Goal: Information Seeking & Learning: Learn about a topic

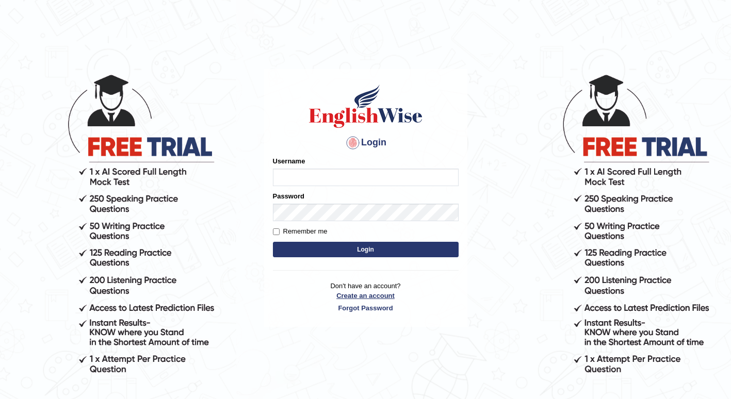
click at [377, 292] on div "Login Please fix the following errors: Username Password Remember me Login Don'…" at bounding box center [365, 198] width 203 height 259
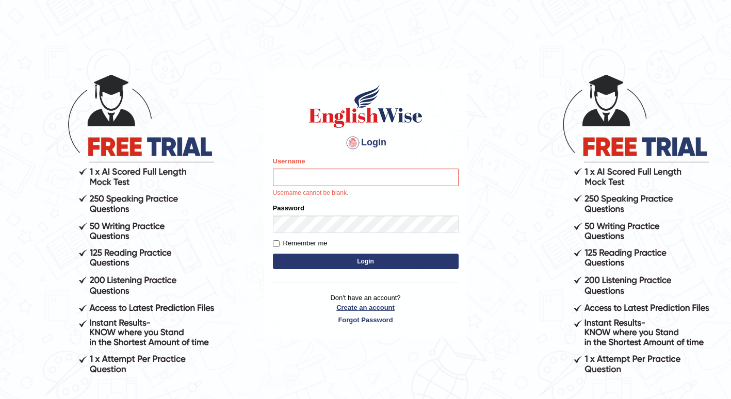
click at [369, 311] on link "Create an account" at bounding box center [366, 308] width 186 height 10
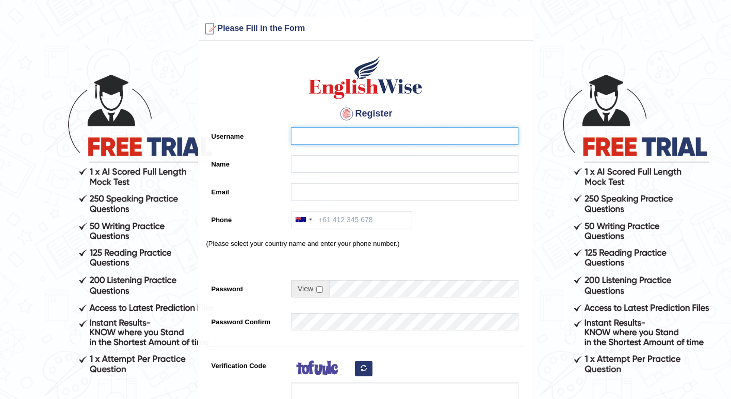
click at [338, 137] on input "Username" at bounding box center [405, 136] width 228 height 18
click at [348, 115] on div at bounding box center [347, 114] width 17 height 17
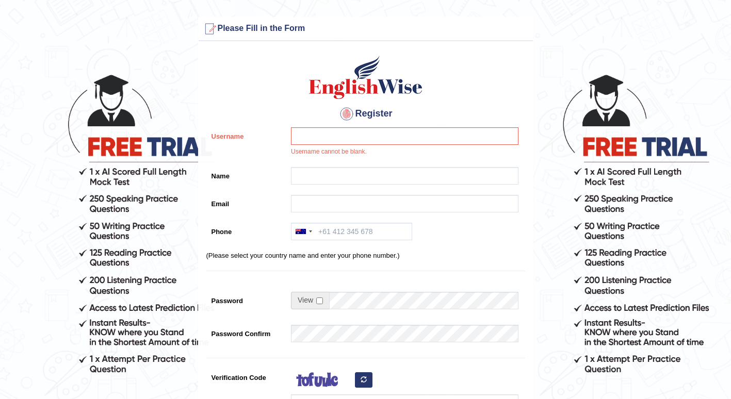
drag, startPoint x: 348, startPoint y: 115, endPoint x: 316, endPoint y: 101, distance: 35.1
click at [316, 101] on div "Register Username Username cannot be blank. Name Email Phone Australia +61 Indi…" at bounding box center [366, 267] width 334 height 443
click at [313, 141] on input "Username" at bounding box center [405, 136] width 228 height 18
type input "1850277"
click at [315, 175] on input "Name" at bounding box center [405, 176] width 228 height 18
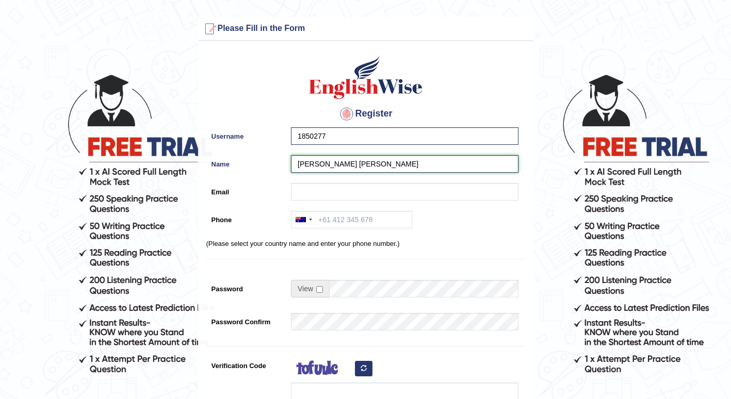
click at [339, 160] on input "Marie Aurelie Melanie" at bounding box center [405, 164] width 228 height 18
type input "Marie Aurelie Anastasia Melanie"
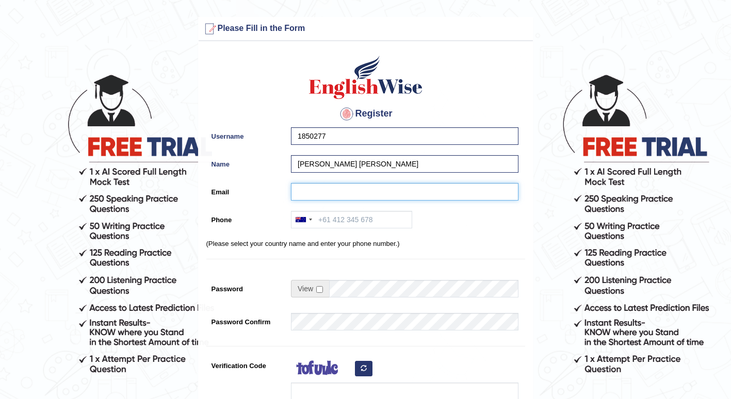
click at [343, 192] on input "Email" at bounding box center [405, 192] width 228 height 18
type input "nathanmel2325aurel@gmail.com"
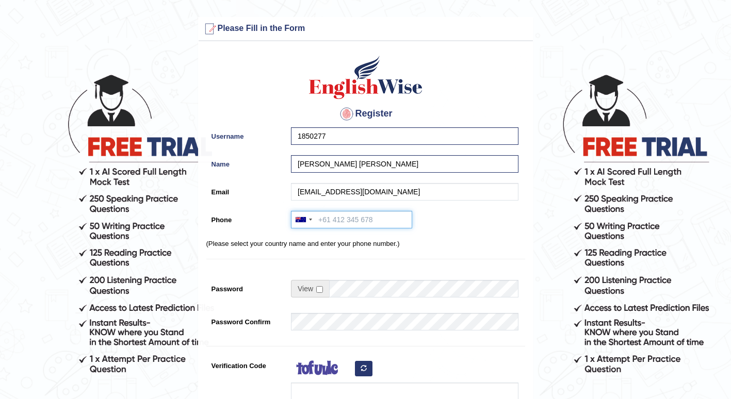
click at [341, 219] on input "Phone" at bounding box center [351, 220] width 121 height 18
type input "+61433474882"
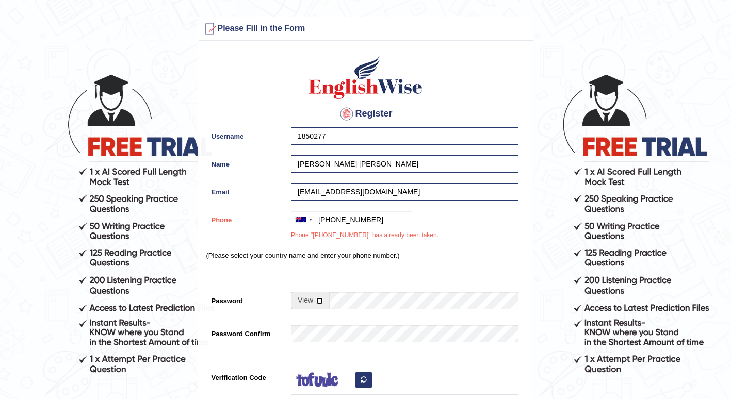
click at [319, 302] on input "checkbox" at bounding box center [319, 301] width 7 height 7
checkbox input "true"
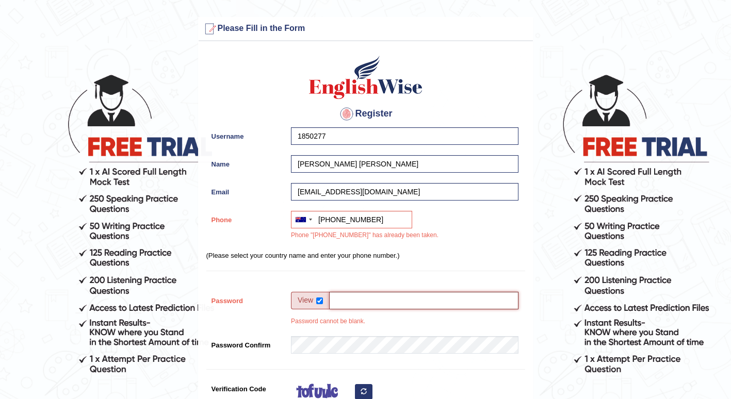
click at [345, 307] on input "Password" at bounding box center [423, 301] width 189 height 18
type input "Marie1850277"
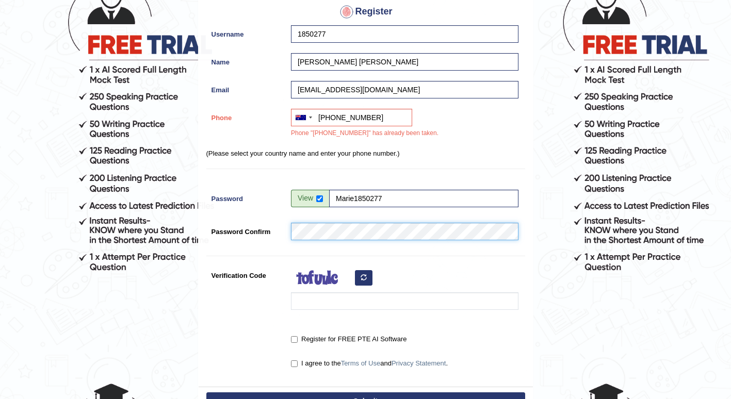
scroll to position [111, 0]
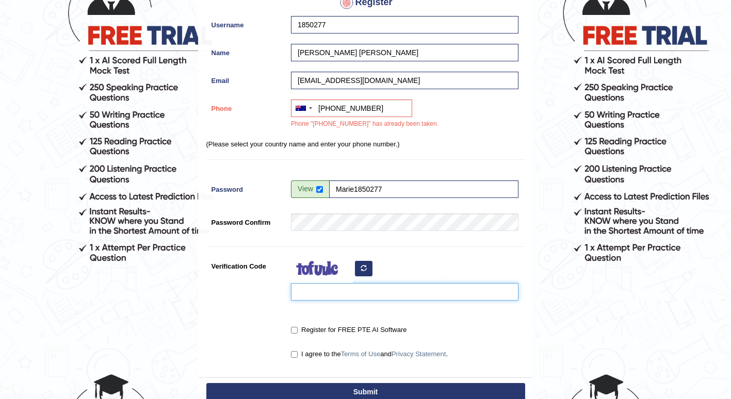
click at [366, 289] on input "Verification Code" at bounding box center [405, 292] width 228 height 18
type input "berUef"
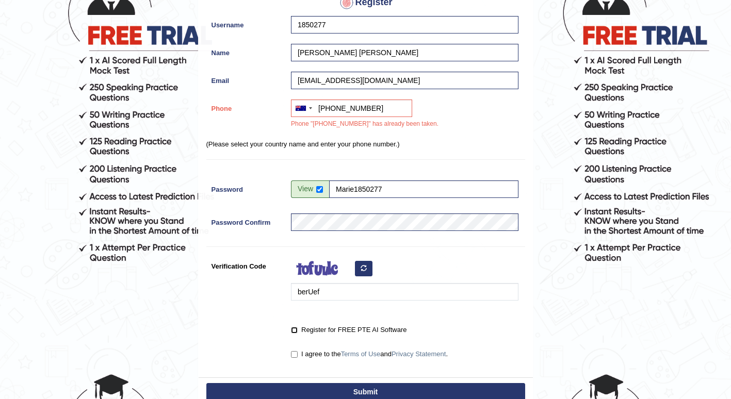
click at [296, 331] on input "Register for FREE PTE AI Software" at bounding box center [294, 330] width 7 height 7
checkbox input "true"
click at [295, 350] on label "I agree to the Terms of Use and Privacy Statement ." at bounding box center [369, 354] width 157 height 10
click at [295, 351] on input "I agree to the Terms of Use and Privacy Statement ." at bounding box center [294, 354] width 7 height 7
checkbox input "true"
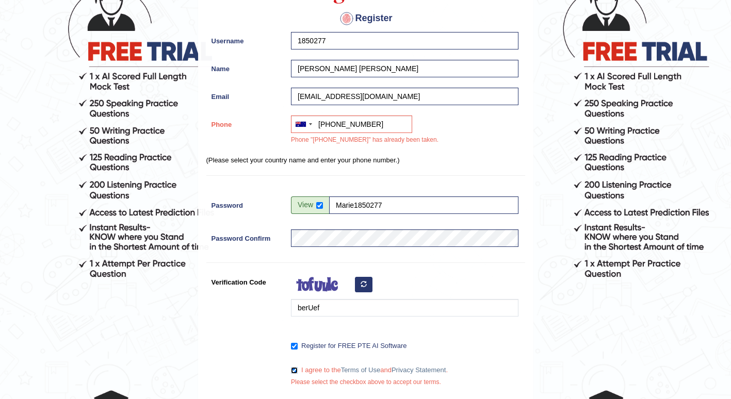
scroll to position [148, 0]
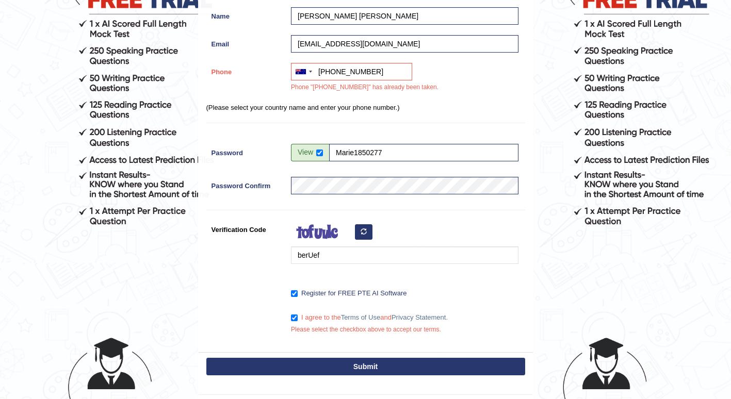
click at [382, 365] on button "Submit" at bounding box center [365, 367] width 319 height 18
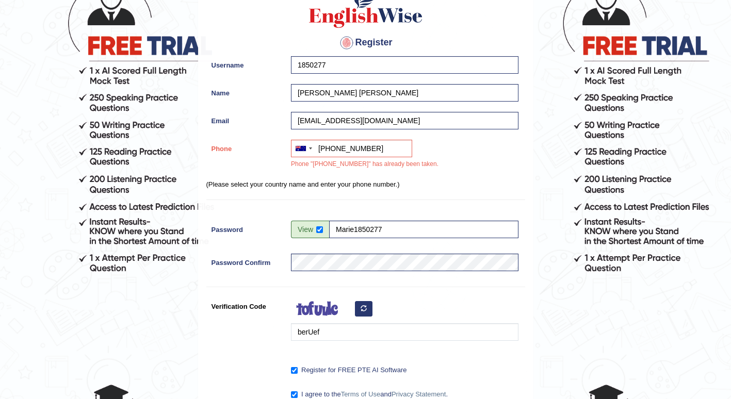
scroll to position [106, 0]
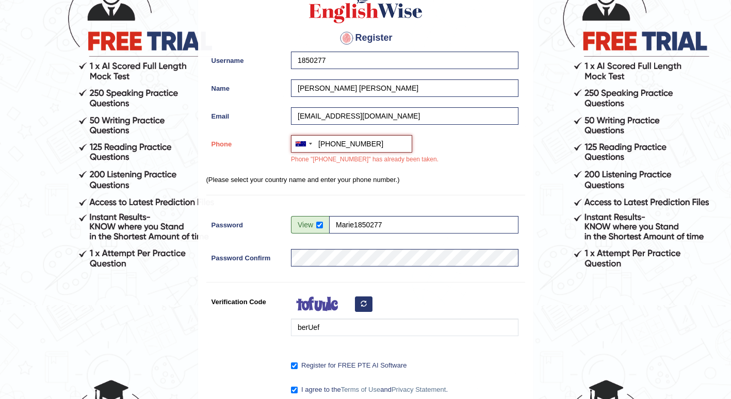
click at [331, 142] on input "+61433474882" at bounding box center [351, 144] width 121 height 18
click at [331, 144] on input "+61433474882" at bounding box center [351, 144] width 121 height 18
click at [311, 143] on div at bounding box center [310, 144] width 3 height 2
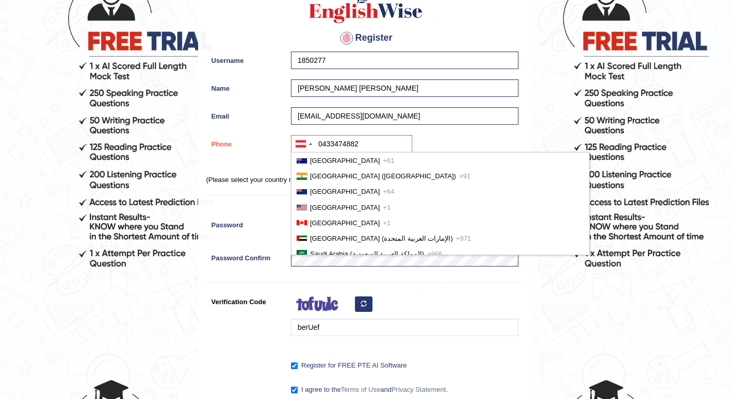
scroll to position [273, 0]
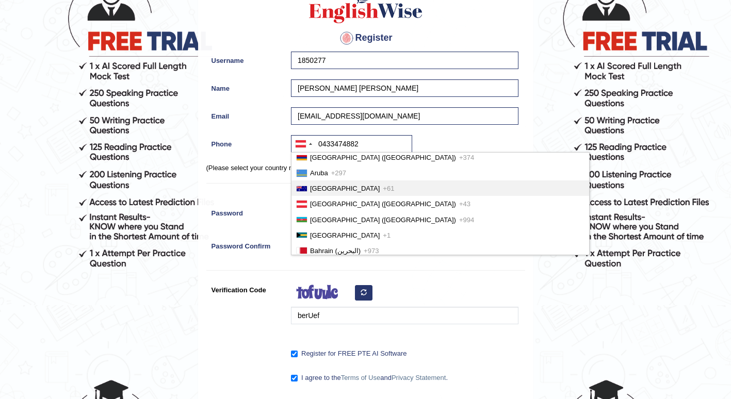
click at [326, 187] on span "Australia" at bounding box center [345, 189] width 70 height 8
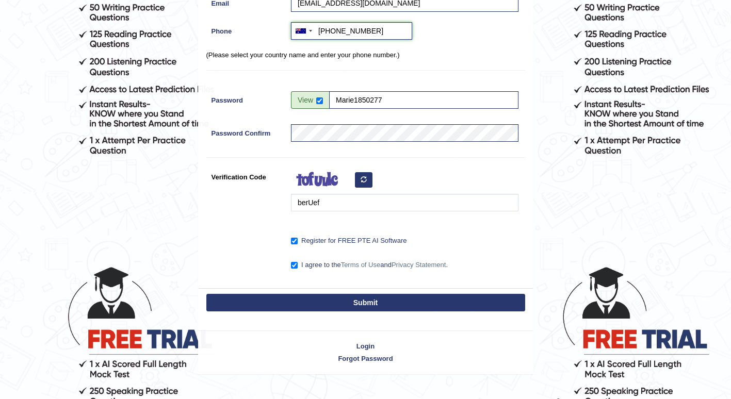
scroll to position [221, 0]
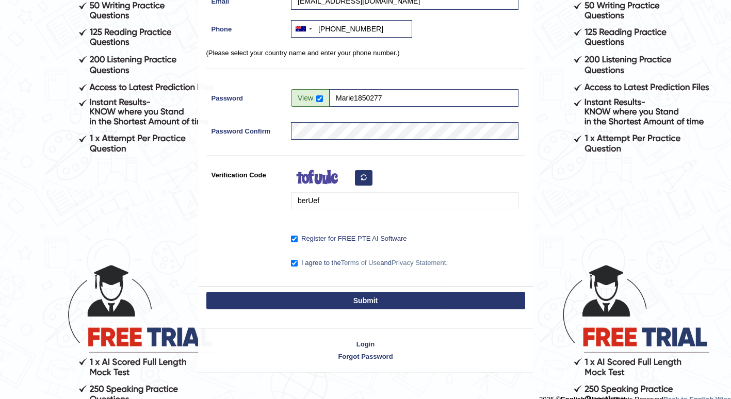
click at [447, 299] on button "Submit" at bounding box center [365, 301] width 319 height 18
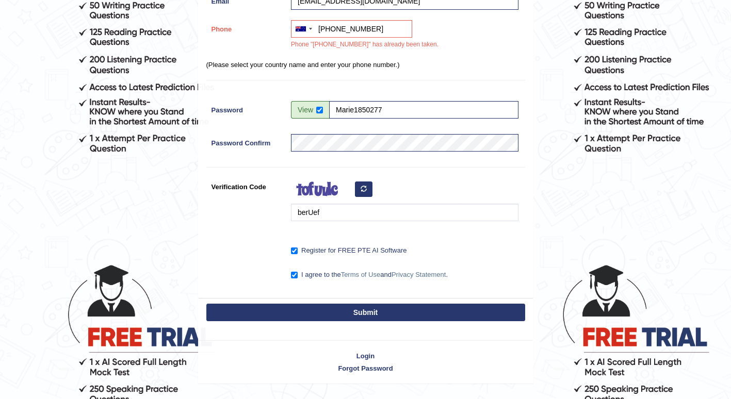
click at [378, 312] on button "Submit" at bounding box center [365, 313] width 319 height 18
click at [360, 310] on button "Submit" at bounding box center [365, 313] width 319 height 18
click at [310, 30] on div at bounding box center [304, 29] width 24 height 17
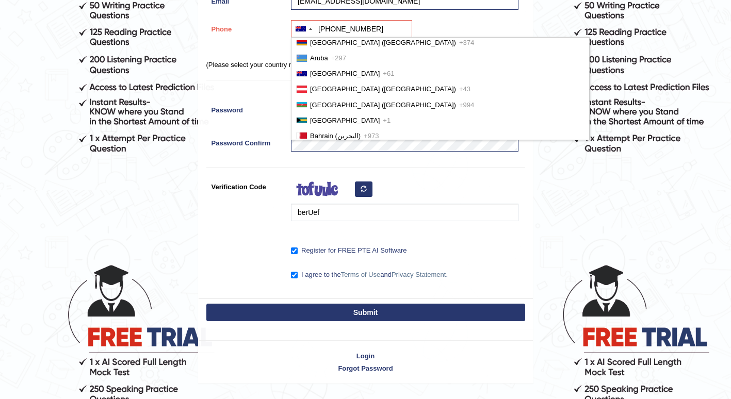
scroll to position [0, 0]
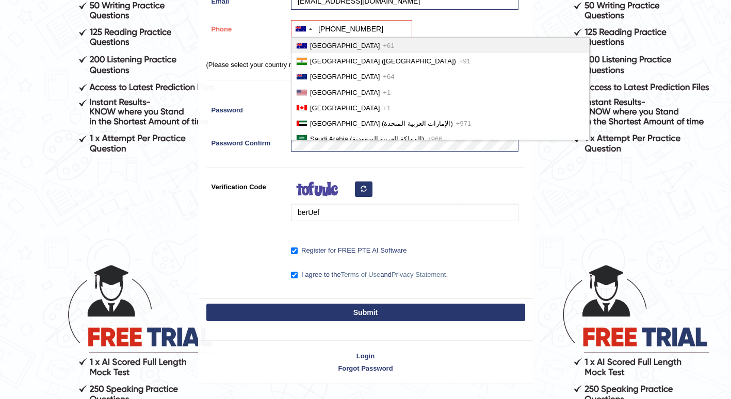
click at [321, 45] on span "[GEOGRAPHIC_DATA]" at bounding box center [345, 46] width 70 height 8
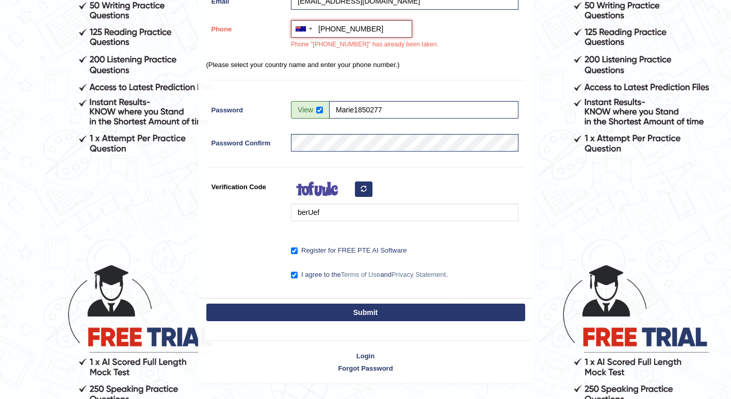
type input "+61415877340"
click at [394, 309] on button "Submit" at bounding box center [365, 313] width 319 height 18
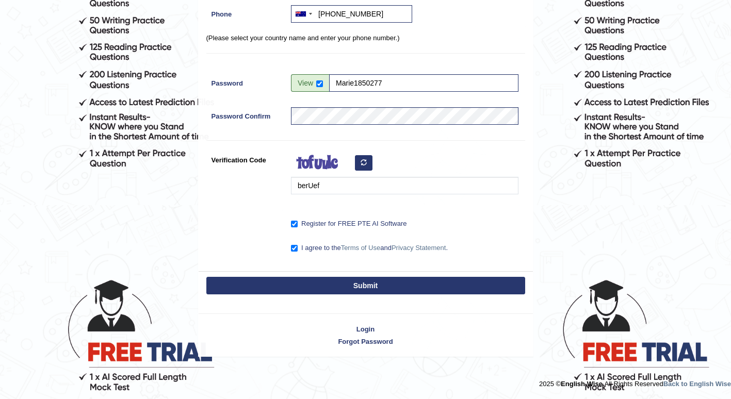
scroll to position [191, 0]
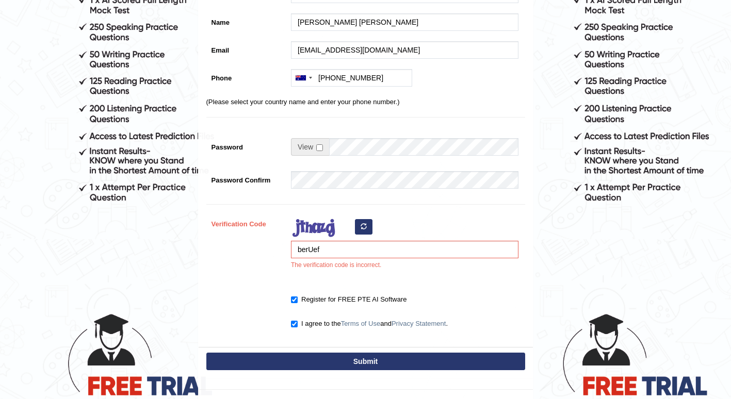
scroll to position [172, 0]
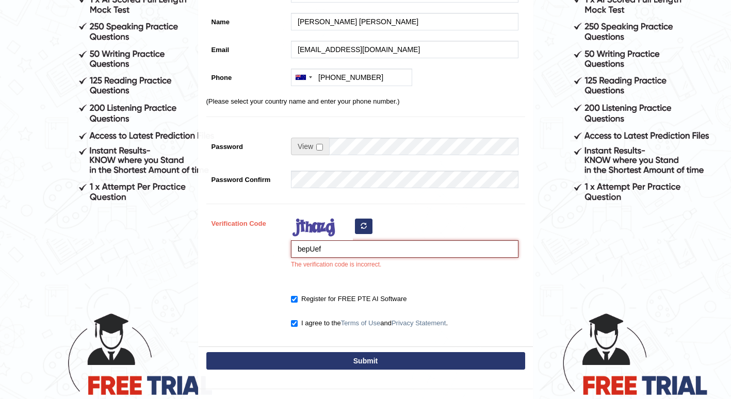
type input "bepUef"
click at [357, 355] on button "Submit" at bounding box center [365, 362] width 319 height 18
type input "[PHONE_NUMBER]"
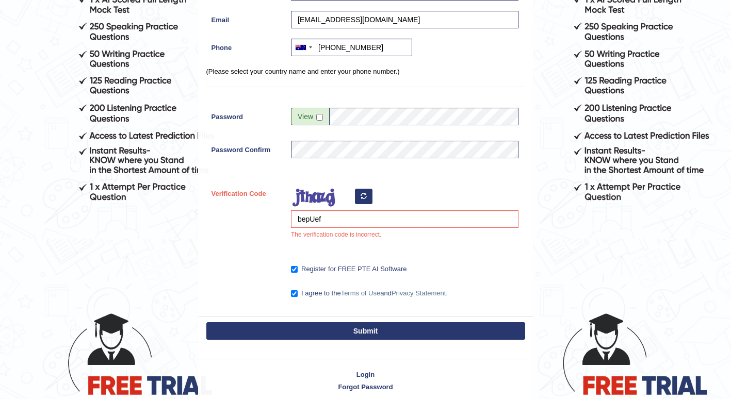
scroll to position [142, 0]
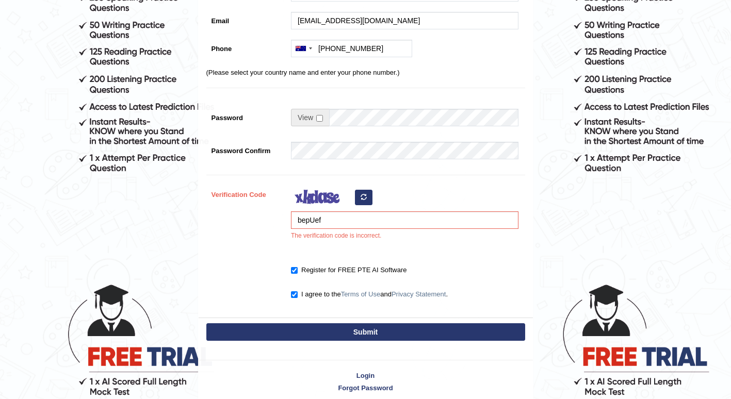
scroll to position [202, 0]
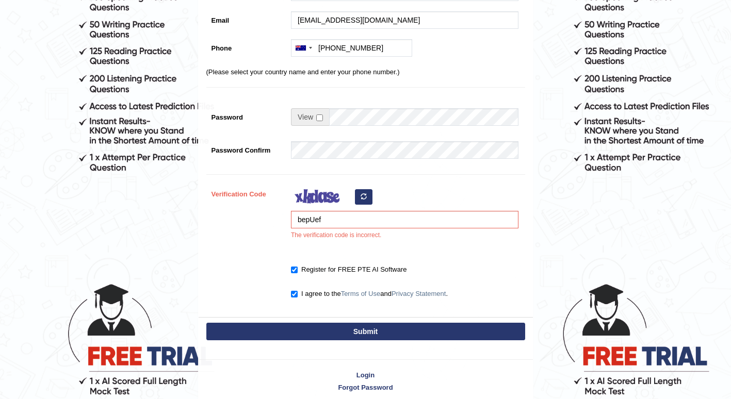
click at [363, 191] on button "button" at bounding box center [364, 196] width 18 height 15
type input "b"
type input "titeja"
click at [354, 327] on button "Submit" at bounding box center [365, 332] width 319 height 18
type input "+61415877340"
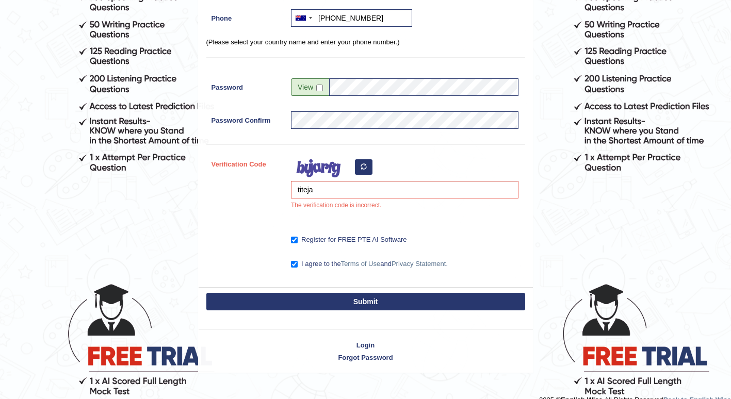
scroll to position [172, 0]
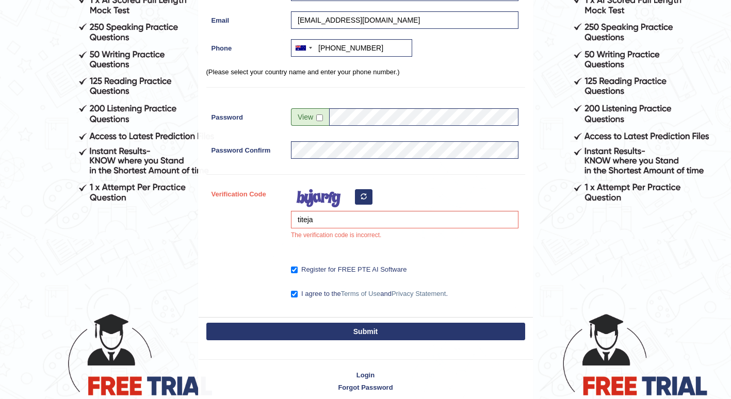
click at [366, 332] on button "Submit" at bounding box center [365, 332] width 319 height 18
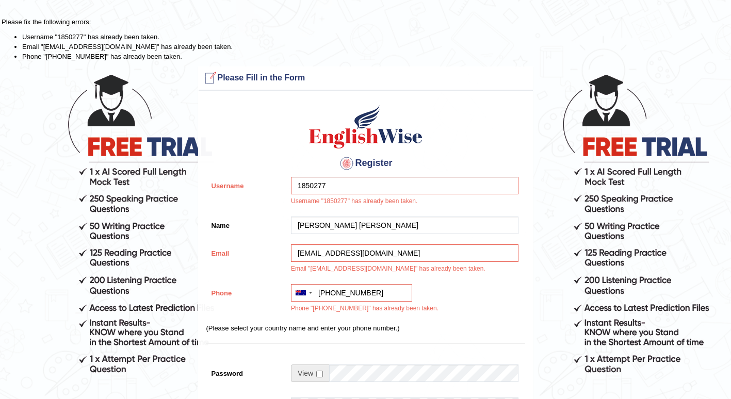
click at [211, 78] on div at bounding box center [209, 78] width 17 height 17
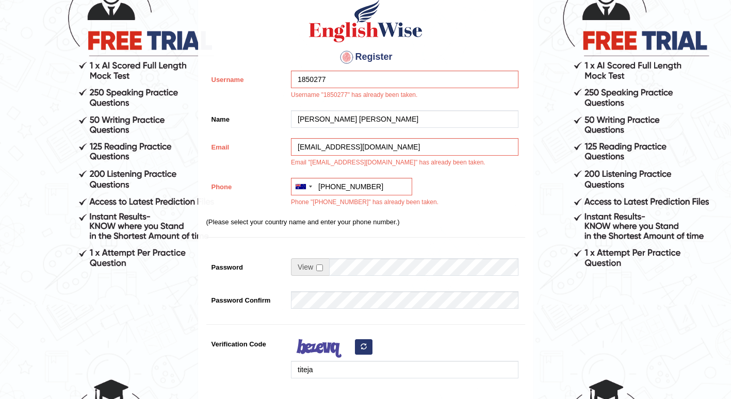
scroll to position [109, 0]
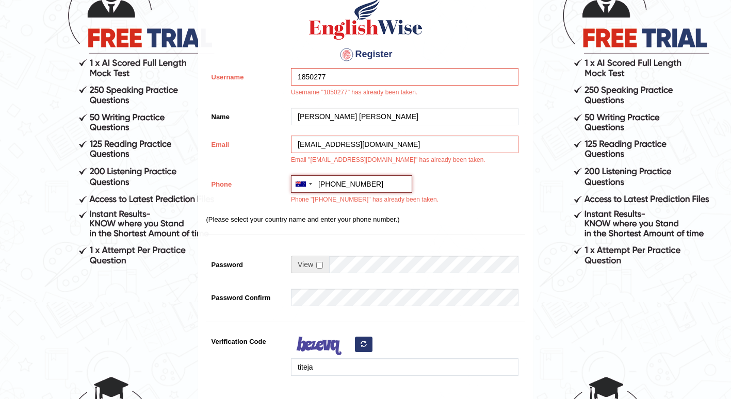
click at [377, 188] on input "+61 415 877 340" at bounding box center [351, 184] width 121 height 18
drag, startPoint x: 373, startPoint y: 183, endPoint x: 334, endPoint y: 183, distance: 38.7
click at [334, 183] on input "+61 415 877 340" at bounding box center [351, 184] width 121 height 18
type input "+61 433474882"
click at [322, 268] on input "checkbox" at bounding box center [319, 265] width 7 height 7
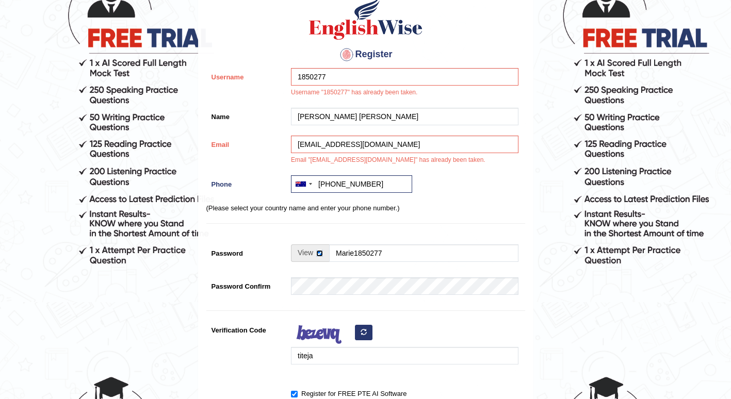
click at [320, 252] on input "checkbox" at bounding box center [319, 253] width 7 height 7
checkbox input "false"
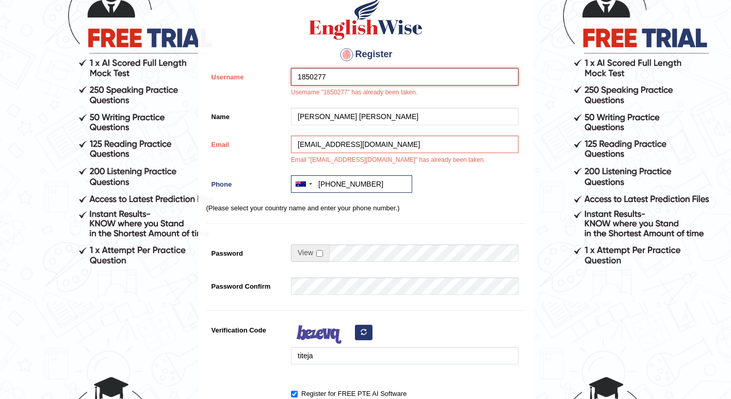
click at [332, 72] on input "1850277" at bounding box center [405, 77] width 228 height 18
click at [299, 78] on input "1850277" at bounding box center [405, 77] width 228 height 18
click at [341, 78] on input "M1850277" at bounding box center [405, 77] width 228 height 18
type input "M1850277M"
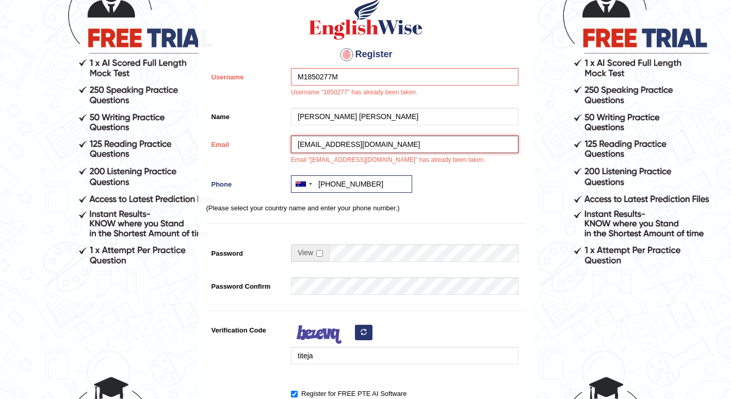
click at [410, 146] on input "[EMAIL_ADDRESS][DOMAIN_NAME]" at bounding box center [405, 145] width 228 height 18
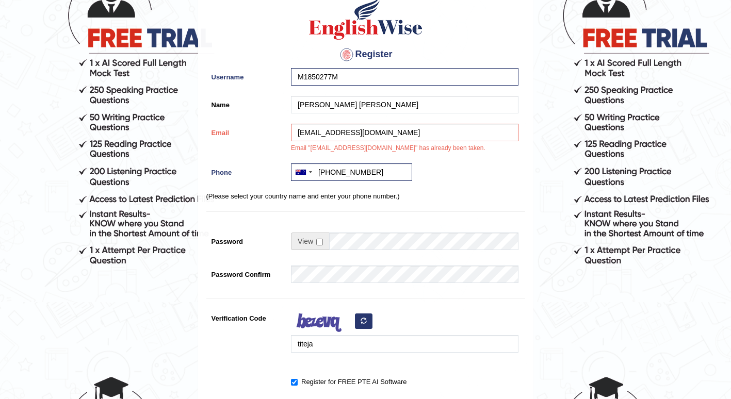
click at [346, 150] on div "nathanmel2325aurel@gmail.com Email "nathanmel2325aurel@gmail.com" has already b…" at bounding box center [402, 141] width 233 height 35
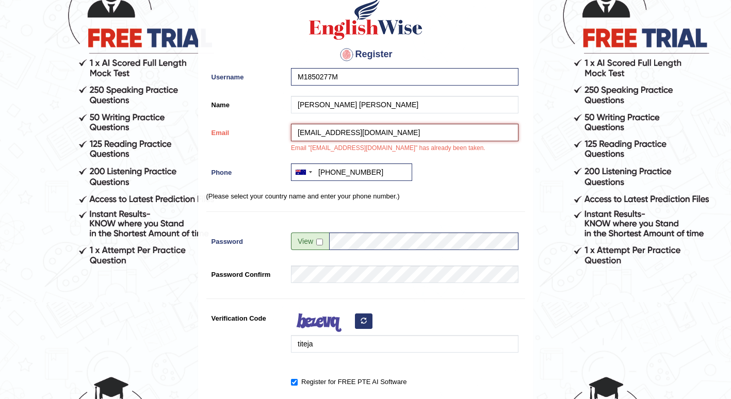
drag, startPoint x: 406, startPoint y: 129, endPoint x: 328, endPoint y: 129, distance: 78.4
click at [328, 129] on input "nathanmel2325aurel@gmail.com" at bounding box center [405, 133] width 228 height 18
type input "n"
type input "nathanmel2325aurel@gmail.com"
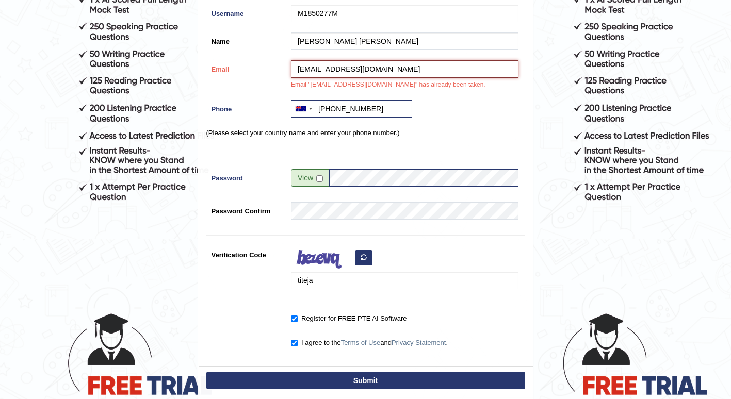
scroll to position [173, 0]
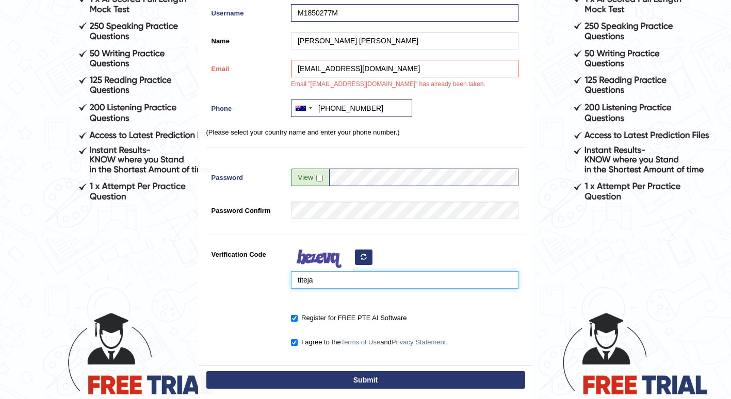
click at [386, 282] on input "titeja" at bounding box center [405, 280] width 228 height 18
type input "t"
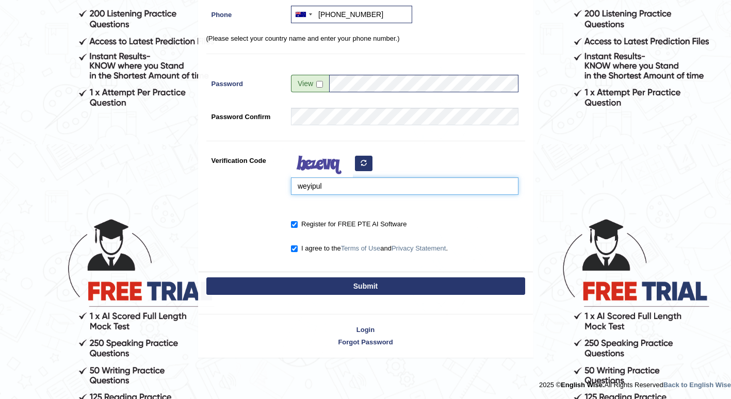
scroll to position [267, 0]
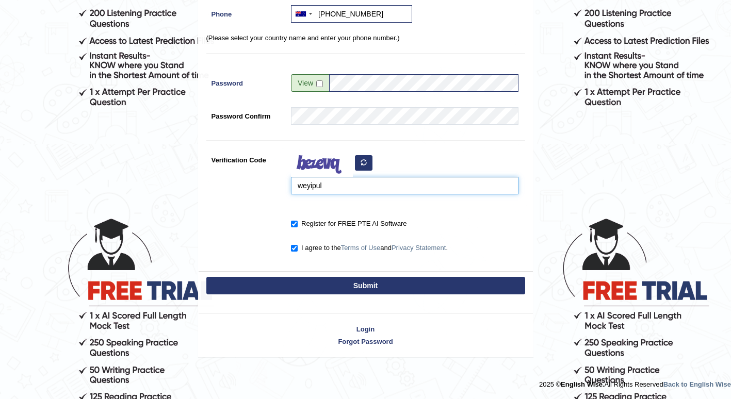
type input "weyipul"
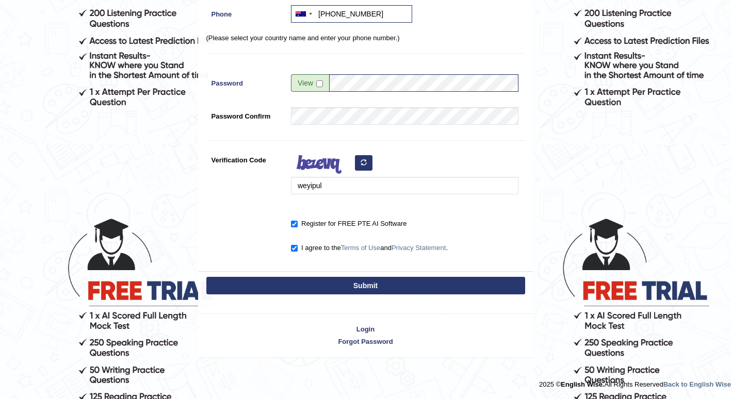
click at [400, 287] on button "Submit" at bounding box center [365, 286] width 319 height 18
type input "+61433474882"
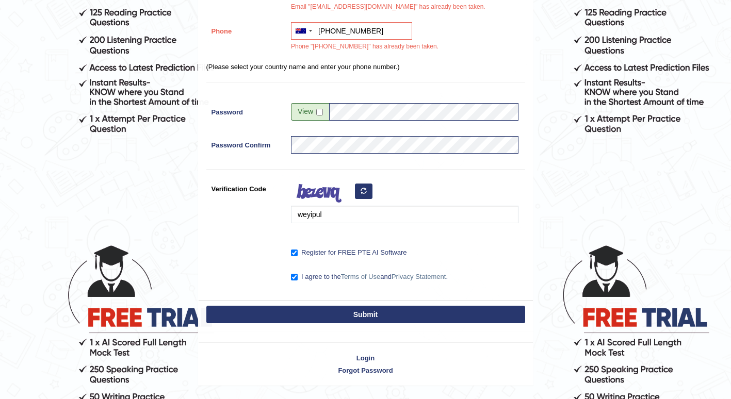
scroll to position [243, 0]
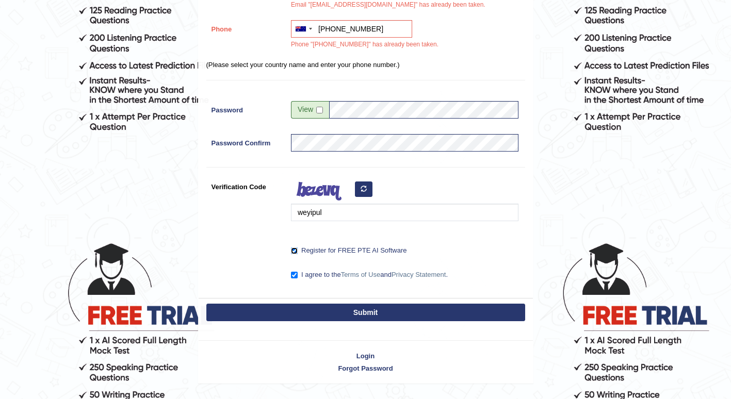
click at [296, 251] on input "Register for FREE PTE AI Software" at bounding box center [294, 251] width 7 height 7
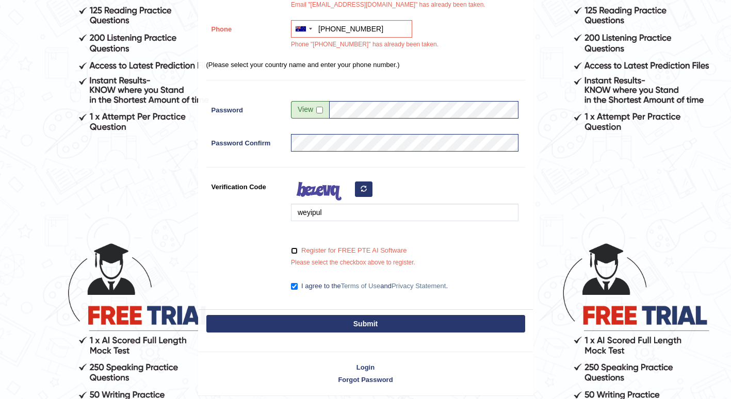
click at [297, 248] on input "Register for FREE PTE AI Software" at bounding box center [294, 251] width 7 height 7
checkbox input "true"
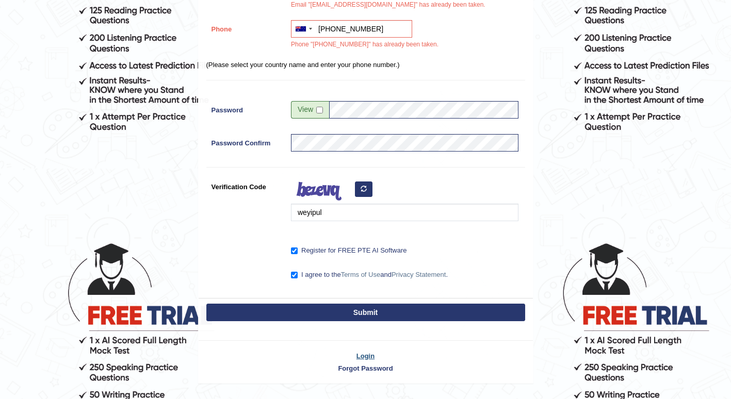
click at [362, 354] on link "Login" at bounding box center [366, 356] width 334 height 10
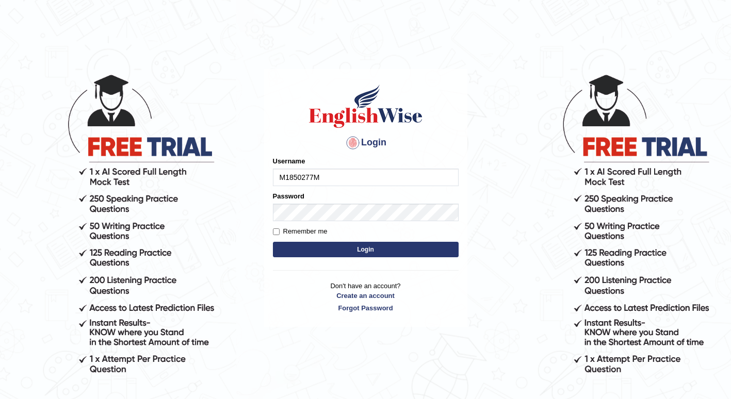
type input "M1850277M"
click at [358, 250] on button "Login" at bounding box center [366, 249] width 186 height 15
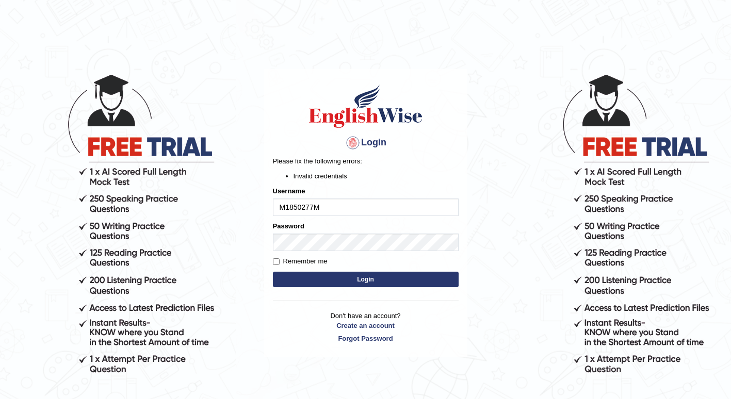
click at [366, 276] on button "Login" at bounding box center [366, 279] width 186 height 15
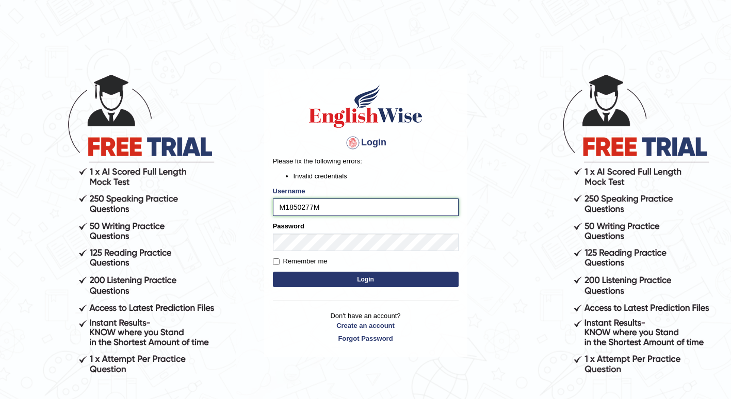
drag, startPoint x: 332, startPoint y: 204, endPoint x: 260, endPoint y: 197, distance: 73.1
click at [260, 197] on body "Login Please fix the following errors: Invalid credentials Username M1850277M P…" at bounding box center [365, 236] width 731 height 399
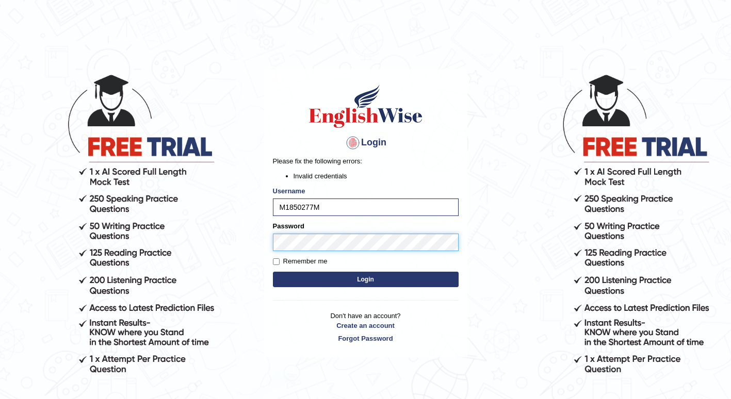
click at [171, 255] on body "Login Please fix the following errors: Invalid credentials Username M1850277M P…" at bounding box center [365, 236] width 731 height 399
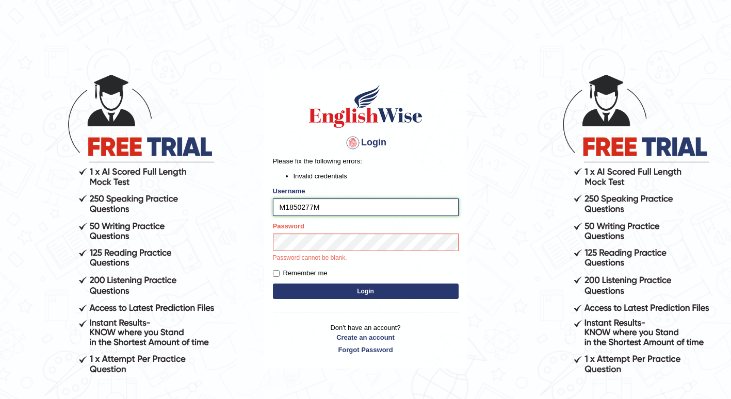
drag, startPoint x: 329, startPoint y: 204, endPoint x: 234, endPoint y: 195, distance: 95.9
click at [234, 195] on body "Login Please fix the following errors: Invalid credentials Username M1850277M P…" at bounding box center [365, 236] width 731 height 399
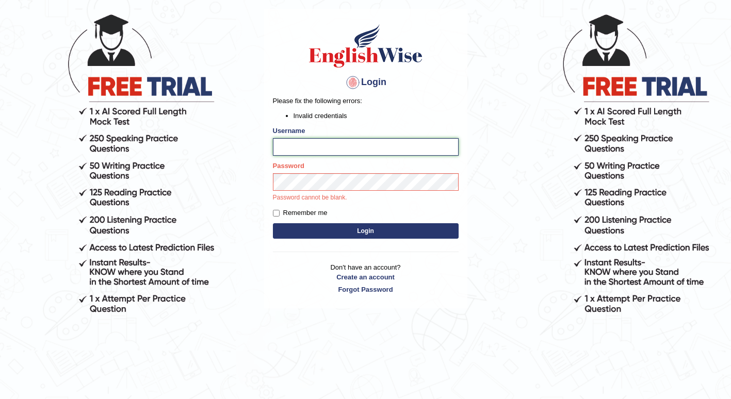
scroll to position [92, 0]
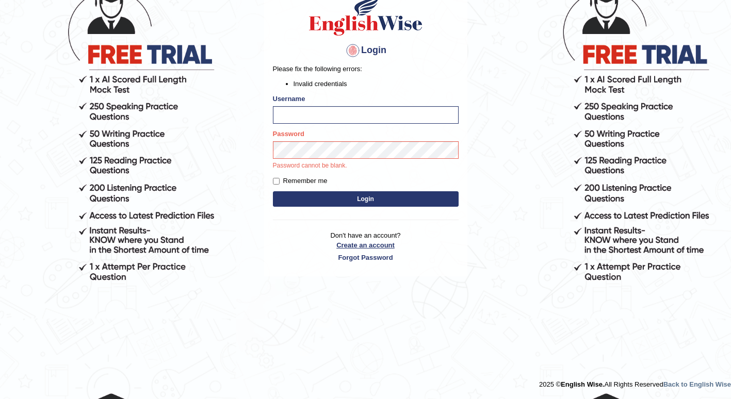
click at [355, 243] on p "Don't have an account? Create an account Forgot Password" at bounding box center [366, 247] width 186 height 32
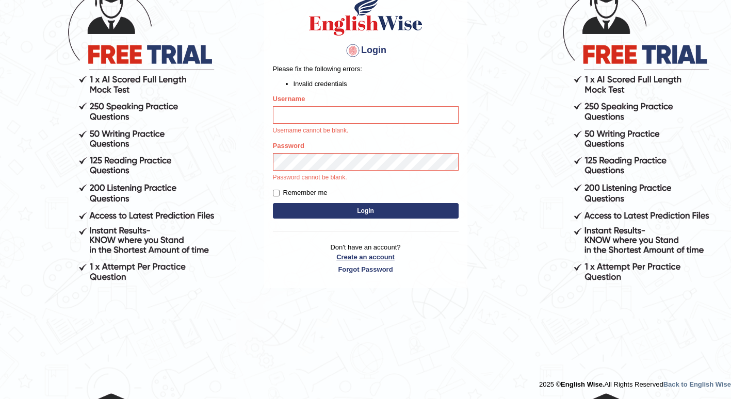
click at [373, 258] on link "Create an account" at bounding box center [366, 257] width 186 height 10
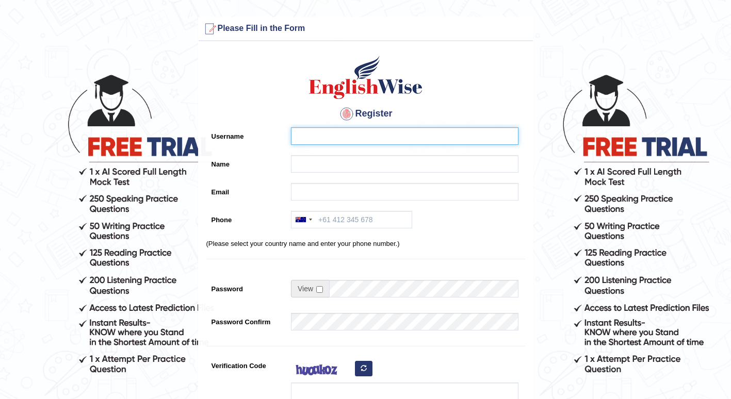
click at [321, 139] on input "Username" at bounding box center [405, 136] width 228 height 18
type input "M1850277M"
type input "[PERSON_NAME] [PERSON_NAME]"
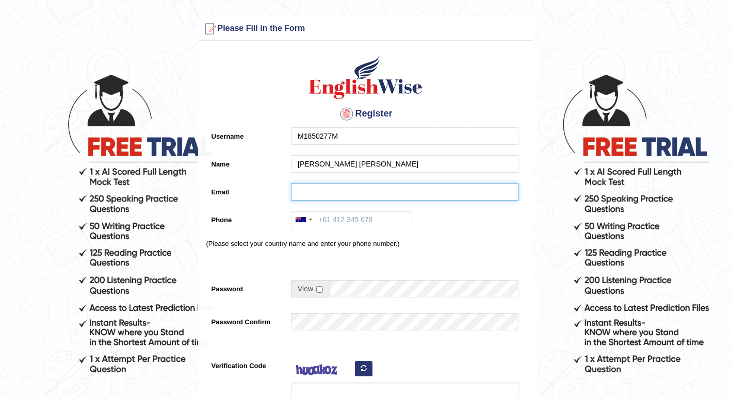
type input "[EMAIL_ADDRESS][DOMAIN_NAME]"
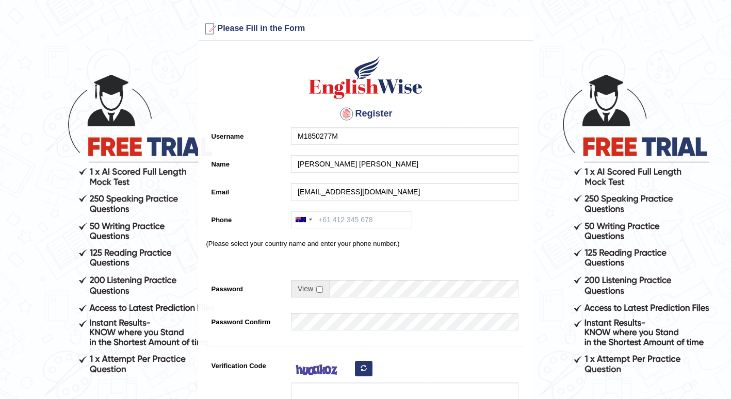
type input "+61 433474882"
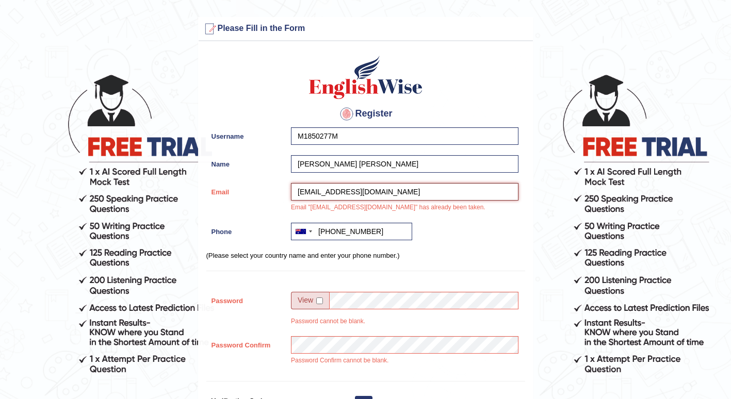
click at [302, 193] on input "nathanmel2325aurel@gmail.com" at bounding box center [405, 192] width 228 height 18
click at [413, 192] on input "nathanmel2325aurel@gmail.com" at bounding box center [405, 192] width 228 height 18
drag, startPoint x: 413, startPoint y: 192, endPoint x: 311, endPoint y: 182, distance: 102.7
click at [311, 182] on div "Register Username M1850277M Name Marie Aurelie Anastasia Melanie Email nathanme…" at bounding box center [366, 279] width 334 height 466
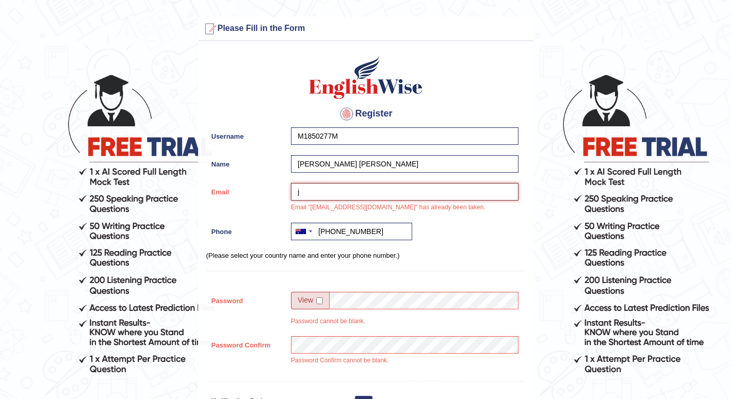
type input "jenny@koorburrahouse.com.au"
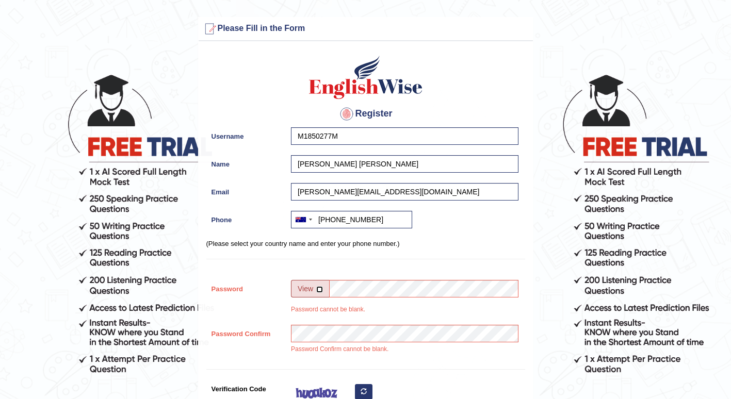
click at [321, 290] on input "checkbox" at bounding box center [319, 289] width 7 height 7
checkbox input "true"
drag, startPoint x: 407, startPoint y: 191, endPoint x: 302, endPoint y: 205, distance: 106.2
click at [302, 205] on div "jenny@koorburrahouse.com.au" at bounding box center [402, 194] width 233 height 23
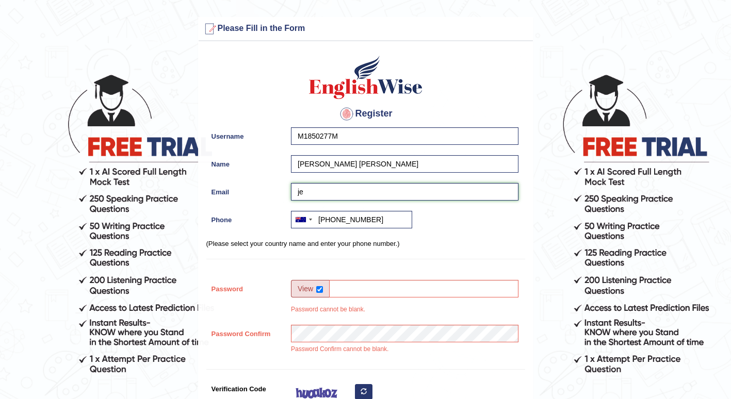
type input "j"
type input "nathanmel2325aurel@gmail.com"
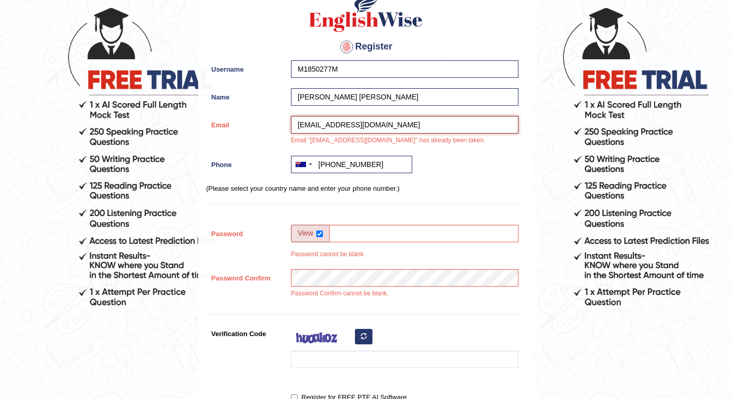
scroll to position [130, 0]
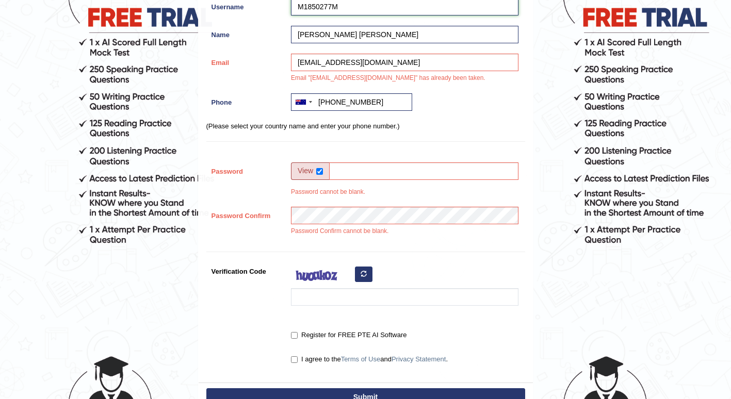
click at [354, 8] on input "M1850277M" at bounding box center [405, 7] width 228 height 18
click at [307, 5] on input "M1850277" at bounding box center [405, 7] width 228 height 18
type input "Marie25M"
click at [407, 61] on input "nathanmel2325aurel@gmail.com" at bounding box center [405, 63] width 228 height 18
click at [339, 169] on input "Password" at bounding box center [423, 172] width 189 height 18
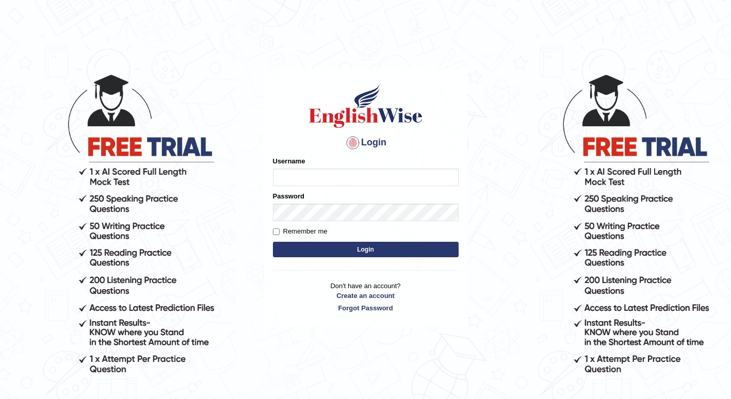
click at [92, 345] on body "Login Please fix the following errors: Username Password Remember me Login Don'…" at bounding box center [365, 236] width 731 height 399
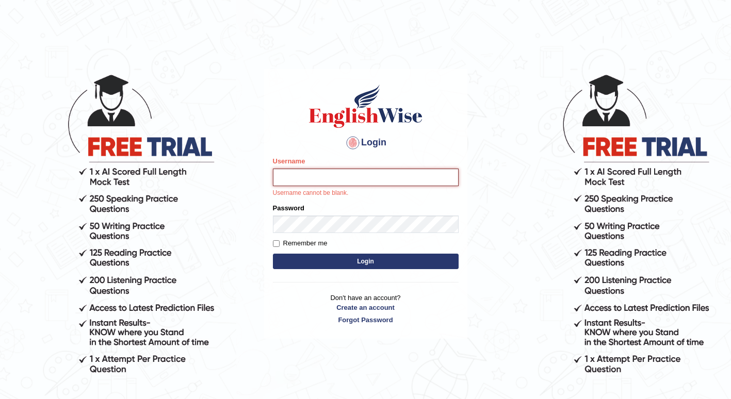
click at [402, 181] on input "Username" at bounding box center [366, 178] width 186 height 18
type input "M1850277M"
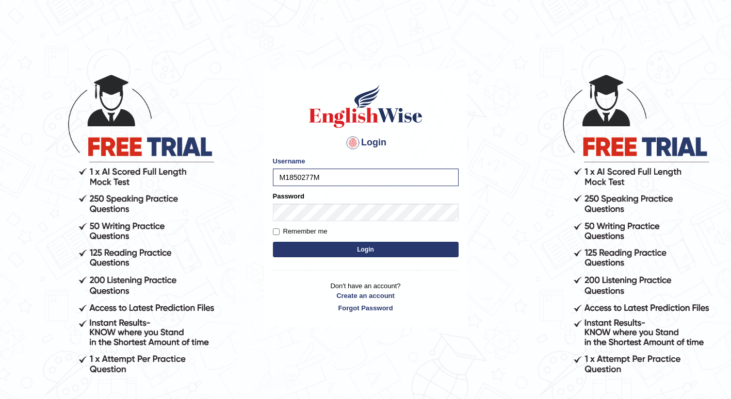
click at [346, 251] on button "Login" at bounding box center [366, 249] width 186 height 15
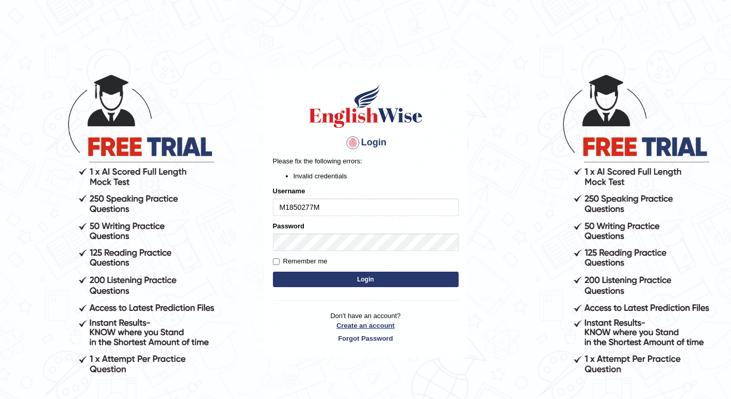
click at [379, 326] on link "Create an account" at bounding box center [366, 326] width 186 height 10
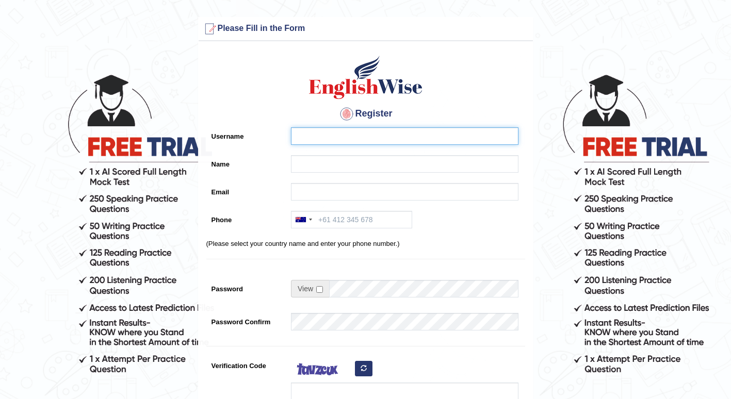
click at [373, 135] on input "Username" at bounding box center [405, 136] width 228 height 18
type input "M1850277M"
type input "[PERSON_NAME] [PERSON_NAME]"
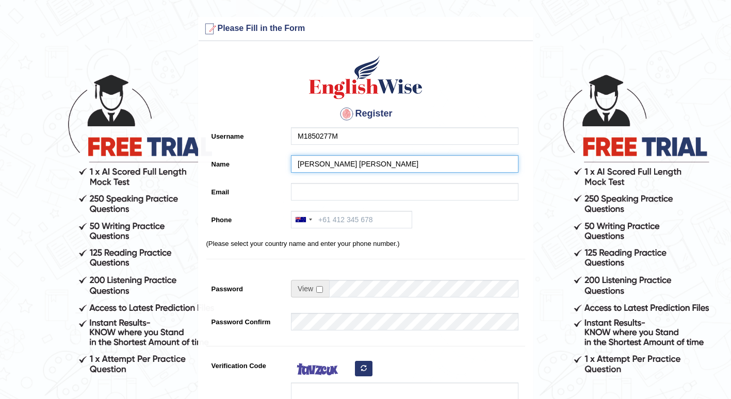
type input "[EMAIL_ADDRESS][DOMAIN_NAME]"
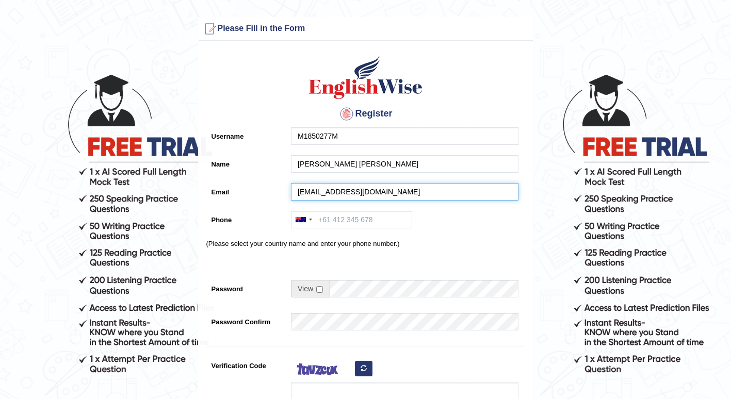
type input "[PHONE_NUMBER]"
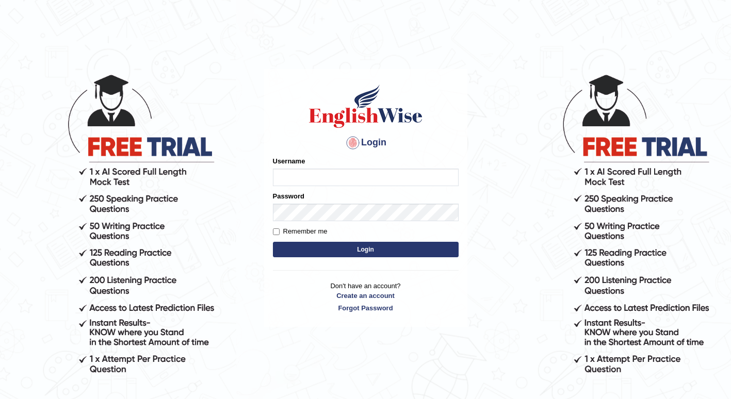
click at [311, 178] on input "Username" at bounding box center [366, 178] width 186 height 18
type input "M1850277M"
click at [321, 249] on button "Login" at bounding box center [366, 249] width 186 height 15
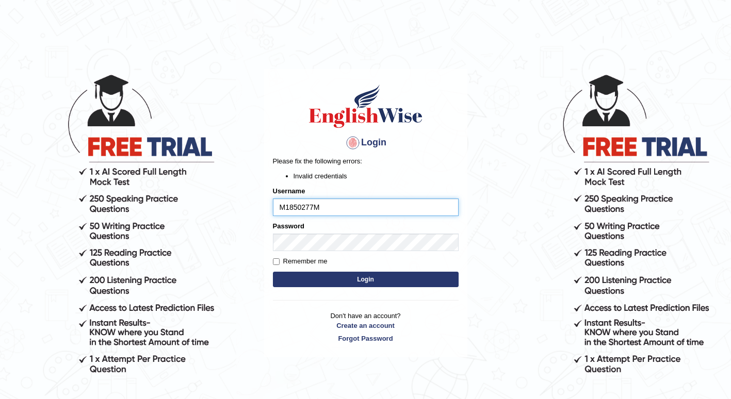
click at [324, 209] on input "M1850277M" at bounding box center [366, 208] width 186 height 18
click at [283, 210] on input "M1850277" at bounding box center [366, 208] width 186 height 18
type input "1850277"
click at [336, 280] on button "Login" at bounding box center [366, 279] width 186 height 15
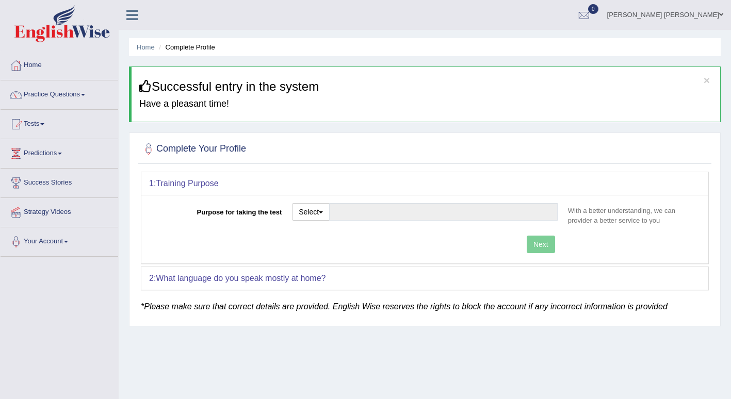
click at [221, 149] on h2 "Complete Your Profile" at bounding box center [193, 148] width 105 height 15
click at [246, 147] on h2 "Complete Your Profile" at bounding box center [193, 148] width 105 height 15
click at [324, 216] on button "Select" at bounding box center [311, 212] width 38 height 18
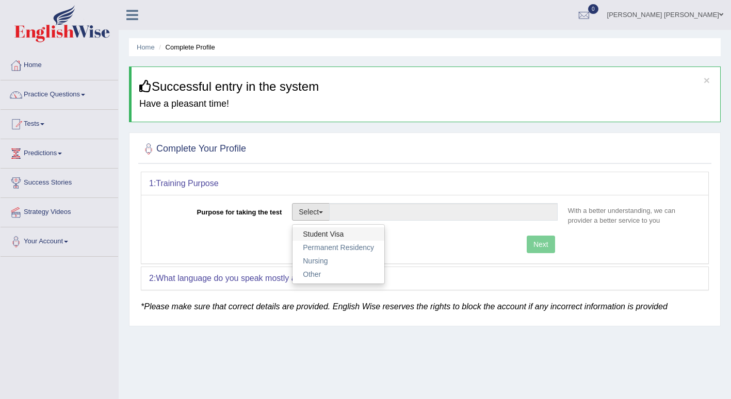
click at [332, 233] on link "Student Visa" at bounding box center [339, 234] width 92 height 13
type input "Student Visa"
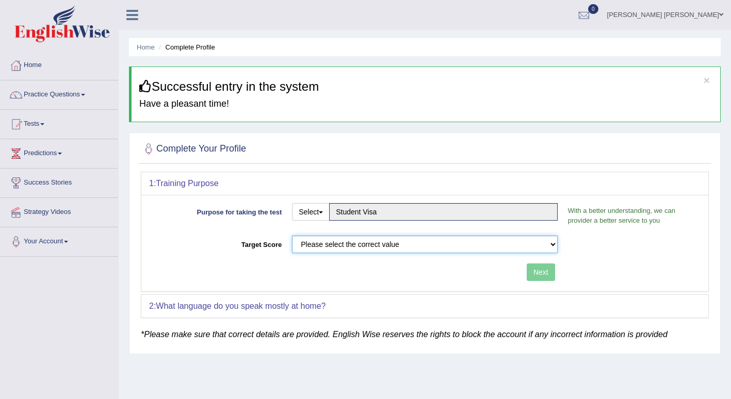
click at [551, 246] on select "Please select the correct value 50 (6 bands) 58 (6.5 bands) 65 (7 bands) 79 (8 …" at bounding box center [425, 245] width 266 height 18
select select "65"
click at [292, 236] on select "Please select the correct value 50 (6 bands) 58 (6.5 bands) 65 (7 bands) 79 (8 …" at bounding box center [425, 245] width 266 height 18
click at [537, 271] on button "Next" at bounding box center [541, 273] width 28 height 18
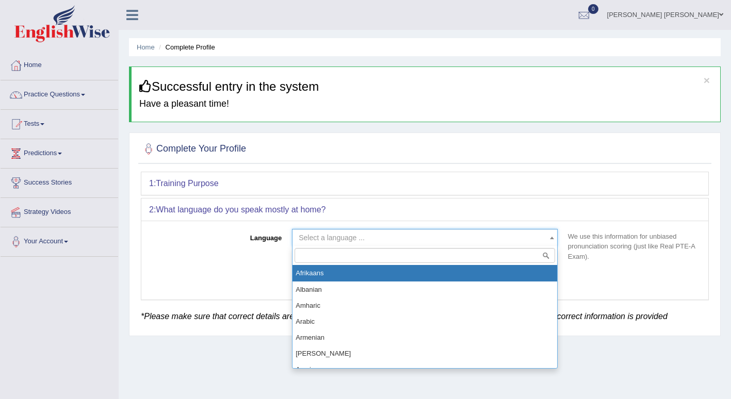
click at [549, 242] on span at bounding box center [552, 238] width 10 height 17
type input "F"
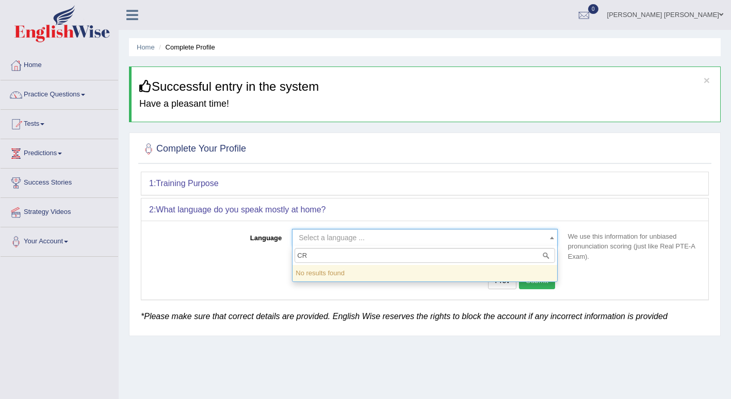
type input "C"
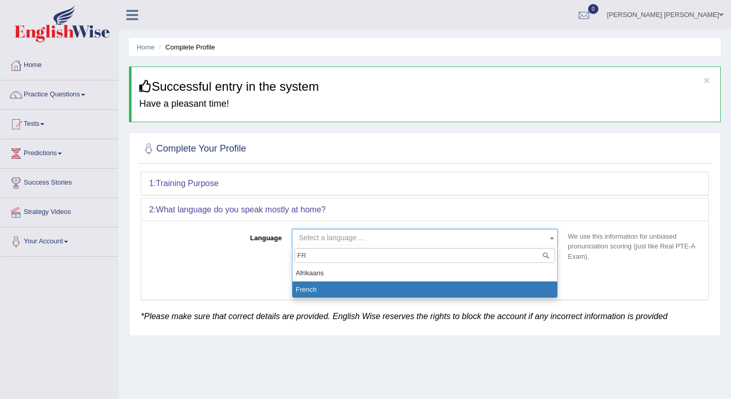
type input "FR"
select select "French"
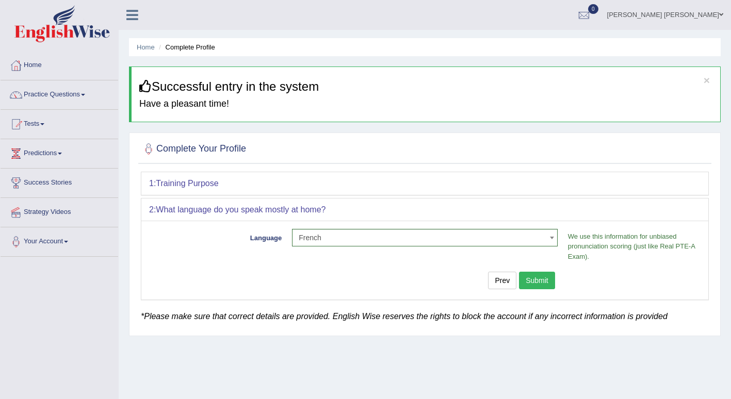
click at [545, 277] on button "Submit" at bounding box center [537, 281] width 36 height 18
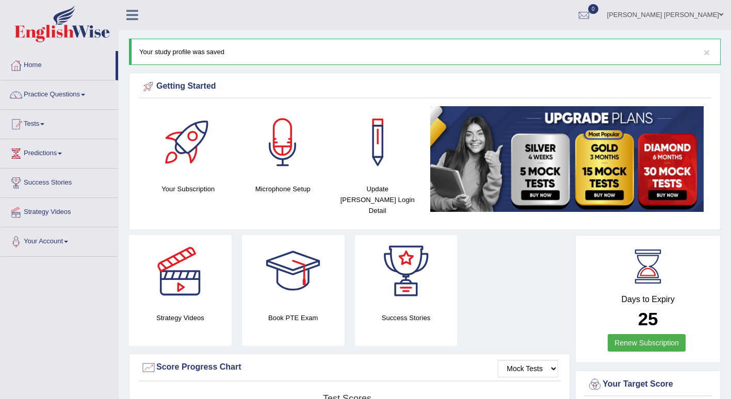
click at [282, 148] on div at bounding box center [283, 142] width 72 height 72
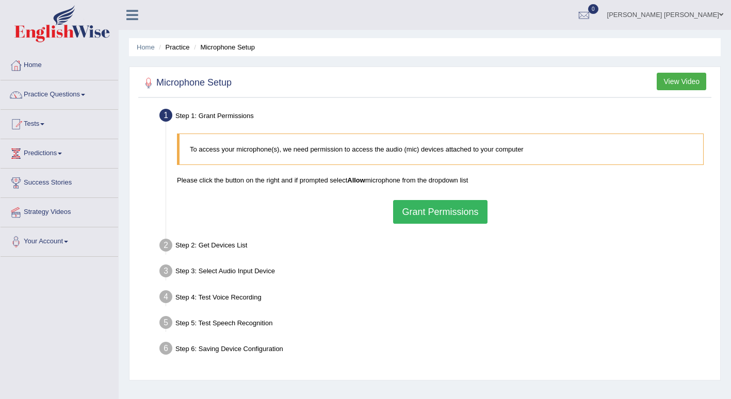
click at [418, 213] on button "Grant Permissions" at bounding box center [440, 212] width 94 height 24
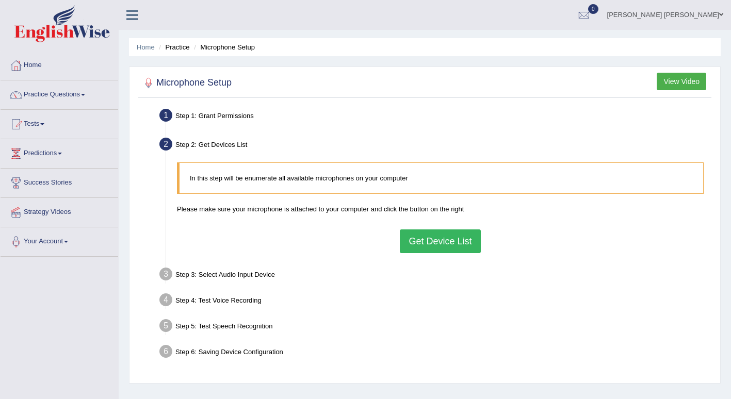
click at [418, 237] on button "Get Device List" at bounding box center [440, 242] width 81 height 24
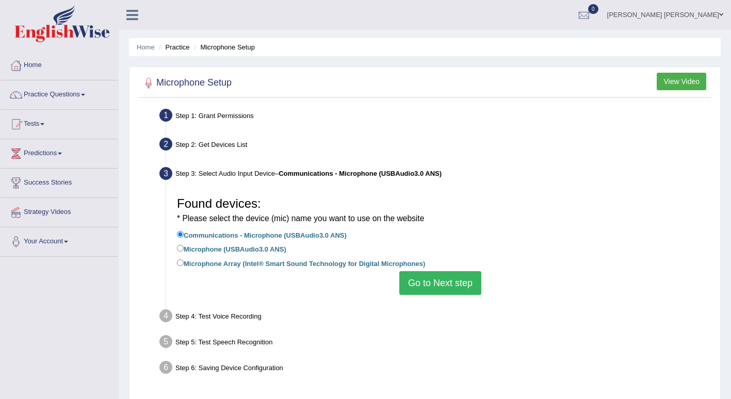
click at [423, 283] on button "Go to Next step" at bounding box center [440, 283] width 82 height 24
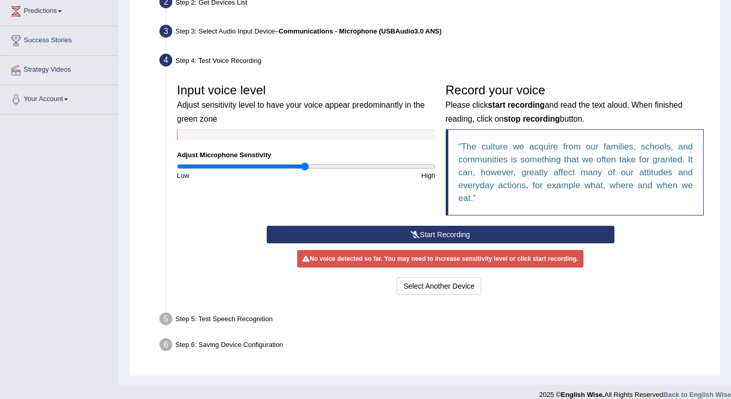
scroll to position [144, 0]
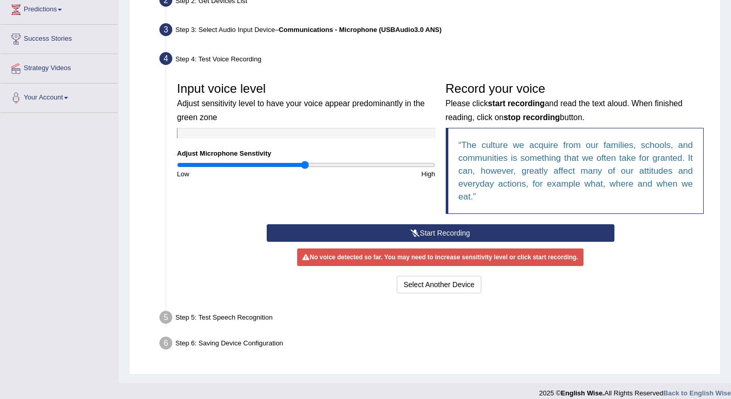
click at [453, 234] on button "Start Recording" at bounding box center [441, 234] width 348 height 18
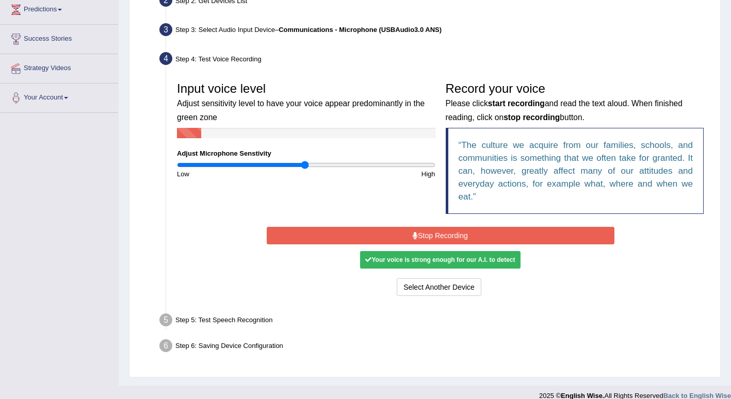
click at [453, 234] on button "Stop Recording" at bounding box center [441, 236] width 348 height 18
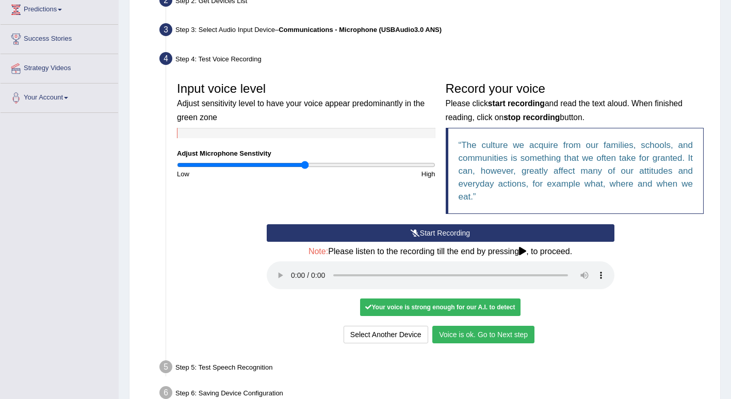
click at [470, 232] on button "Start Recording" at bounding box center [441, 234] width 348 height 18
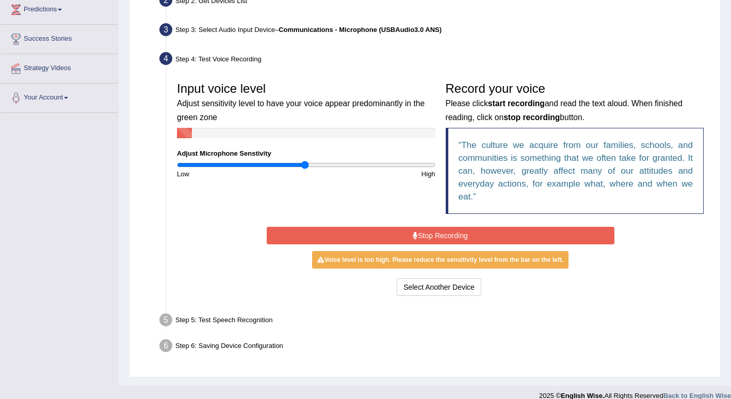
click at [459, 234] on button "Stop Recording" at bounding box center [441, 236] width 348 height 18
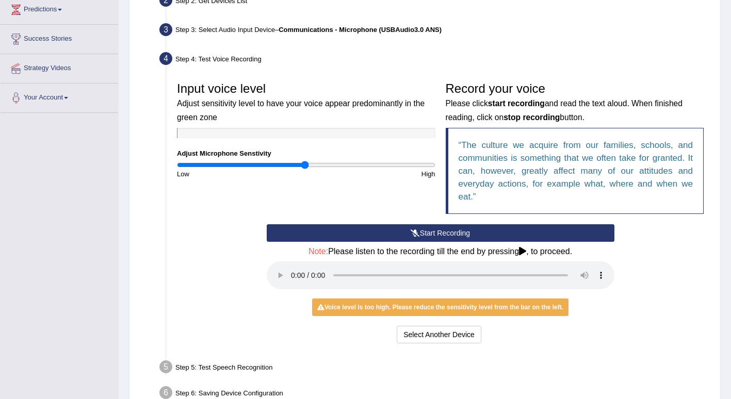
click at [435, 234] on button "Start Recording" at bounding box center [441, 234] width 348 height 18
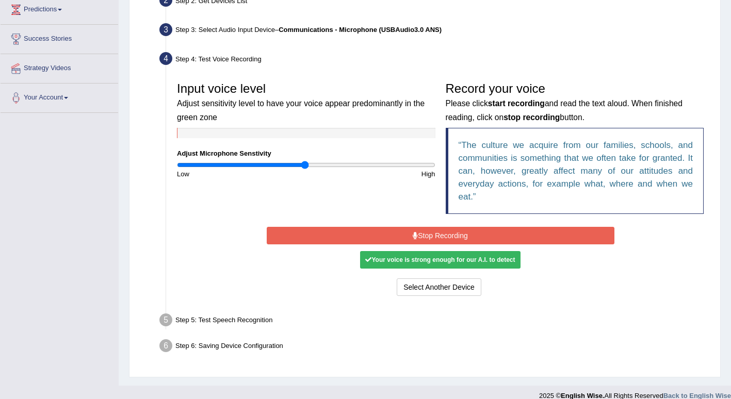
click at [428, 233] on button "Stop Recording" at bounding box center [441, 236] width 348 height 18
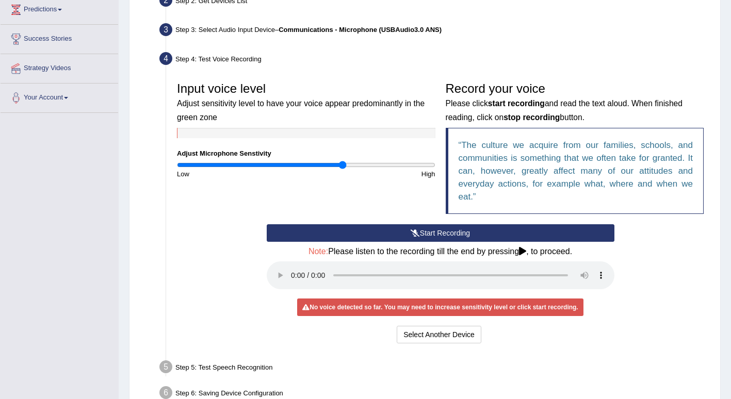
drag, startPoint x: 307, startPoint y: 165, endPoint x: 343, endPoint y: 165, distance: 36.1
click at [343, 165] on input "range" at bounding box center [306, 165] width 259 height 8
click at [432, 234] on button "Start Recording" at bounding box center [441, 234] width 348 height 18
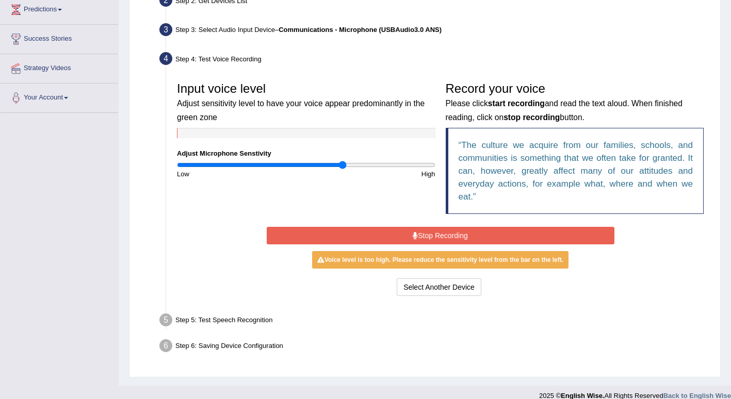
click at [419, 232] on button "Stop Recording" at bounding box center [441, 236] width 348 height 18
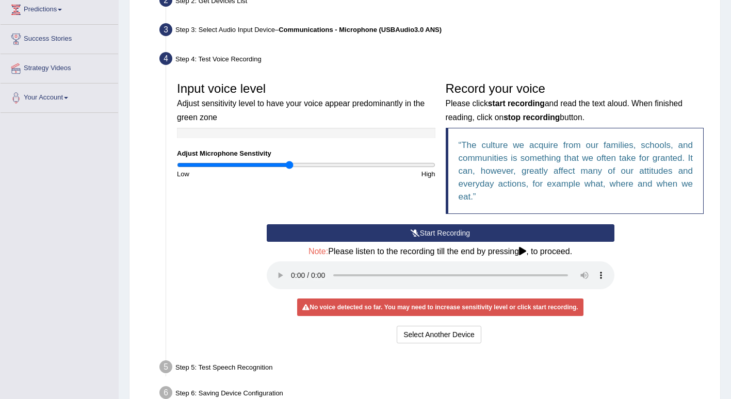
type input "0.88"
click at [289, 164] on input "range" at bounding box center [306, 165] width 259 height 8
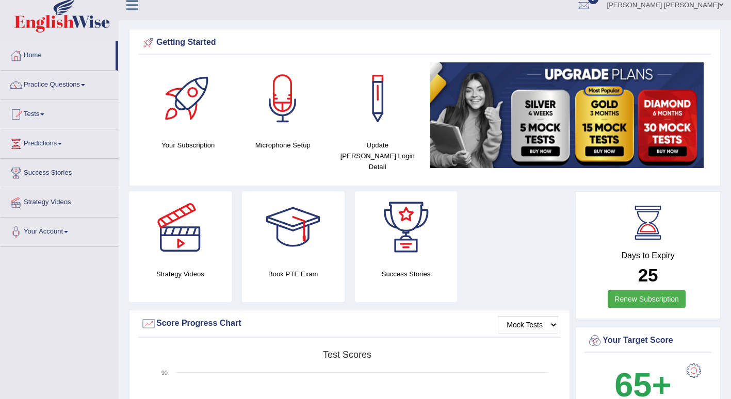
scroll to position [10, 0]
click at [70, 82] on link "Practice Questions" at bounding box center [60, 84] width 118 height 26
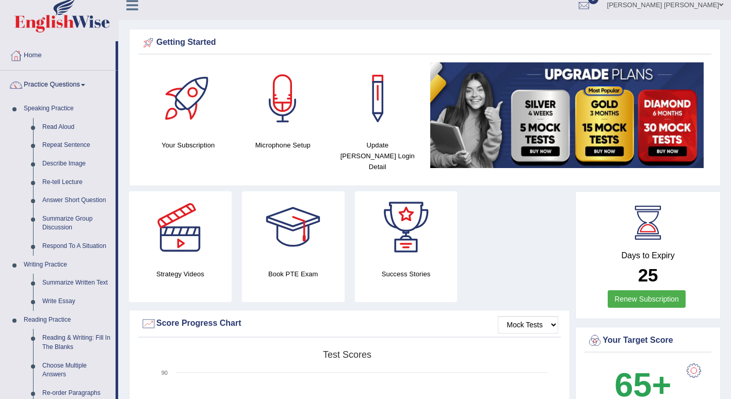
click at [60, 124] on link "Read Aloud" at bounding box center [77, 127] width 78 height 19
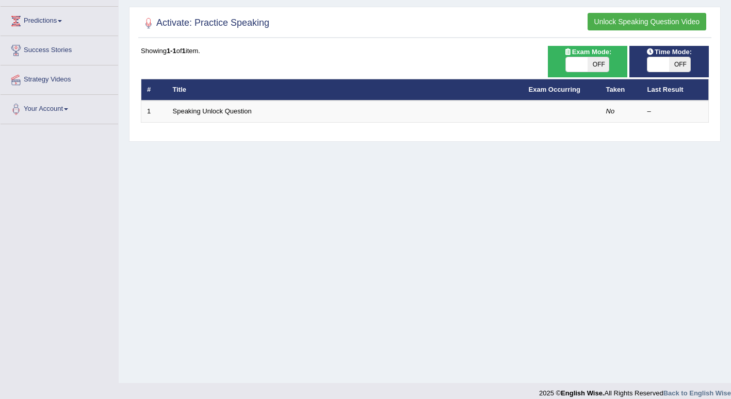
scroll to position [142, 0]
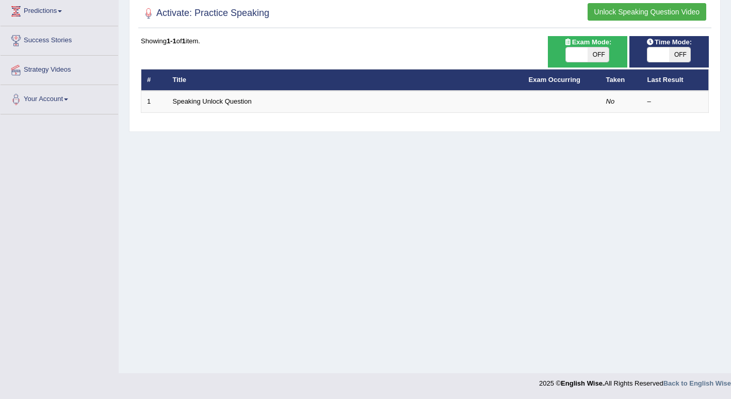
click at [342, 102] on td "Speaking Unlock Question" at bounding box center [345, 102] width 356 height 22
click at [444, 104] on td "Speaking Unlock Question" at bounding box center [345, 102] width 356 height 22
click at [212, 102] on link "Speaking Unlock Question" at bounding box center [212, 102] width 79 height 8
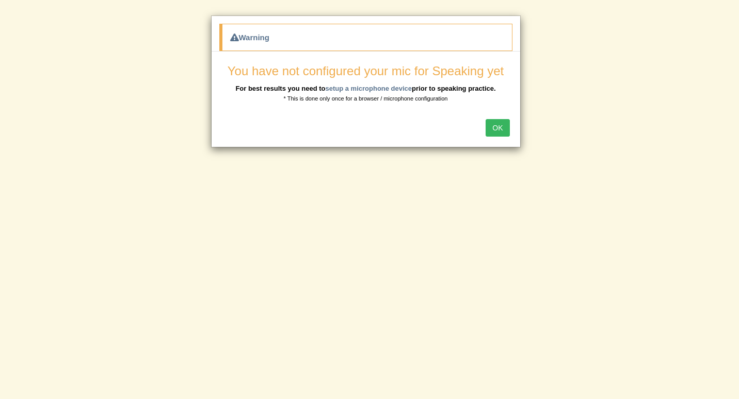
click at [498, 130] on button "OK" at bounding box center [498, 128] width 24 height 18
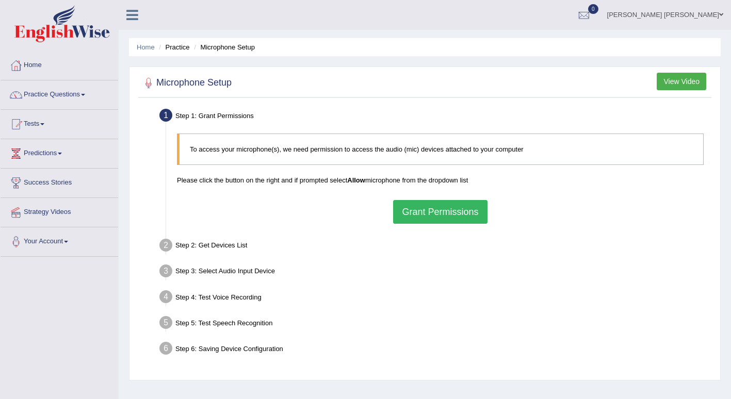
click at [421, 215] on button "Grant Permissions" at bounding box center [440, 212] width 94 height 24
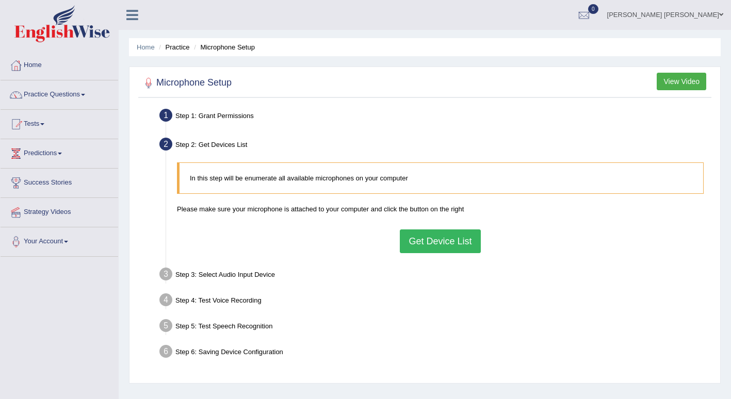
click at [442, 237] on button "Get Device List" at bounding box center [440, 242] width 81 height 24
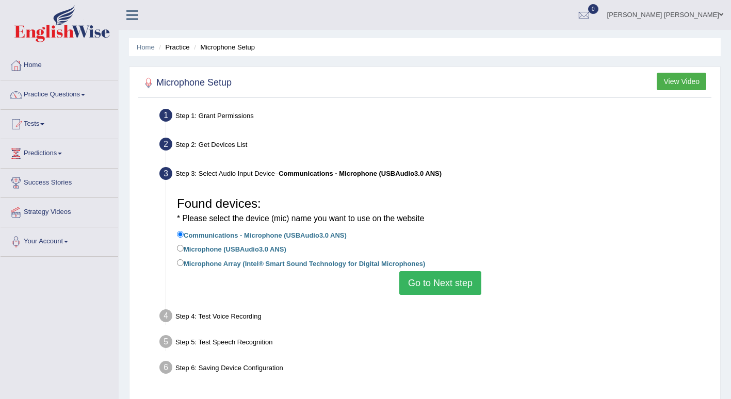
click at [434, 280] on button "Go to Next step" at bounding box center [440, 283] width 82 height 24
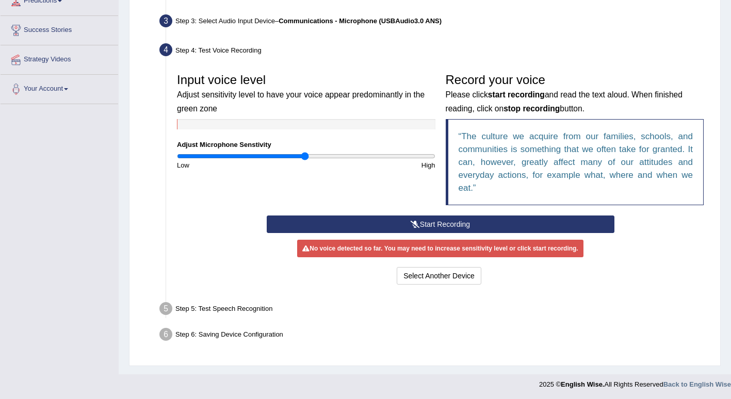
scroll to position [153, 0]
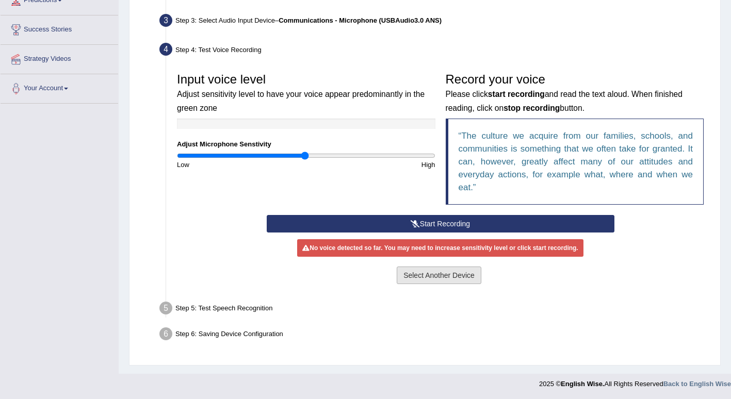
click at [432, 282] on button "Select Another Device" at bounding box center [439, 276] width 85 height 18
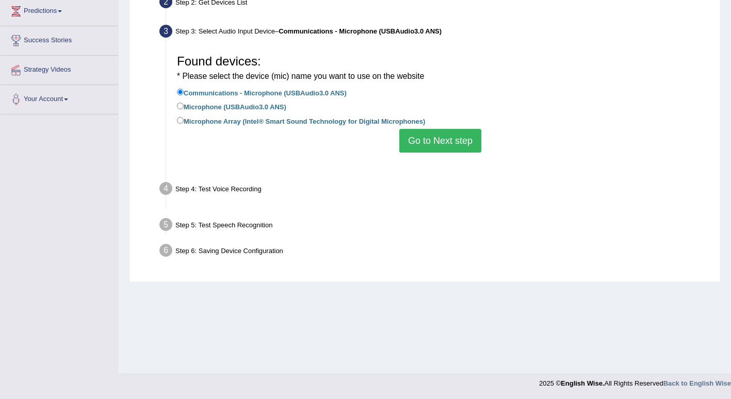
scroll to position [142, 0]
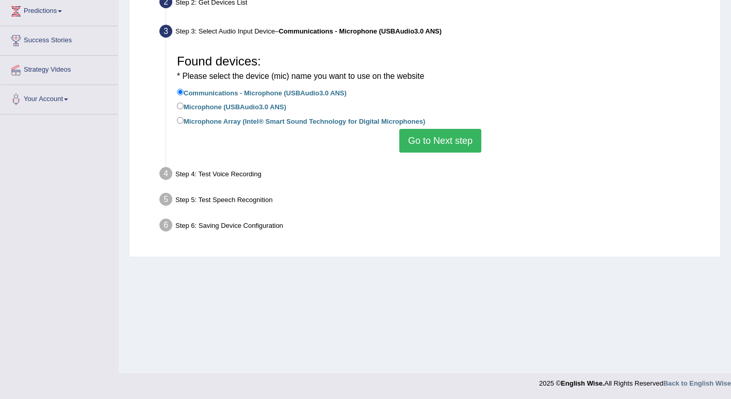
click at [438, 142] on button "Go to Next step" at bounding box center [440, 141] width 82 height 24
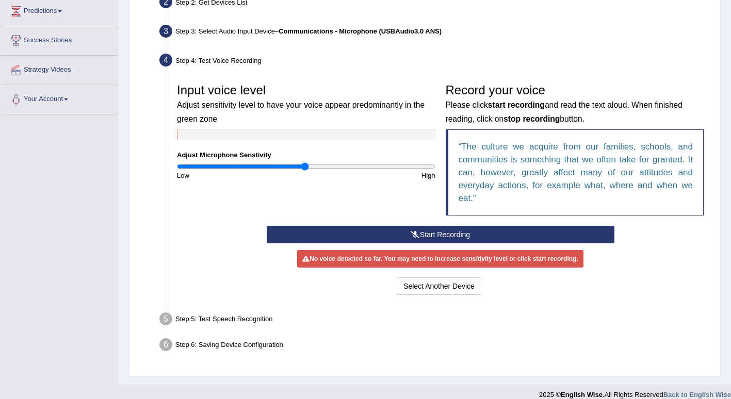
click at [349, 233] on button "Start Recording" at bounding box center [441, 235] width 348 height 18
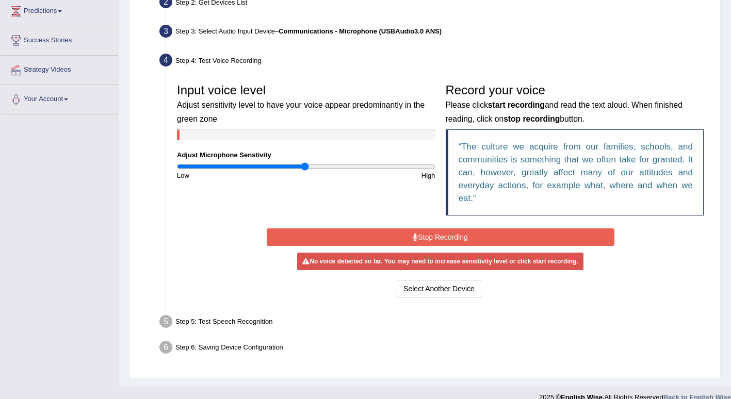
click at [349, 233] on button "Stop Recording" at bounding box center [441, 238] width 348 height 18
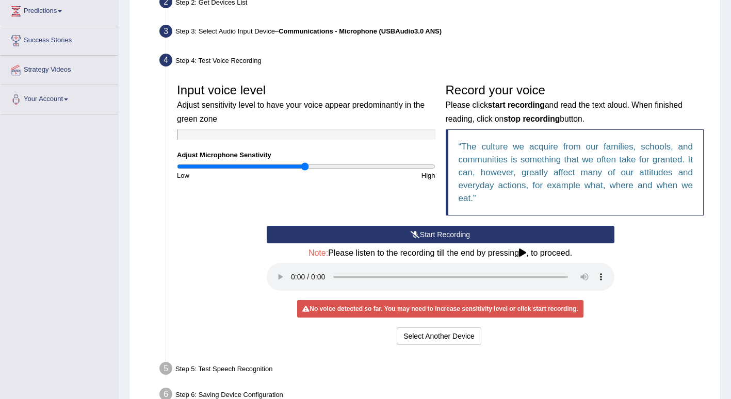
click at [357, 232] on button "Start Recording" at bounding box center [441, 235] width 348 height 18
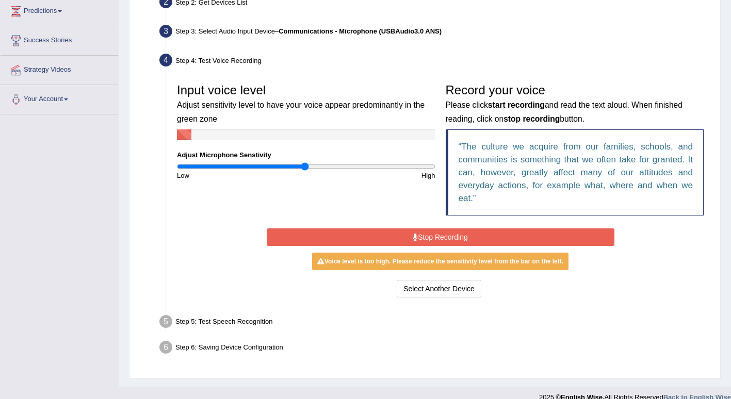
click at [357, 232] on button "Stop Recording" at bounding box center [441, 238] width 348 height 18
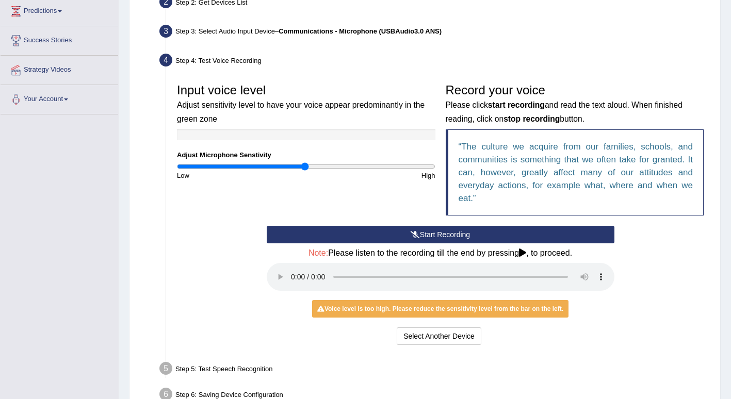
click at [321, 239] on button "Start Recording" at bounding box center [441, 235] width 348 height 18
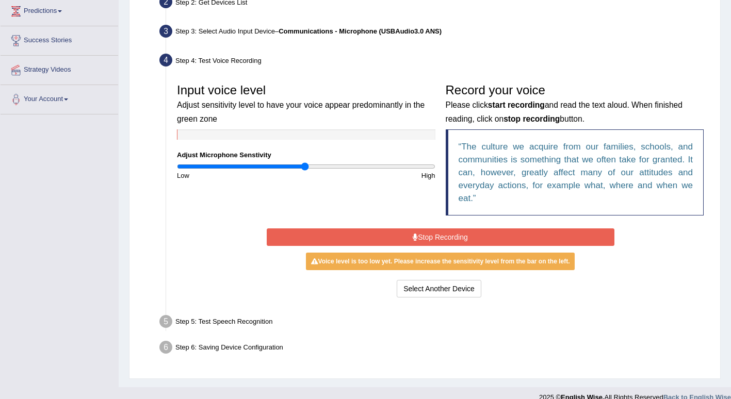
click at [321, 239] on button "Stop Recording" at bounding box center [441, 238] width 348 height 18
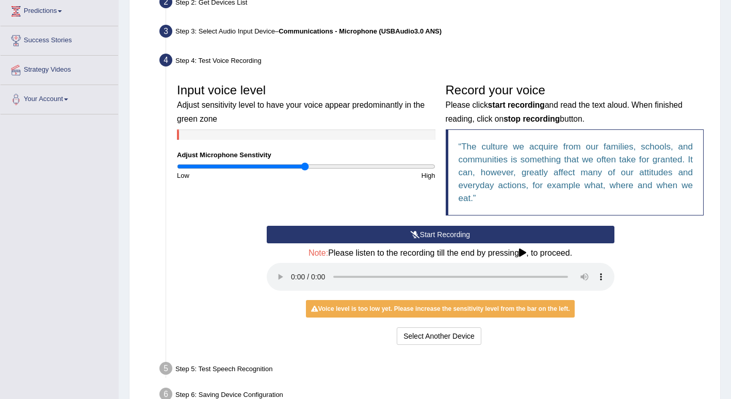
click at [322, 238] on button "Start Recording" at bounding box center [441, 235] width 348 height 18
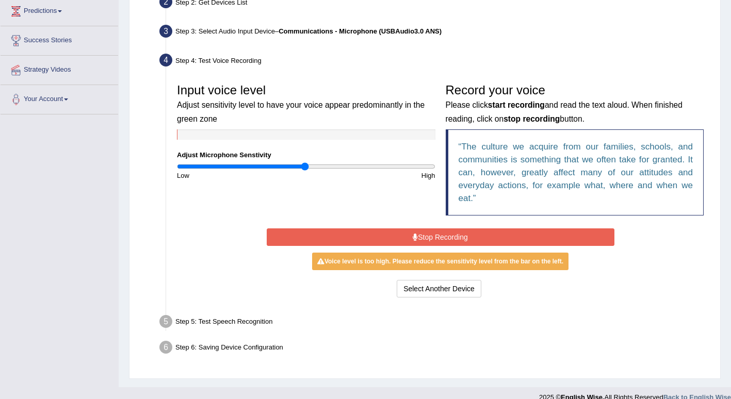
click at [322, 238] on button "Stop Recording" at bounding box center [441, 238] width 348 height 18
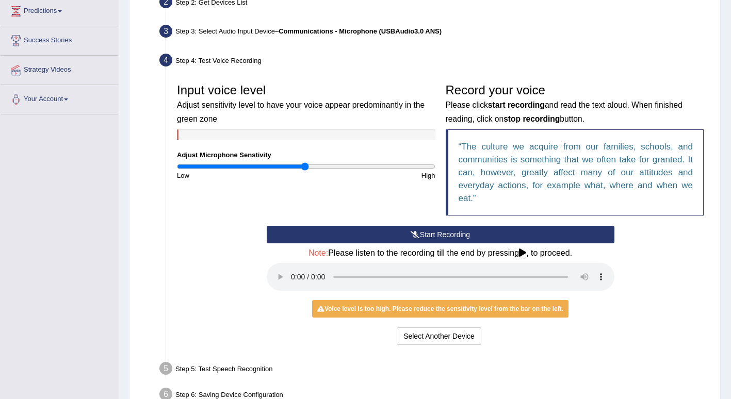
click at [322, 238] on button "Start Recording" at bounding box center [441, 235] width 348 height 18
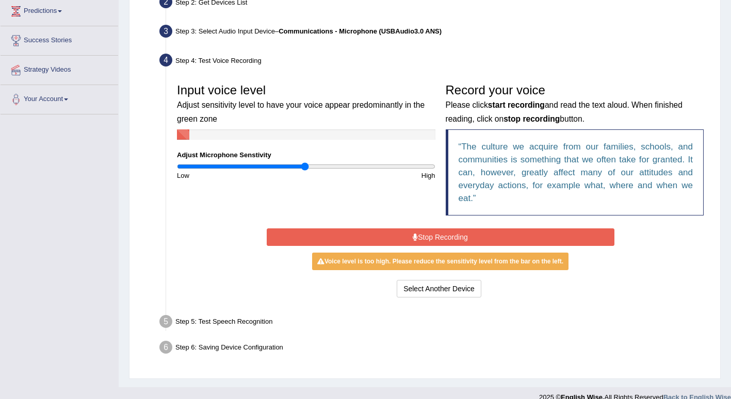
click at [322, 238] on button "Stop Recording" at bounding box center [441, 238] width 348 height 18
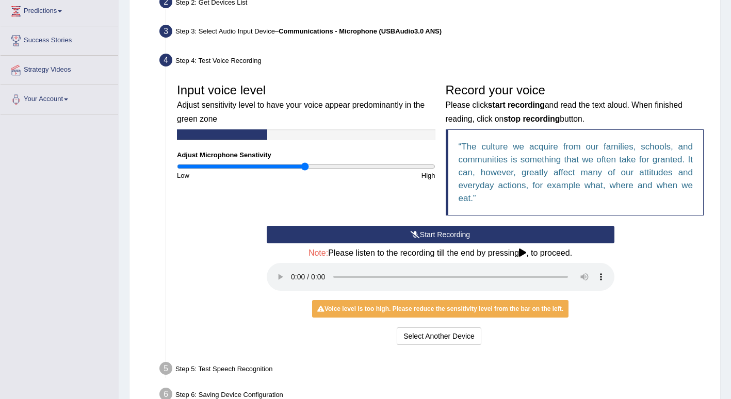
click at [322, 238] on button "Start Recording" at bounding box center [441, 235] width 348 height 18
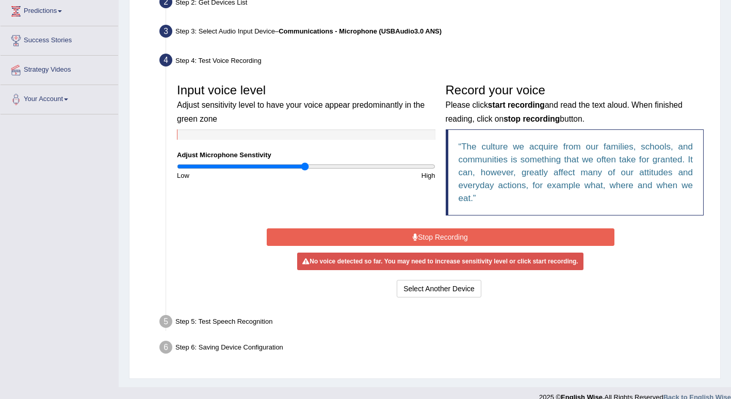
click at [322, 238] on button "Stop Recording" at bounding box center [441, 238] width 348 height 18
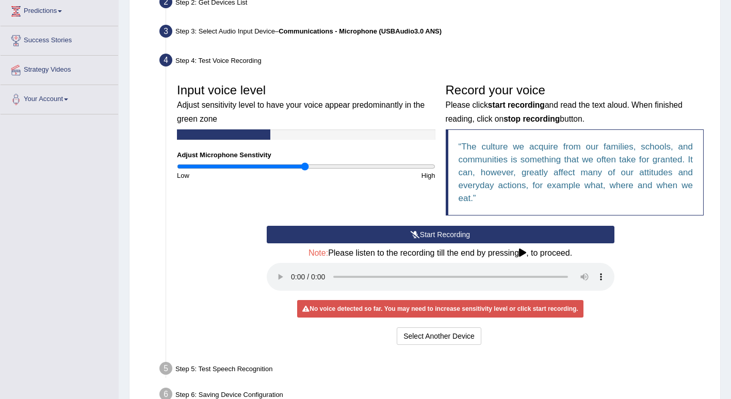
click at [322, 238] on button "Start Recording" at bounding box center [441, 235] width 348 height 18
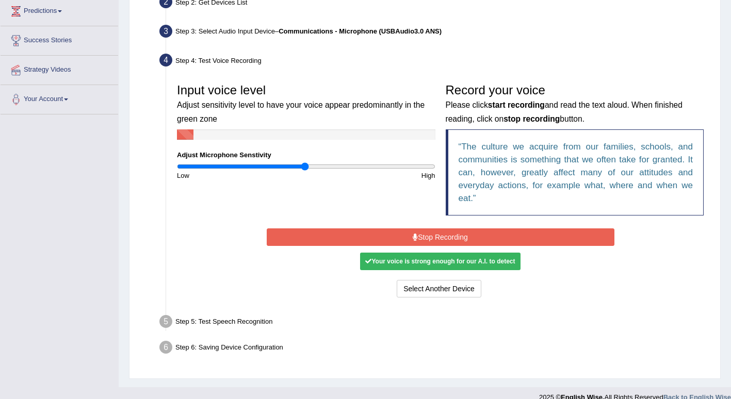
click at [349, 245] on button "Stop Recording" at bounding box center [441, 238] width 348 height 18
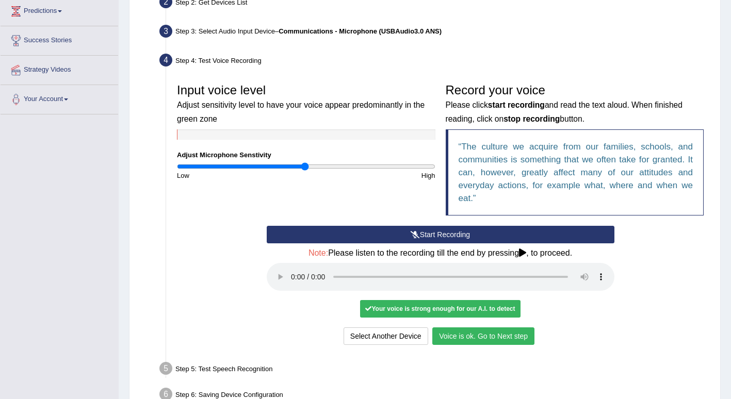
click at [492, 340] on button "Voice is ok. Go to Next step" at bounding box center [484, 337] width 102 height 18
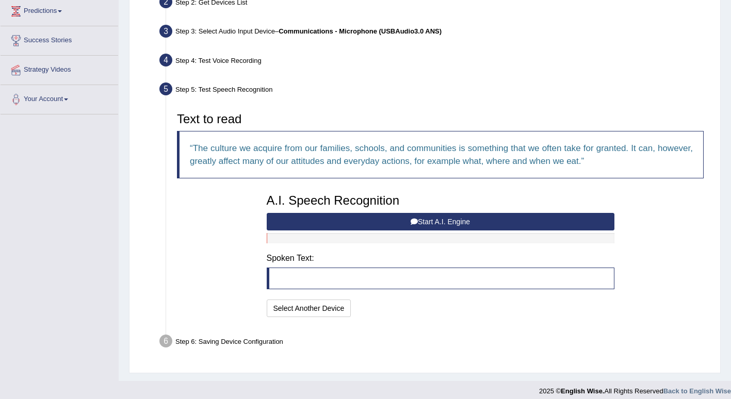
click at [362, 224] on button "Start A.I. Engine" at bounding box center [441, 222] width 348 height 18
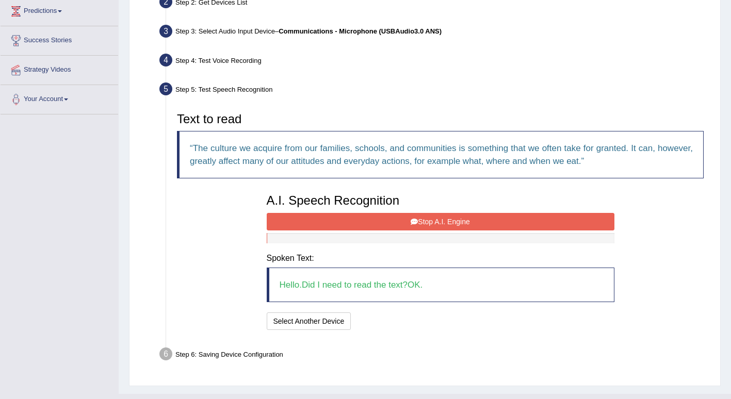
drag, startPoint x: 410, startPoint y: 230, endPoint x: 408, endPoint y: 225, distance: 5.6
click at [408, 225] on button "Stop A.I. Engine" at bounding box center [441, 222] width 348 height 18
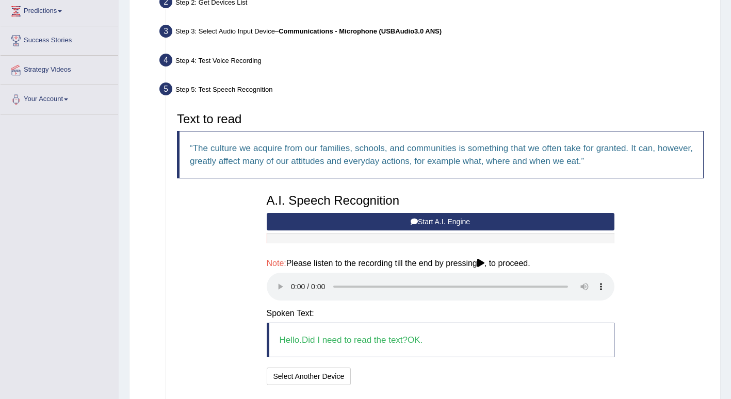
click at [408, 225] on button "Start A.I. Engine" at bounding box center [441, 222] width 348 height 18
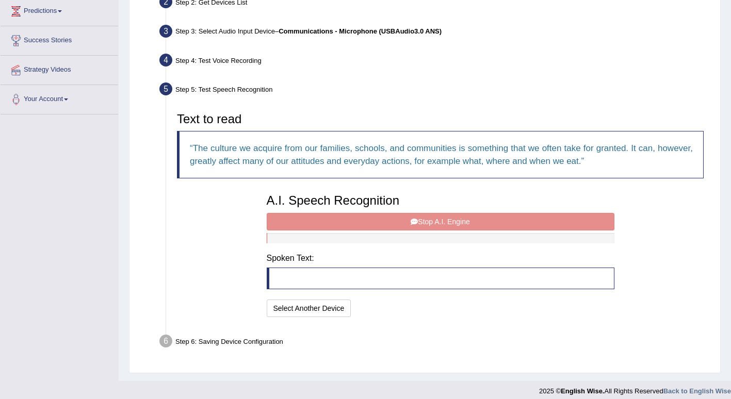
click at [408, 225] on div "A.I. Speech Recognition Start A.I. Engine Stop A.I. Engine Note: Please listen …" at bounding box center [441, 254] width 358 height 131
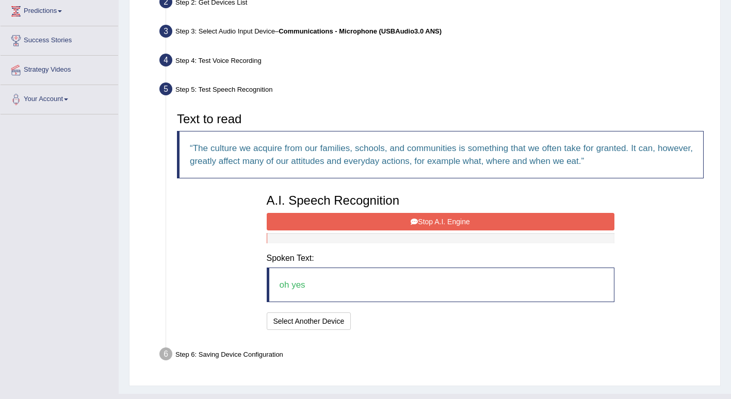
click at [408, 225] on button "Stop A.I. Engine" at bounding box center [441, 222] width 348 height 18
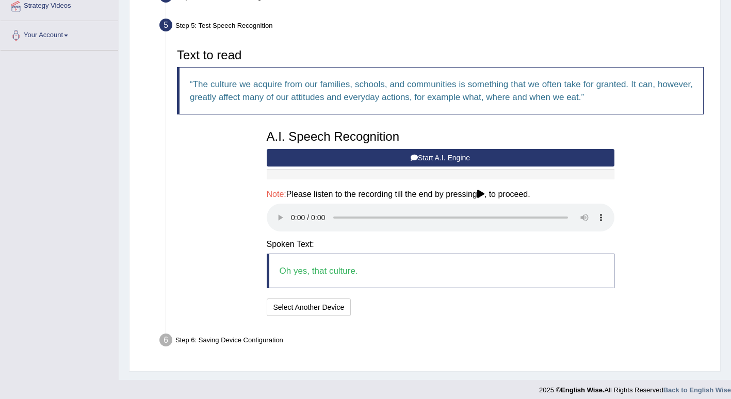
scroll to position [213, 0]
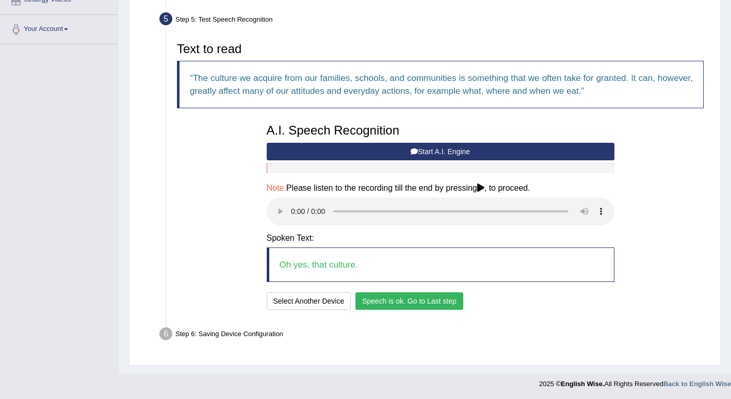
click at [396, 299] on button "Speech is ok. Go to Last step" at bounding box center [410, 302] width 108 height 18
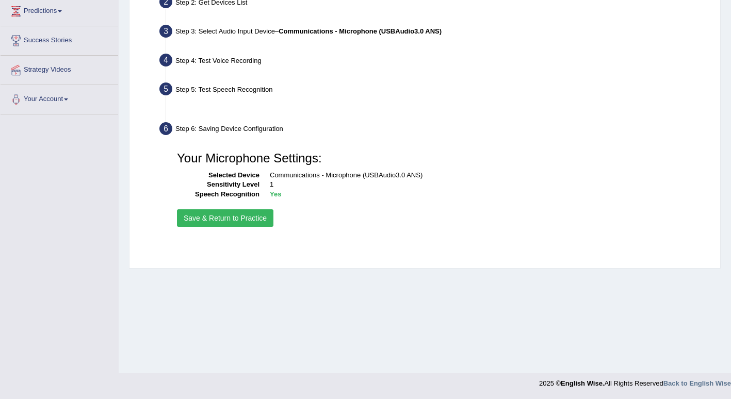
scroll to position [142, 0]
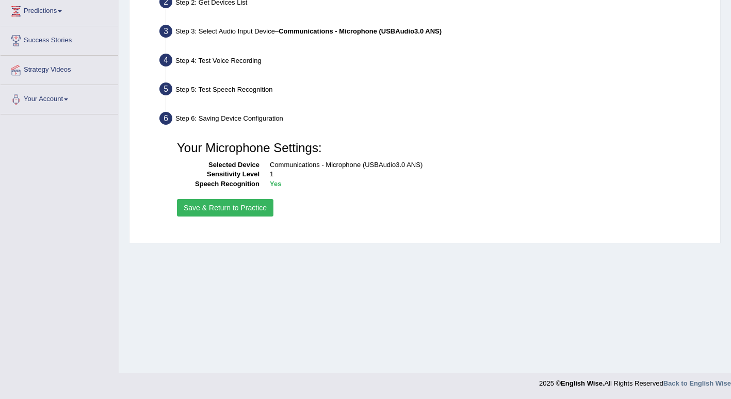
click at [235, 207] on button "Save & Return to Practice" at bounding box center [225, 208] width 97 height 18
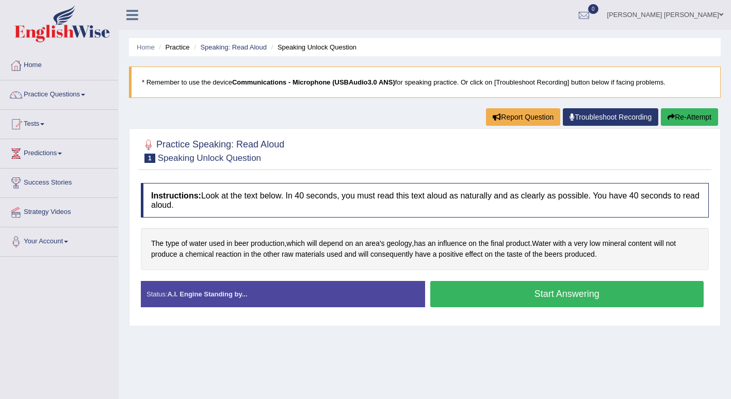
click at [498, 298] on button "Start Answering" at bounding box center [567, 294] width 274 height 26
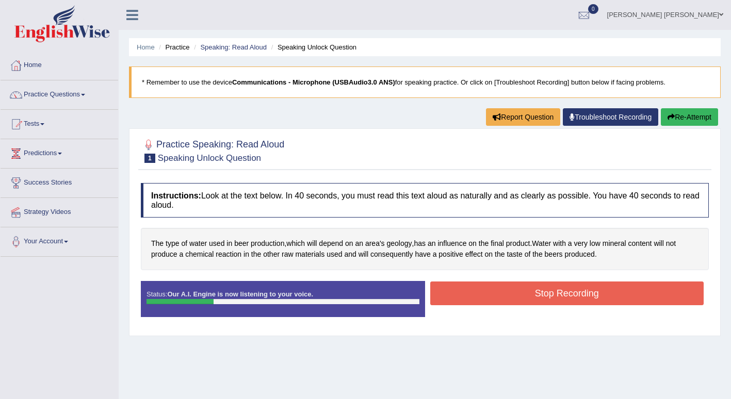
click at [471, 287] on button "Stop Recording" at bounding box center [567, 294] width 274 height 24
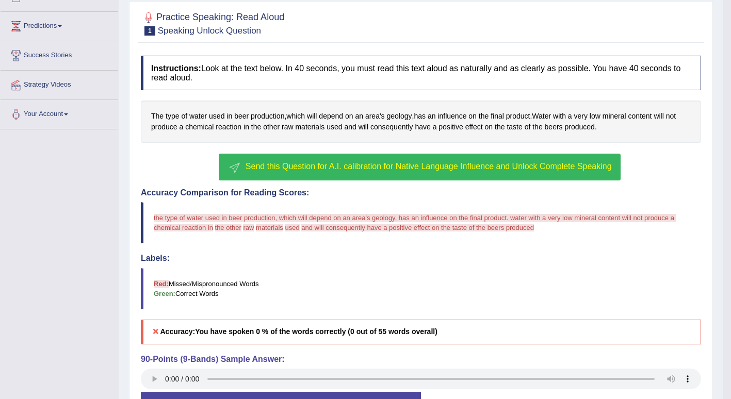
scroll to position [165, 0]
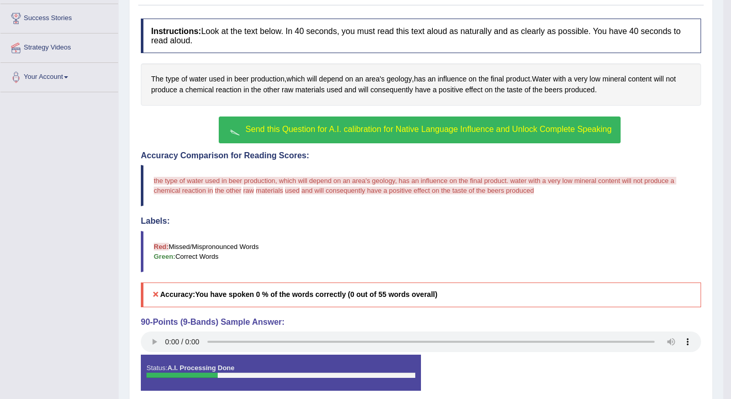
click at [289, 130] on span "Send this Question for A.I. calibration for Native Language Influence and Unloc…" at bounding box center [429, 129] width 366 height 9
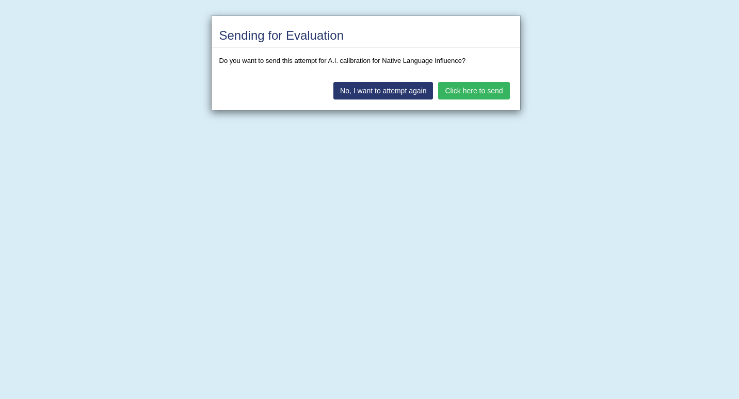
click at [494, 89] on button "Click here to send" at bounding box center [473, 91] width 71 height 18
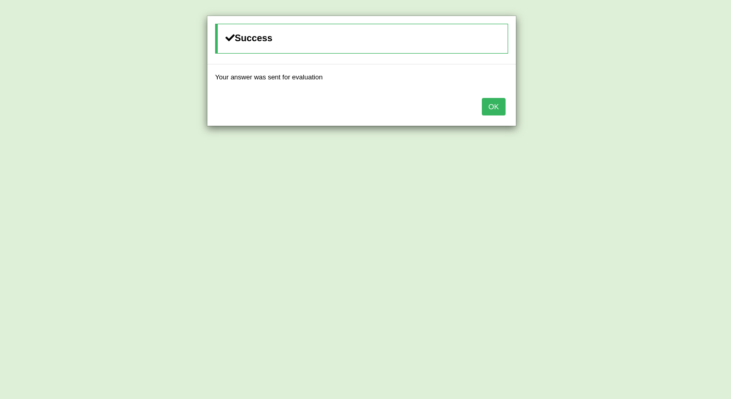
click at [494, 108] on button "OK" at bounding box center [494, 107] width 24 height 18
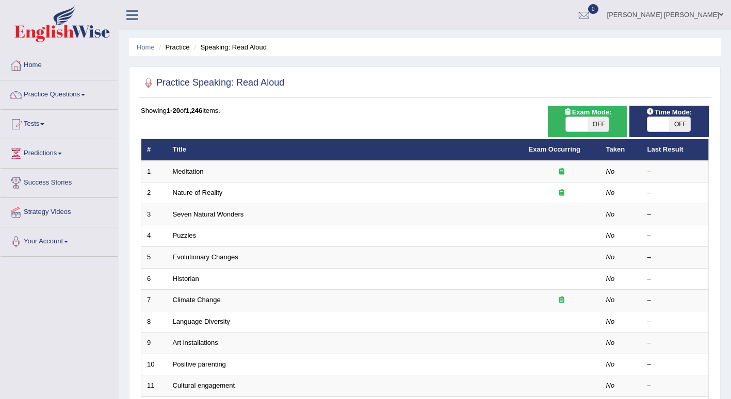
click at [204, 174] on link "Meditation" at bounding box center [188, 172] width 31 height 8
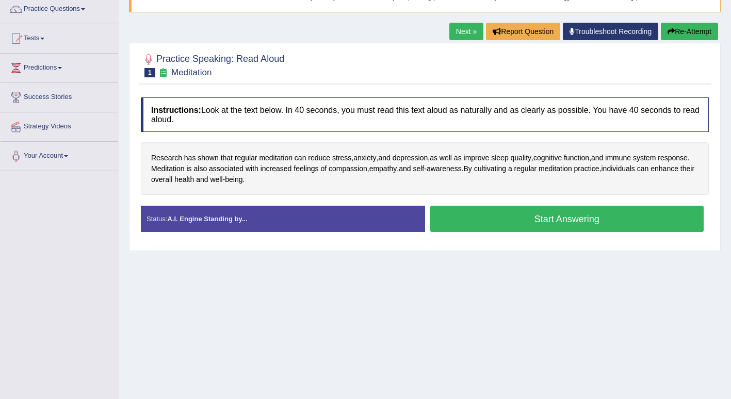
scroll to position [90, 0]
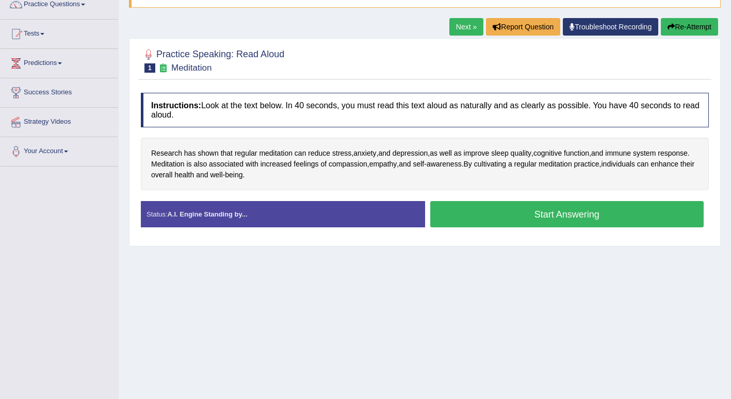
click at [456, 217] on button "Start Answering" at bounding box center [567, 214] width 274 height 26
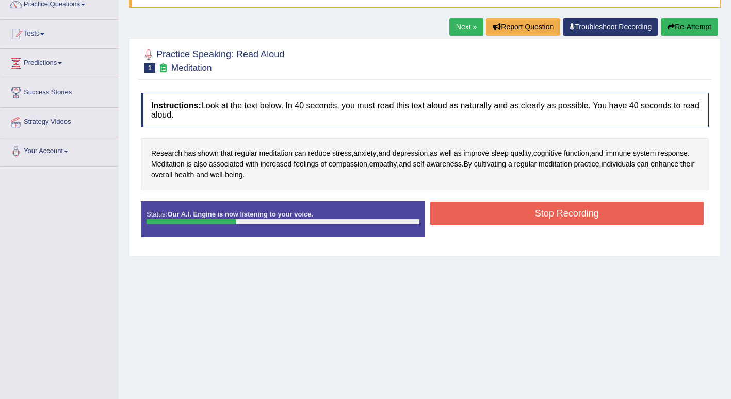
click at [456, 217] on button "Stop Recording" at bounding box center [567, 214] width 274 height 24
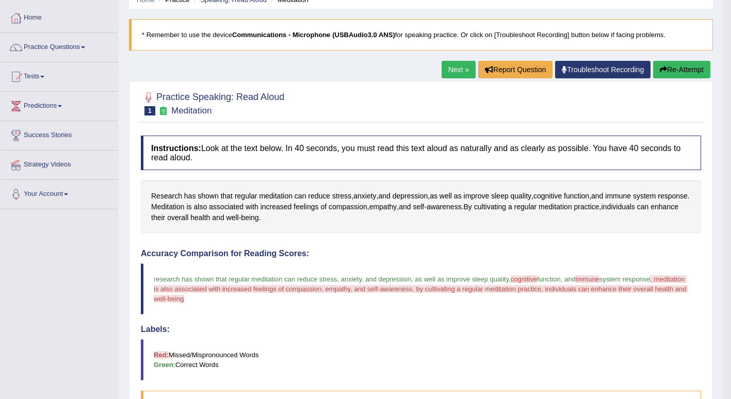
scroll to position [46, 0]
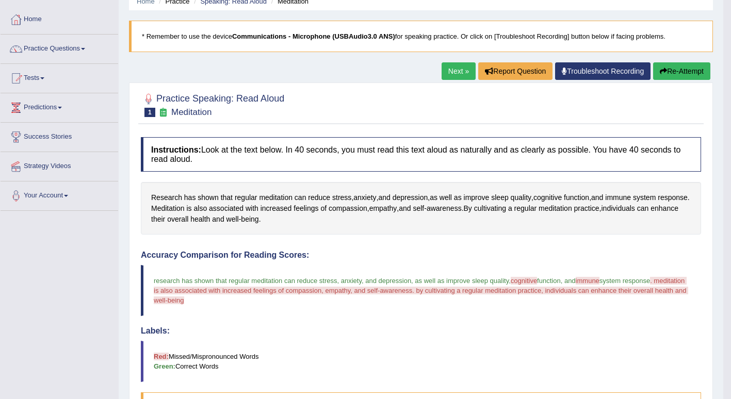
click at [690, 68] on button "Re-Attempt" at bounding box center [681, 71] width 57 height 18
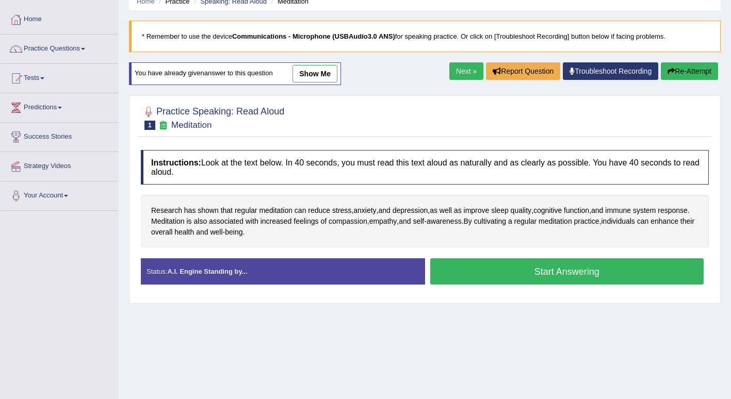
click at [480, 277] on button "Start Answering" at bounding box center [567, 272] width 274 height 26
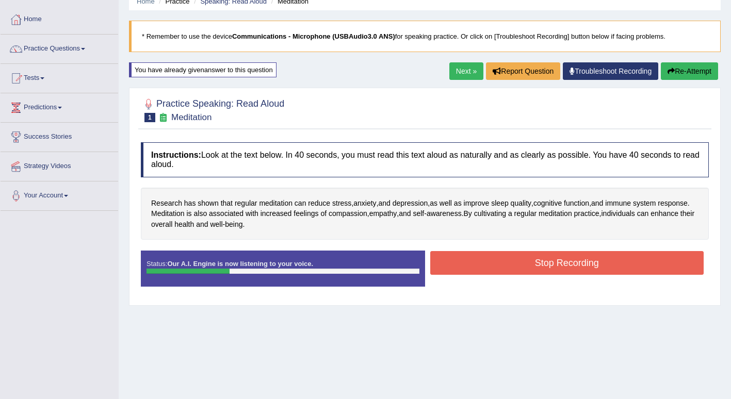
click at [477, 267] on button "Stop Recording" at bounding box center [567, 263] width 274 height 24
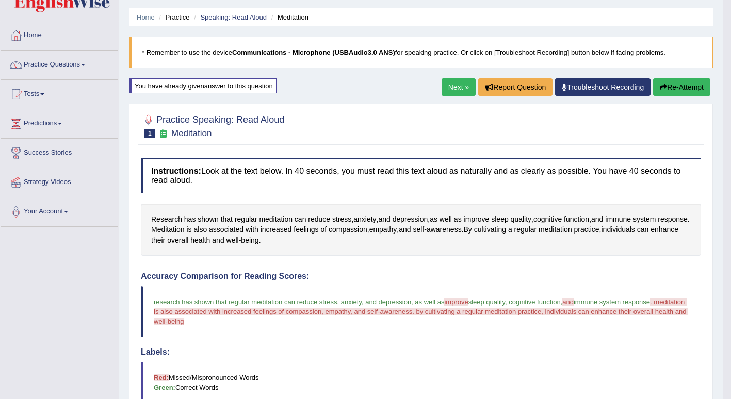
scroll to position [28, 0]
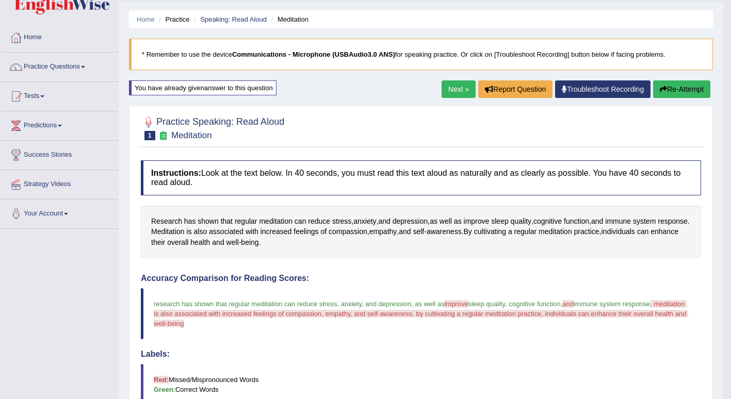
click at [672, 91] on button "Re-Attempt" at bounding box center [681, 90] width 57 height 18
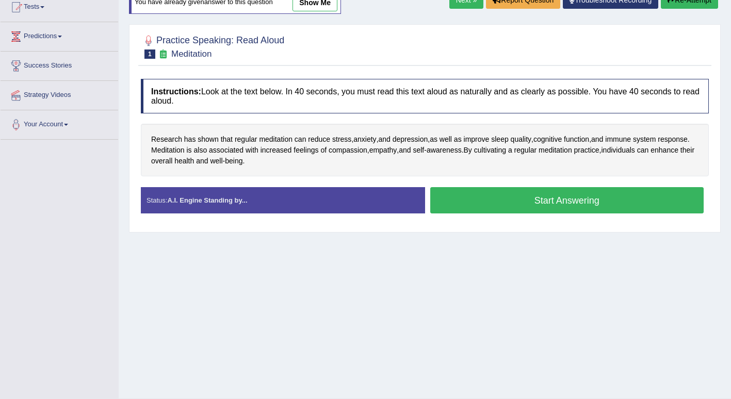
scroll to position [119, 0]
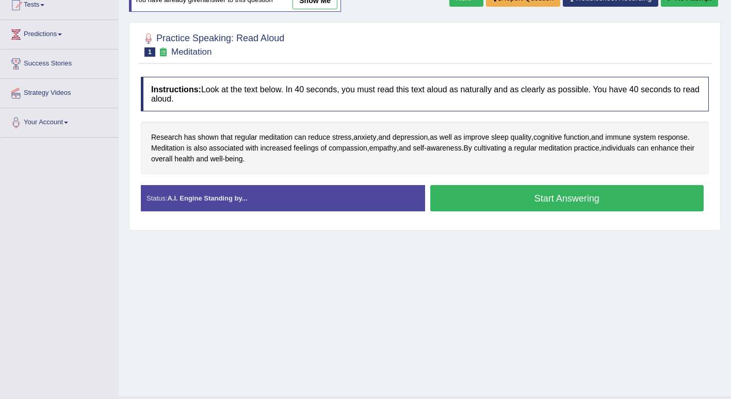
click at [522, 201] on button "Start Answering" at bounding box center [567, 198] width 274 height 26
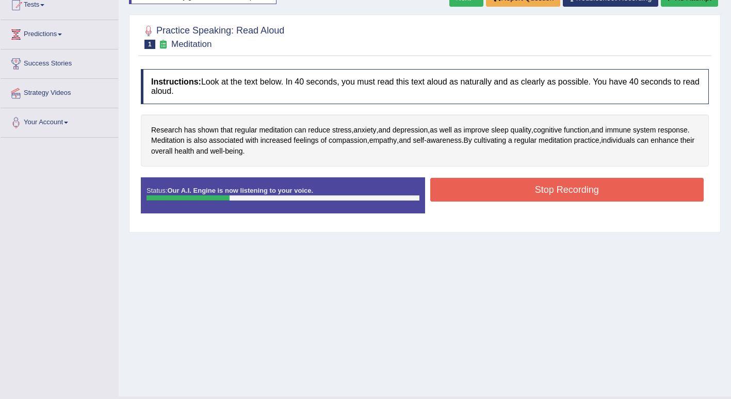
click at [520, 194] on button "Stop Recording" at bounding box center [567, 190] width 274 height 24
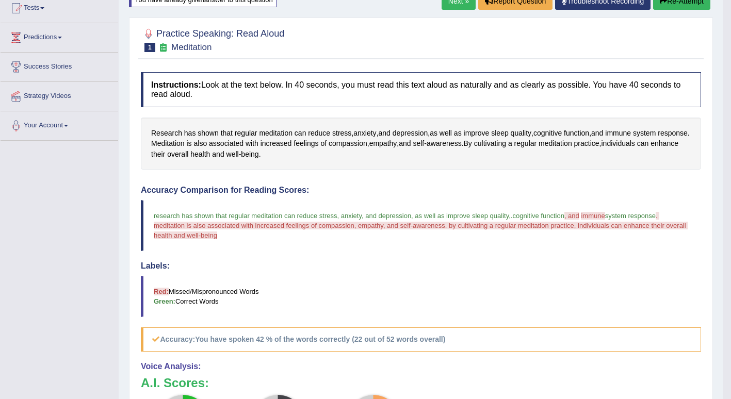
scroll to position [110, 0]
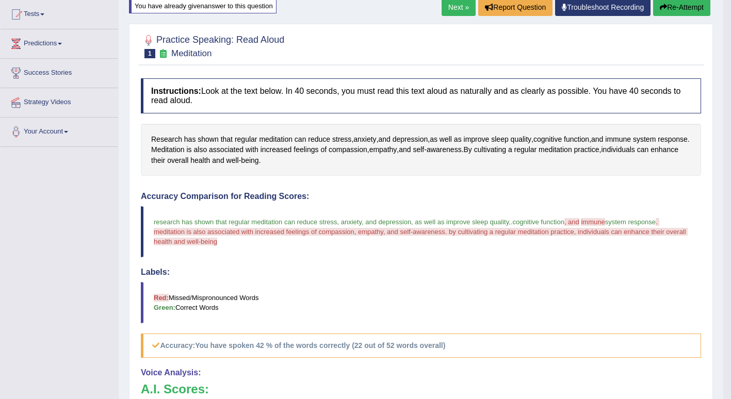
click at [460, 5] on link "Next »" at bounding box center [459, 7] width 34 height 18
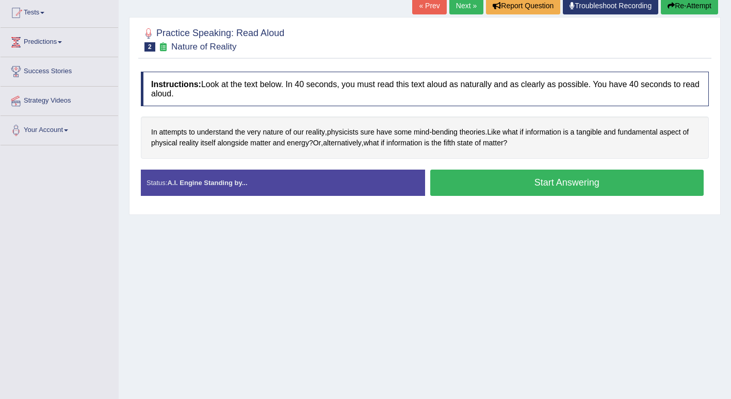
scroll to position [116, 0]
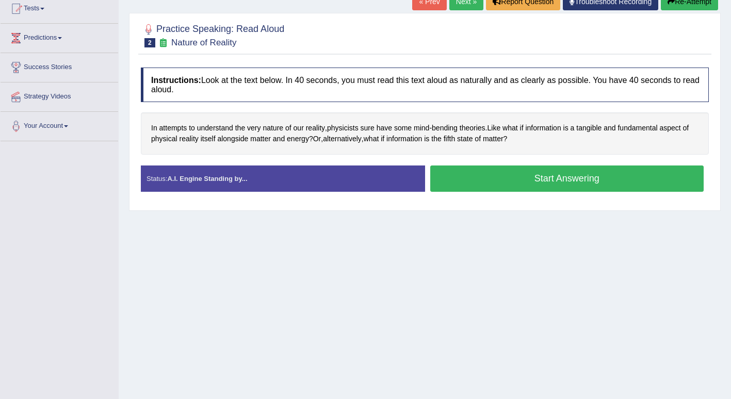
click at [482, 183] on button "Start Answering" at bounding box center [567, 179] width 274 height 26
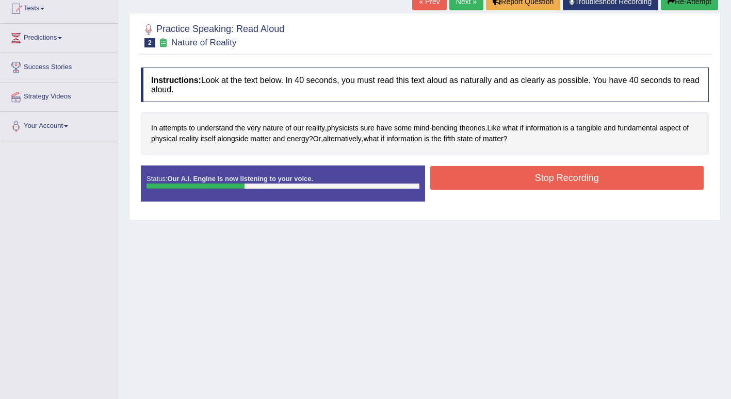
click at [482, 183] on button "Stop Recording" at bounding box center [567, 178] width 274 height 24
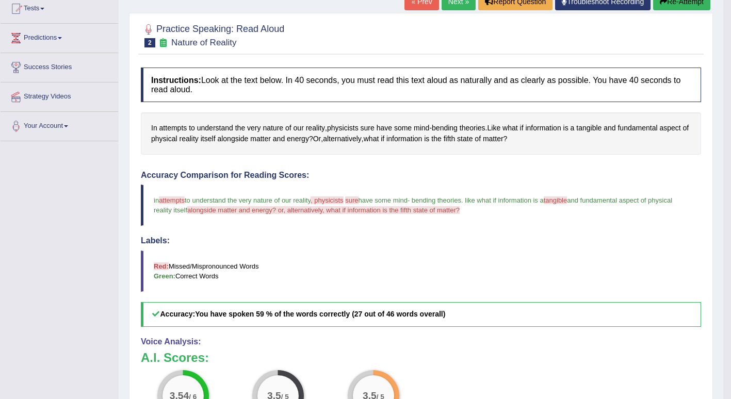
click at [671, 4] on button "Re-Attempt" at bounding box center [681, 2] width 57 height 18
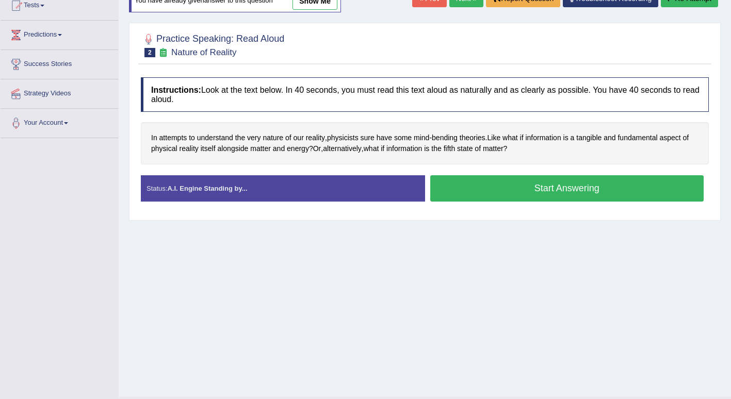
click at [477, 195] on button "Start Answering" at bounding box center [567, 188] width 274 height 26
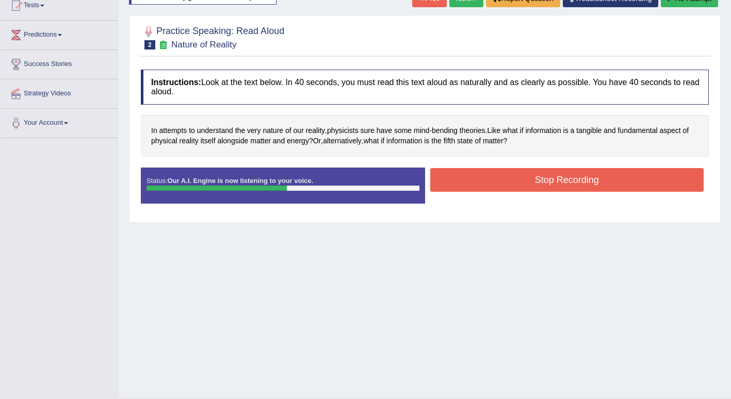
click at [469, 172] on button "Stop Recording" at bounding box center [567, 180] width 274 height 24
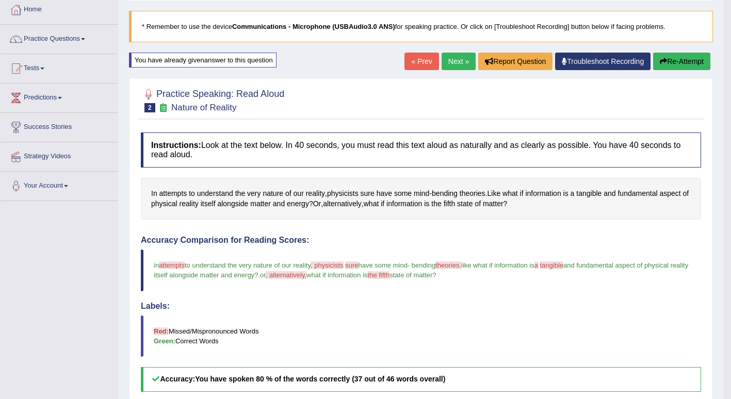
scroll to position [52, 0]
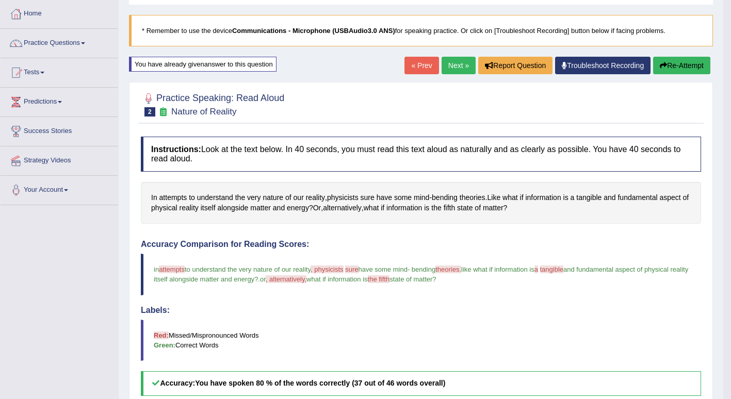
click at [461, 70] on link "Next »" at bounding box center [459, 66] width 34 height 18
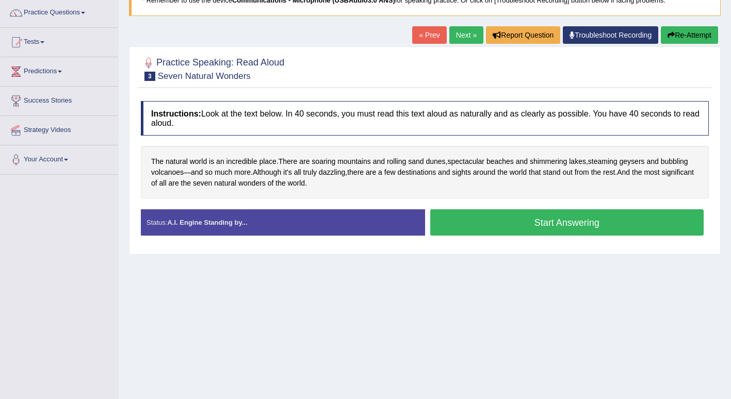
scroll to position [90, 0]
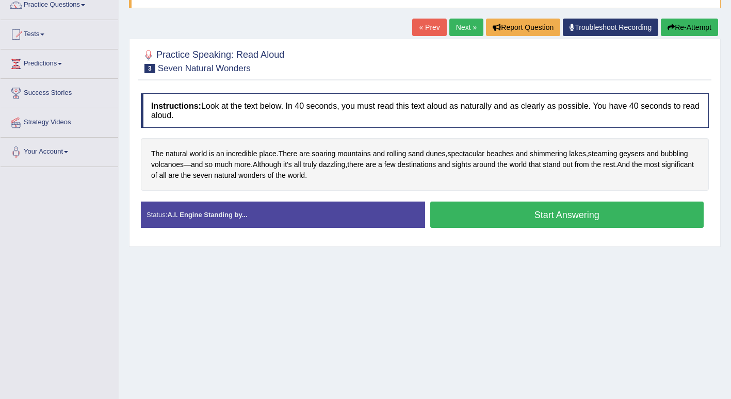
click at [489, 216] on button "Start Answering" at bounding box center [567, 215] width 274 height 26
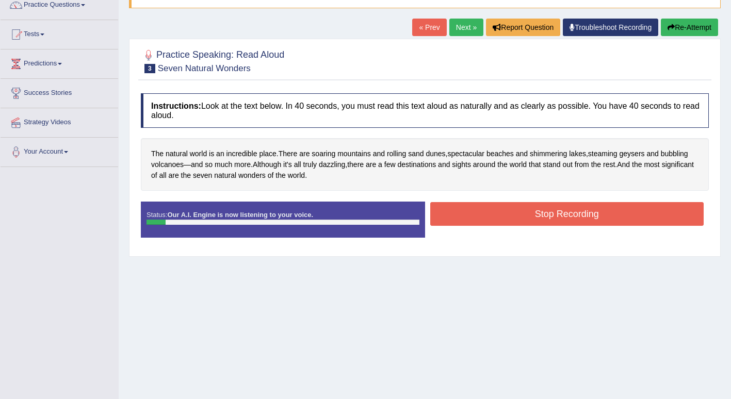
click at [489, 216] on button "Stop Recording" at bounding box center [567, 214] width 274 height 24
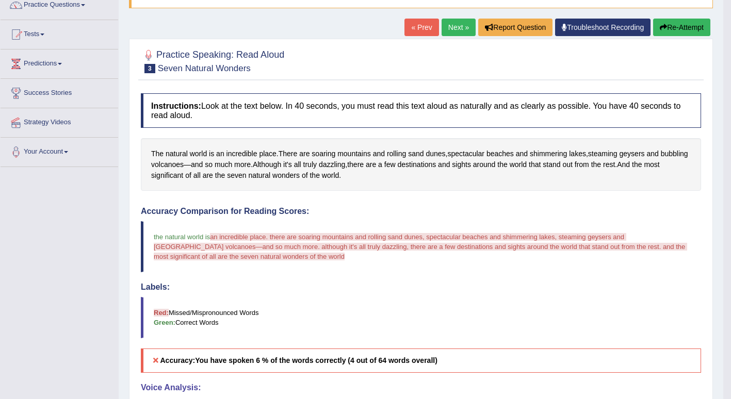
click at [675, 30] on button "Re-Attempt" at bounding box center [681, 28] width 57 height 18
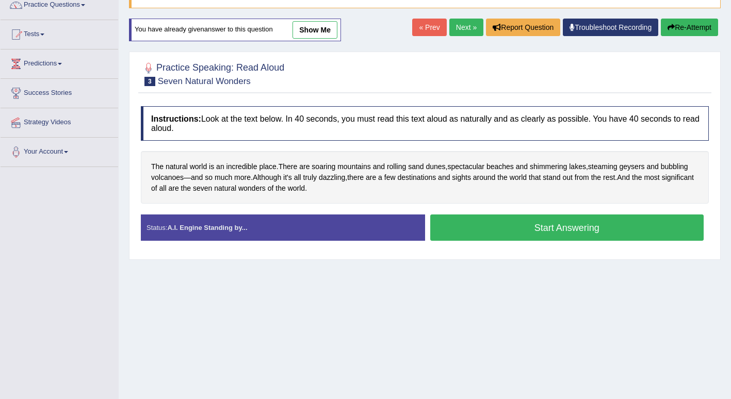
click at [485, 226] on button "Start Answering" at bounding box center [567, 228] width 274 height 26
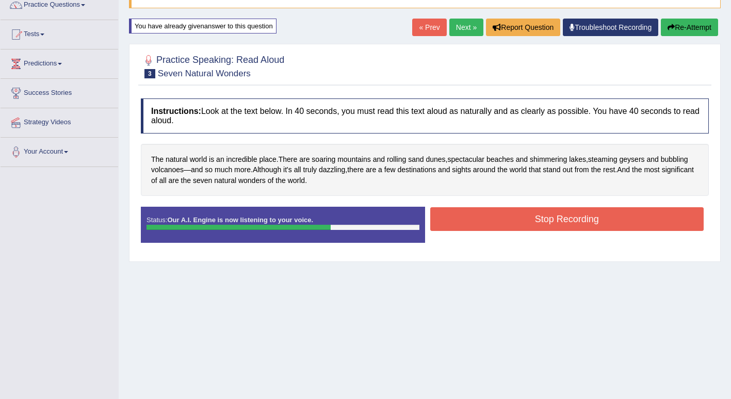
click at [485, 223] on button "Stop Recording" at bounding box center [567, 219] width 274 height 24
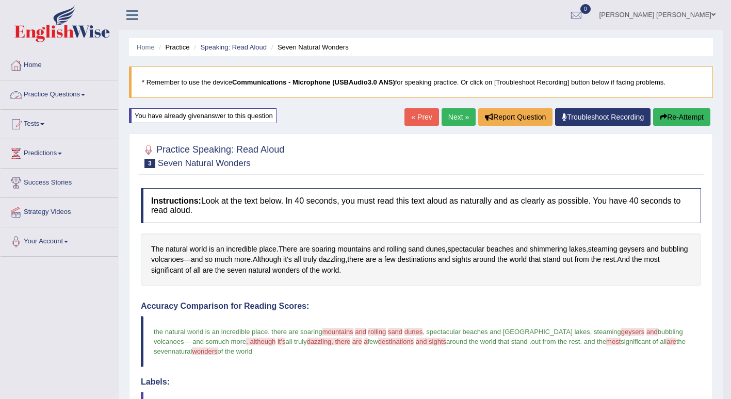
click at [83, 95] on link "Practice Questions" at bounding box center [60, 94] width 118 height 26
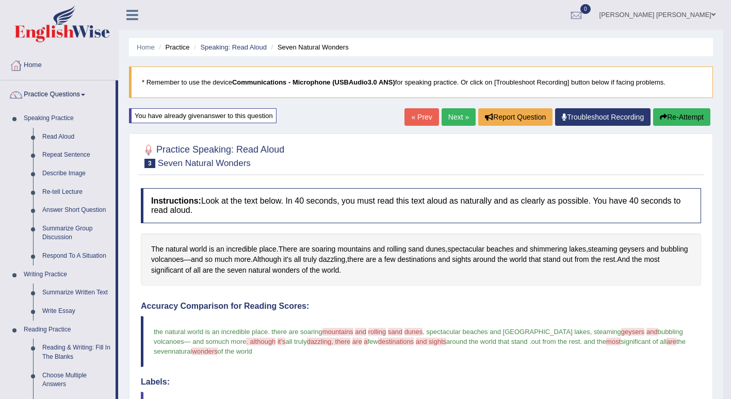
click at [67, 157] on link "Repeat Sentence" at bounding box center [77, 155] width 78 height 19
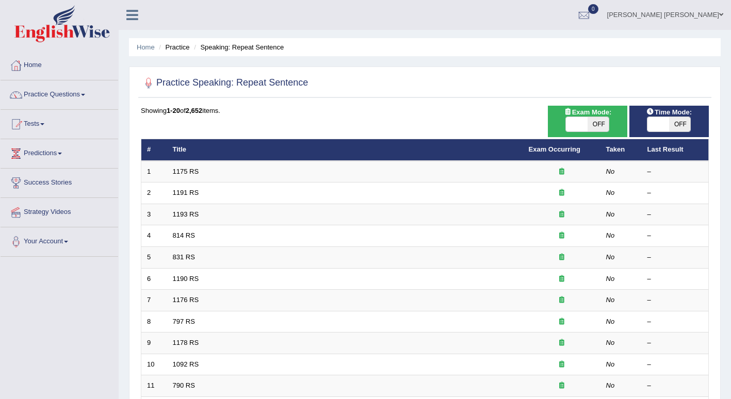
click at [198, 173] on td "1175 RS" at bounding box center [345, 172] width 356 height 22
click at [191, 173] on link "1175 RS" at bounding box center [186, 172] width 26 height 8
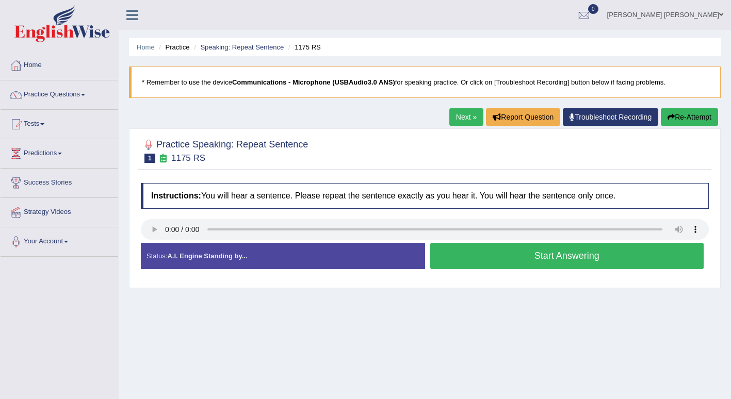
click at [454, 257] on button "Start Answering" at bounding box center [567, 256] width 274 height 26
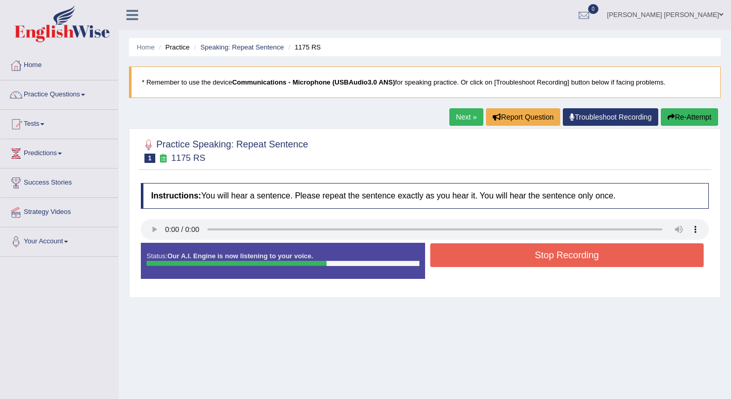
click at [454, 257] on button "Stop Recording" at bounding box center [567, 256] width 274 height 24
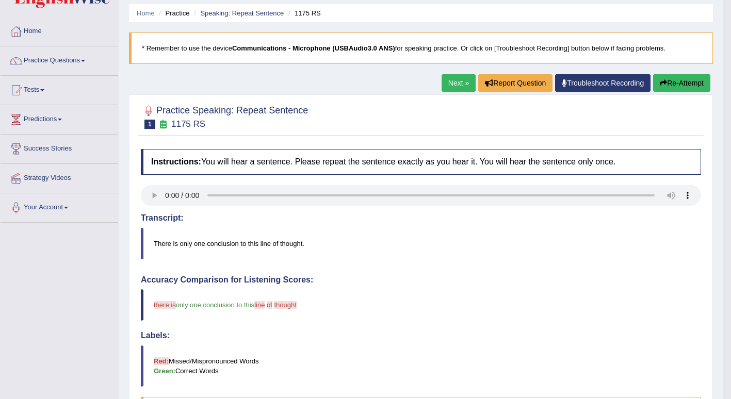
scroll to position [4, 0]
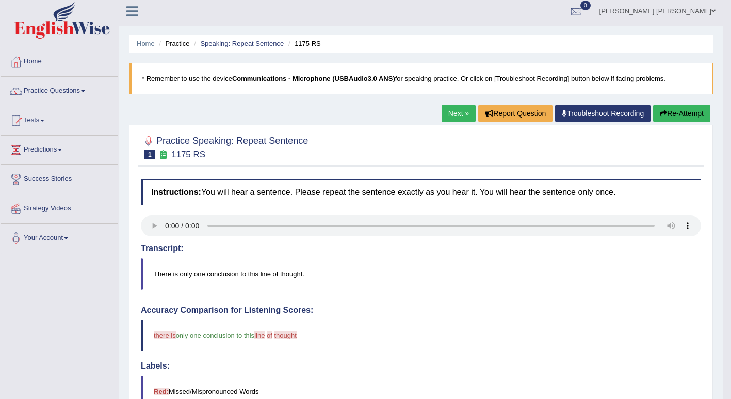
click at [457, 110] on link "Next »" at bounding box center [459, 114] width 34 height 18
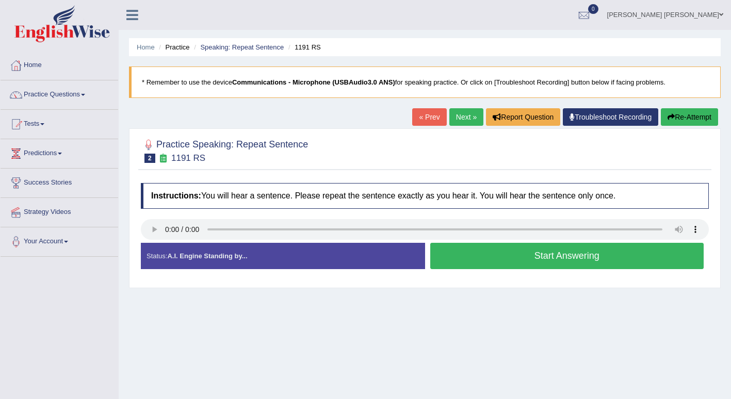
click at [478, 262] on button "Start Answering" at bounding box center [567, 256] width 274 height 26
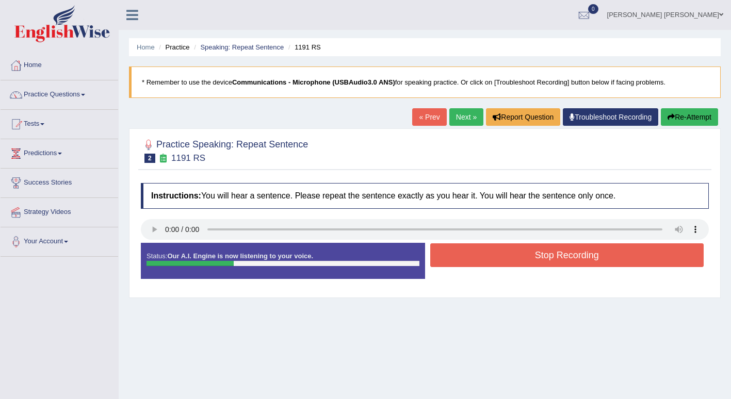
click at [478, 262] on button "Stop Recording" at bounding box center [567, 256] width 274 height 24
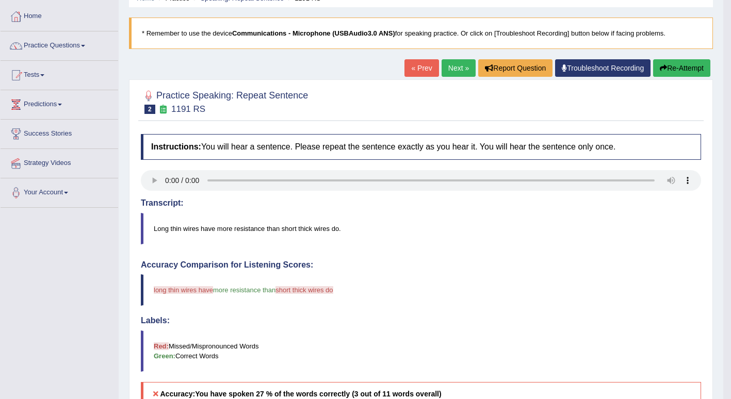
scroll to position [44, 0]
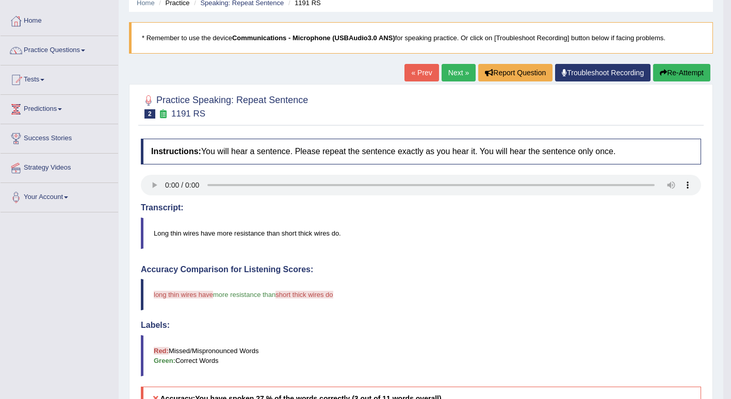
click at [455, 72] on link "Next »" at bounding box center [459, 73] width 34 height 18
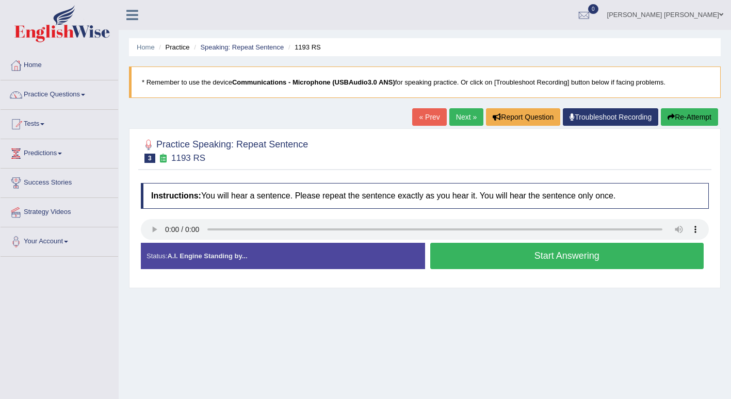
click at [485, 258] on button "Start Answering" at bounding box center [567, 256] width 274 height 26
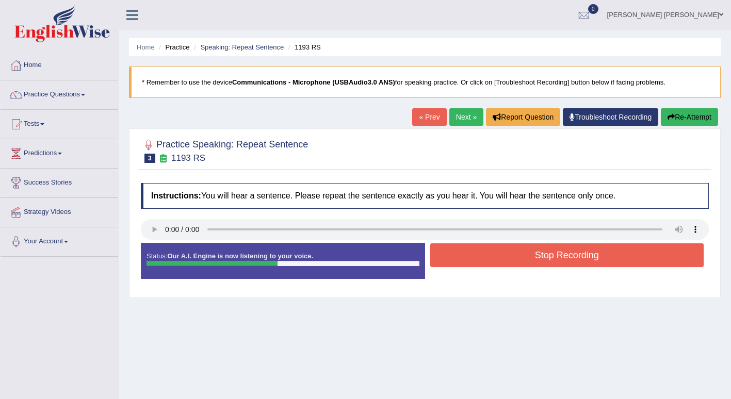
click at [485, 258] on button "Stop Recording" at bounding box center [567, 256] width 274 height 24
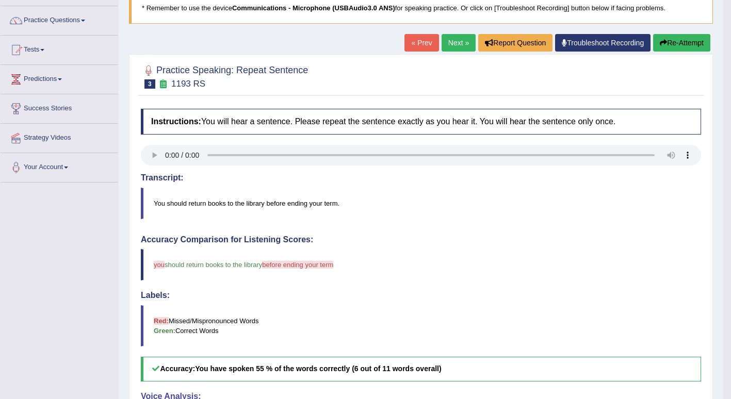
scroll to position [68, 0]
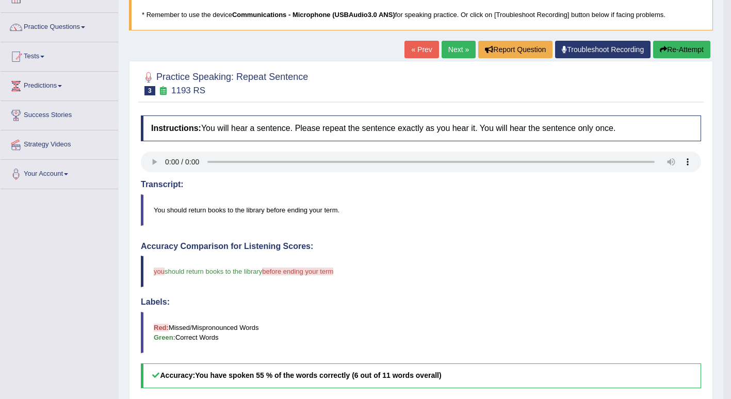
click at [458, 51] on link "Next »" at bounding box center [459, 50] width 34 height 18
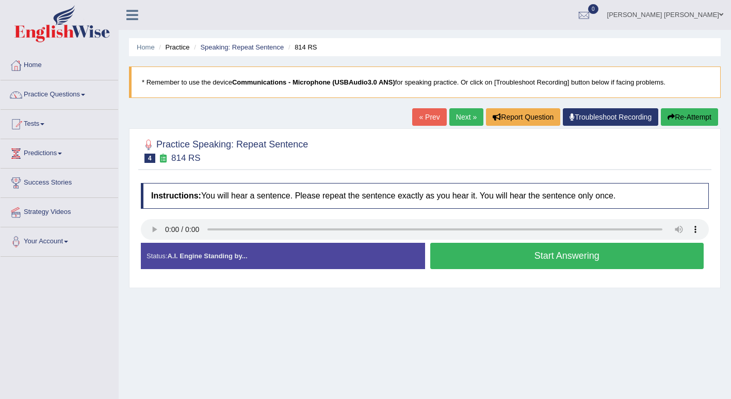
click at [474, 252] on button "Start Answering" at bounding box center [567, 256] width 274 height 26
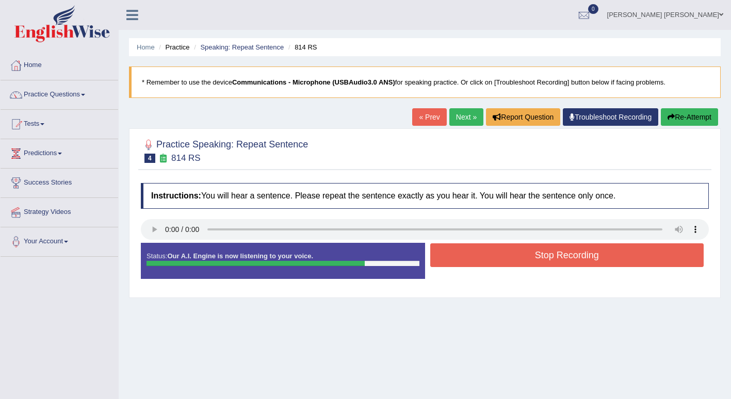
click at [474, 252] on button "Stop Recording" at bounding box center [567, 256] width 274 height 24
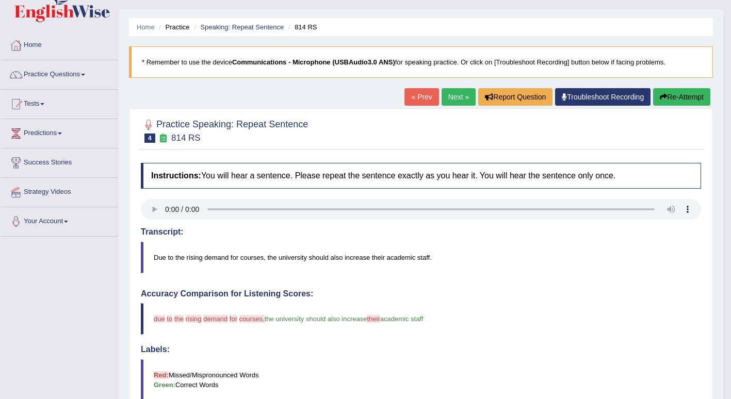
scroll to position [20, 0]
click at [452, 100] on link "Next »" at bounding box center [459, 98] width 34 height 18
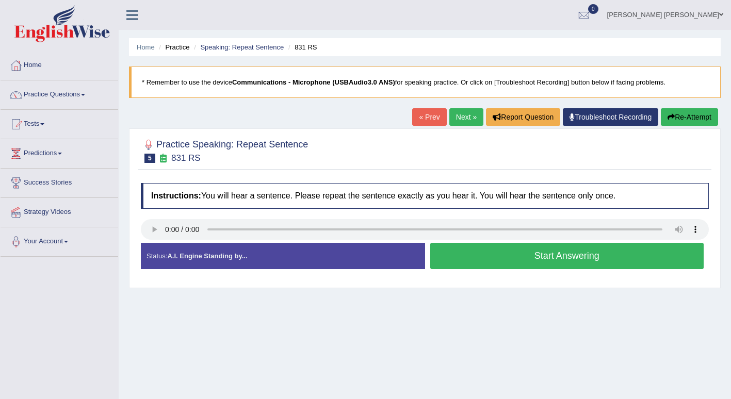
click at [505, 261] on button "Start Answering" at bounding box center [567, 256] width 274 height 26
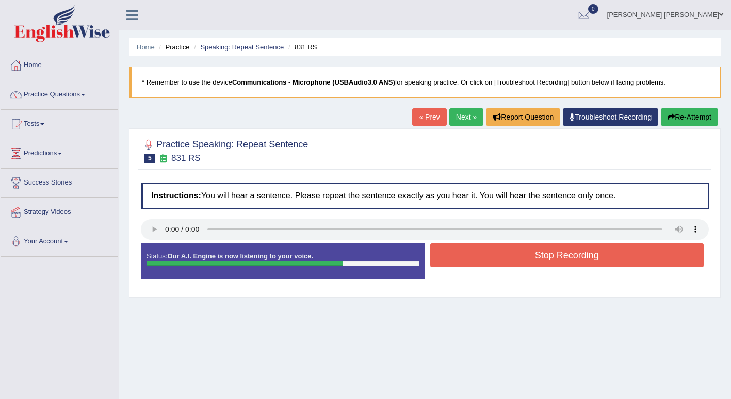
click at [505, 261] on button "Stop Recording" at bounding box center [567, 256] width 274 height 24
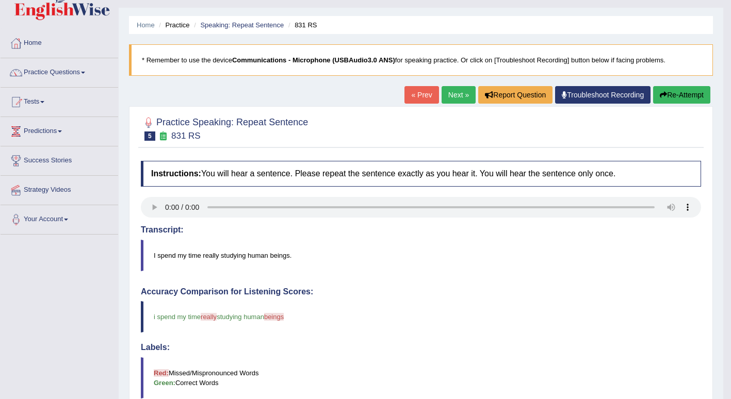
scroll to position [22, 0]
click at [84, 73] on link "Practice Questions" at bounding box center [60, 71] width 118 height 26
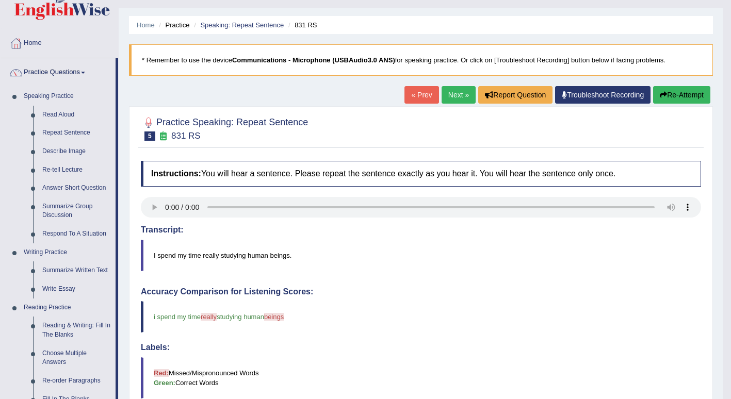
click at [73, 151] on link "Describe Image" at bounding box center [77, 151] width 78 height 19
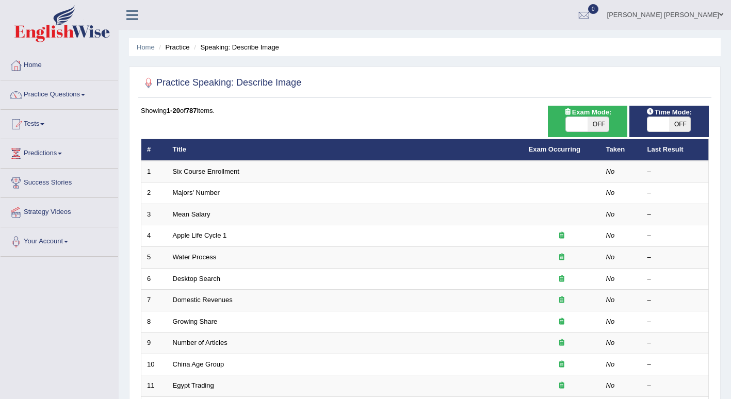
click at [216, 172] on link "Six Course Enrollment" at bounding box center [206, 172] width 67 height 8
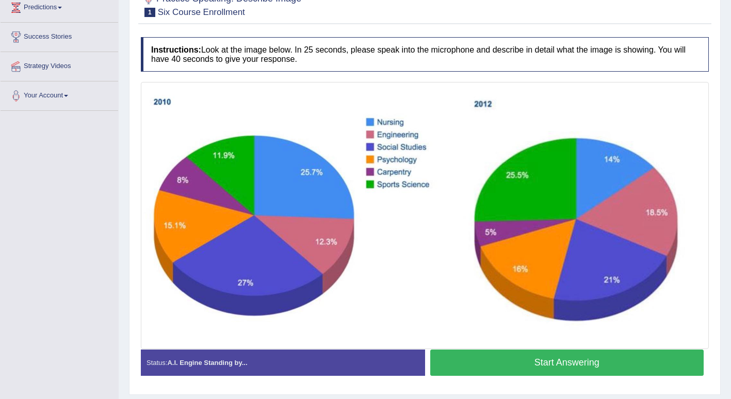
scroll to position [148, 0]
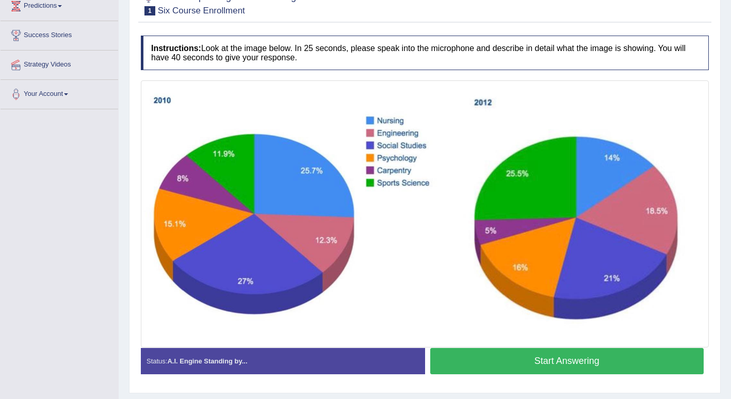
click at [476, 361] on button "Start Answering" at bounding box center [567, 361] width 274 height 26
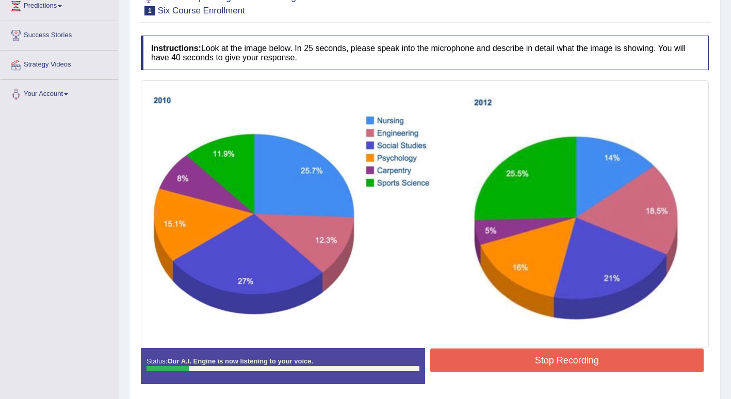
click at [476, 361] on button "Stop Recording" at bounding box center [567, 361] width 274 height 24
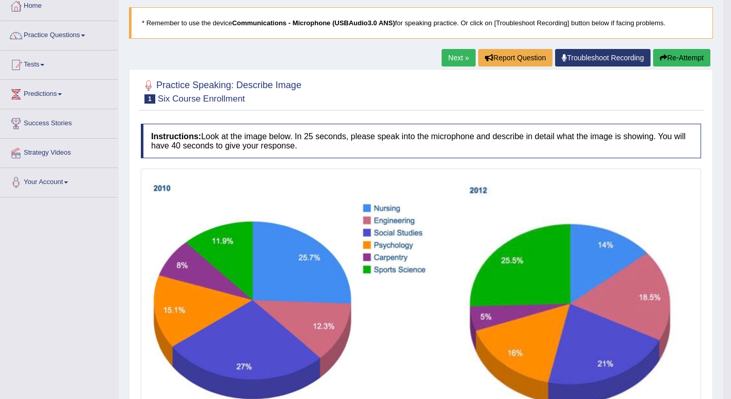
scroll to position [58, 0]
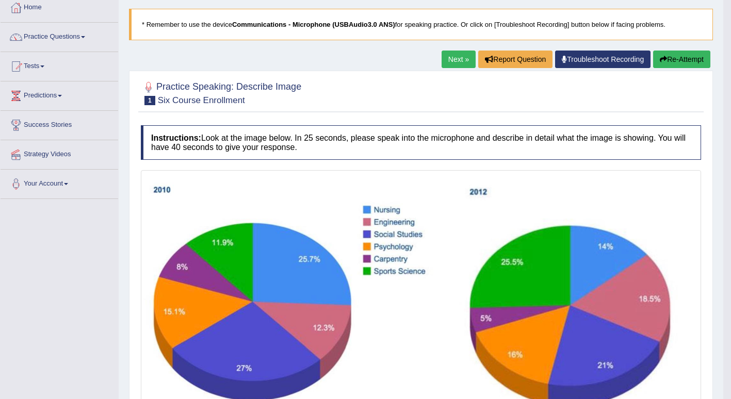
click at [671, 60] on button "Re-Attempt" at bounding box center [681, 60] width 57 height 18
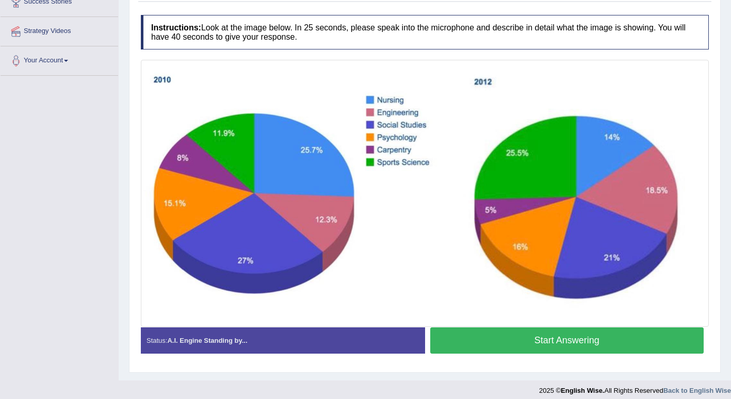
scroll to position [189, 0]
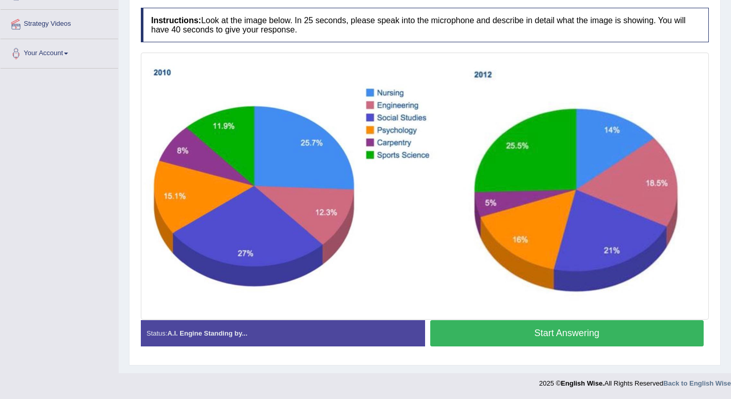
click at [471, 330] on button "Start Answering" at bounding box center [567, 334] width 274 height 26
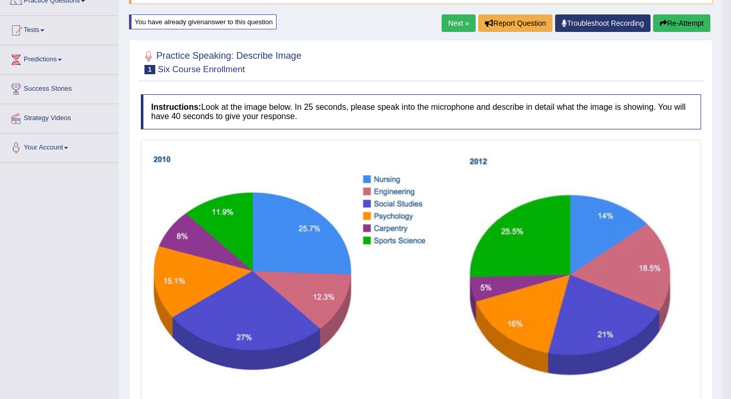
scroll to position [92, 0]
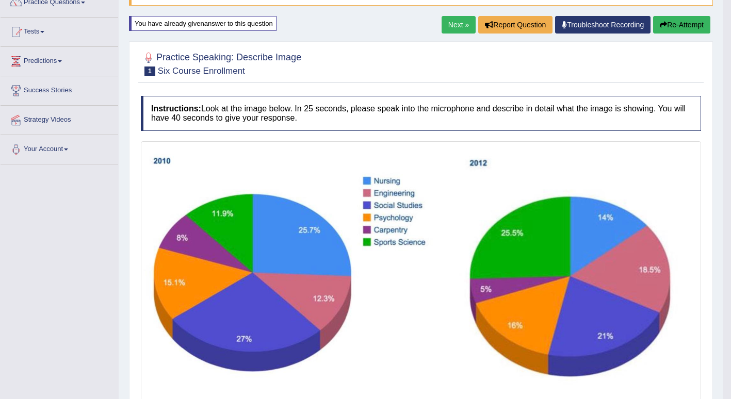
click at [451, 33] on link "Next »" at bounding box center [459, 25] width 34 height 18
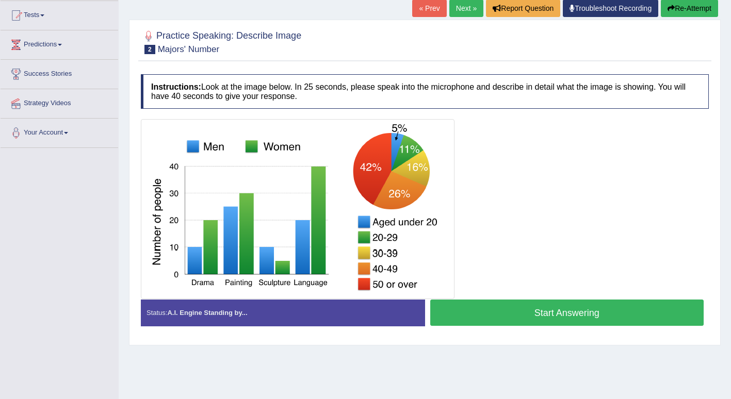
scroll to position [110, 0]
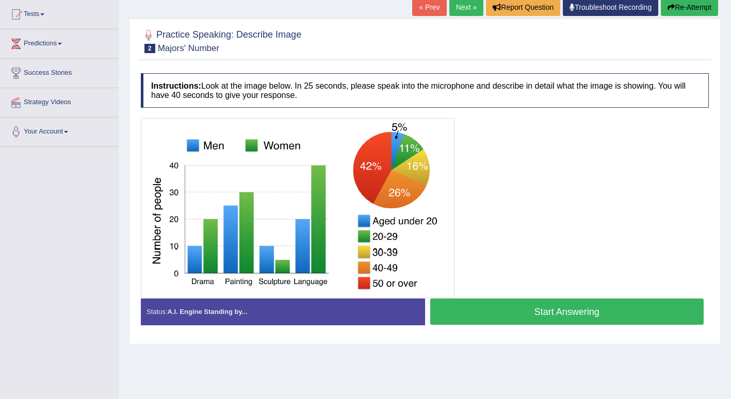
click at [493, 313] on button "Start Answering" at bounding box center [567, 312] width 274 height 26
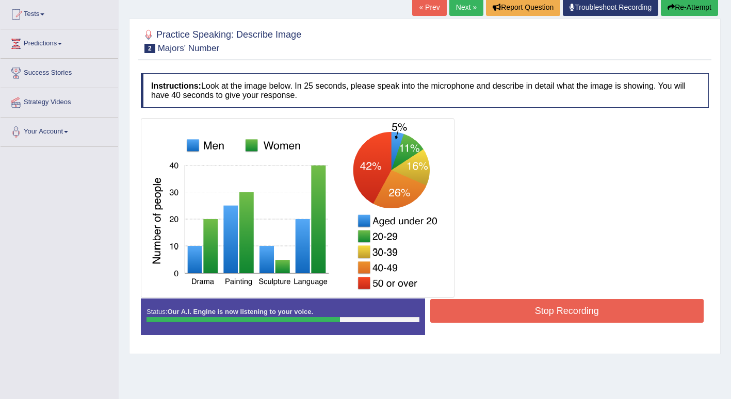
click at [493, 313] on button "Stop Recording" at bounding box center [567, 311] width 274 height 24
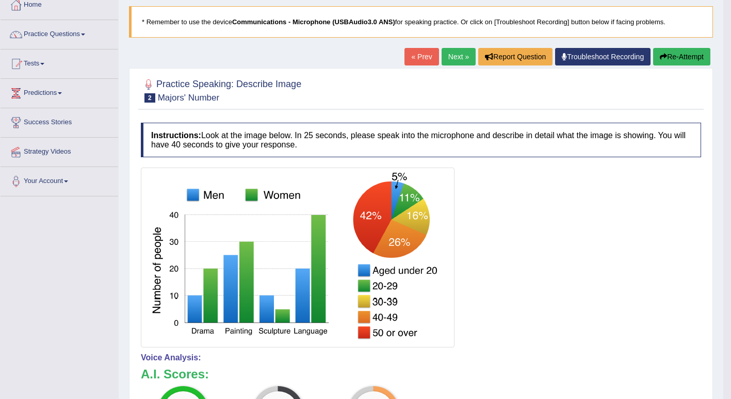
scroll to position [60, 0]
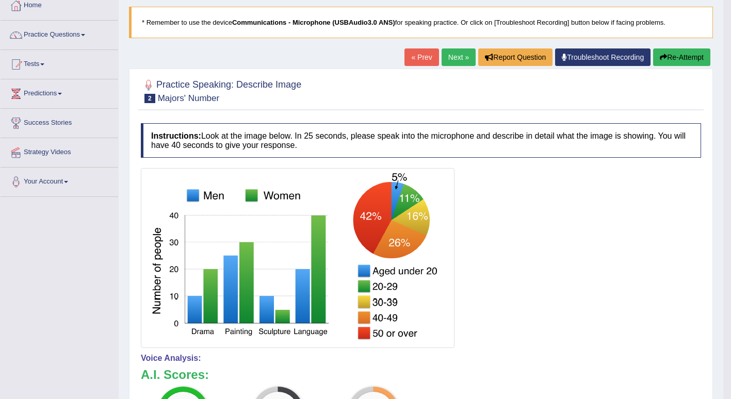
click at [466, 61] on link "Next »" at bounding box center [459, 58] width 34 height 18
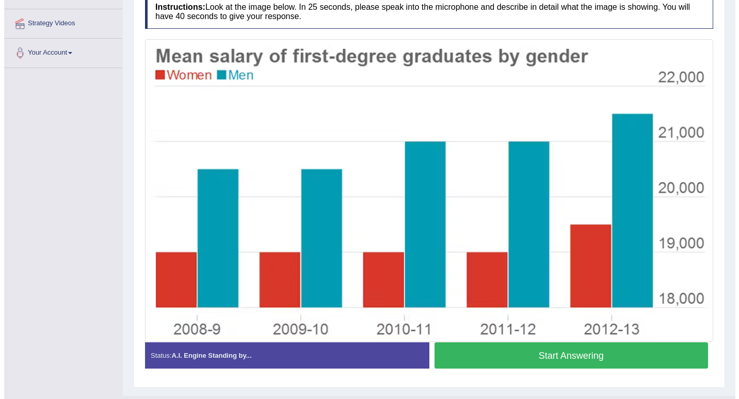
scroll to position [190, 0]
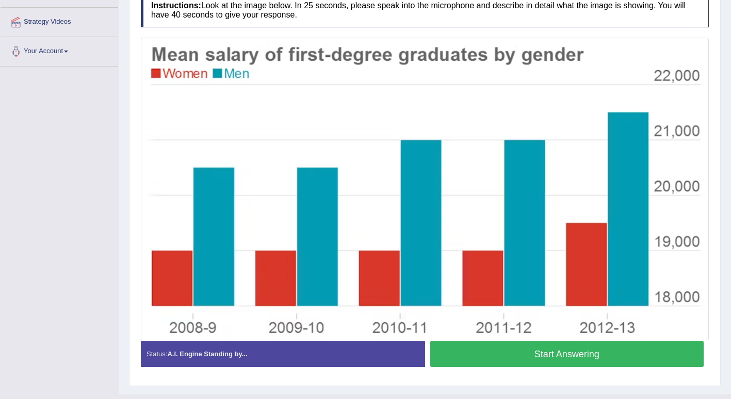
click at [553, 354] on button "Start Answering" at bounding box center [567, 354] width 274 height 26
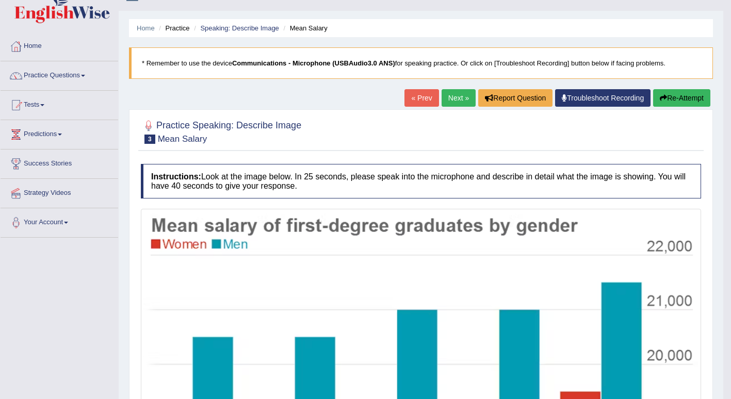
scroll to position [17, 0]
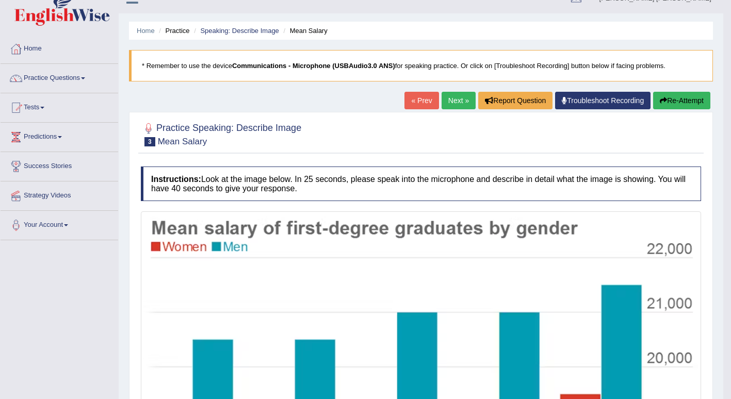
click at [449, 105] on link "Next »" at bounding box center [459, 101] width 34 height 18
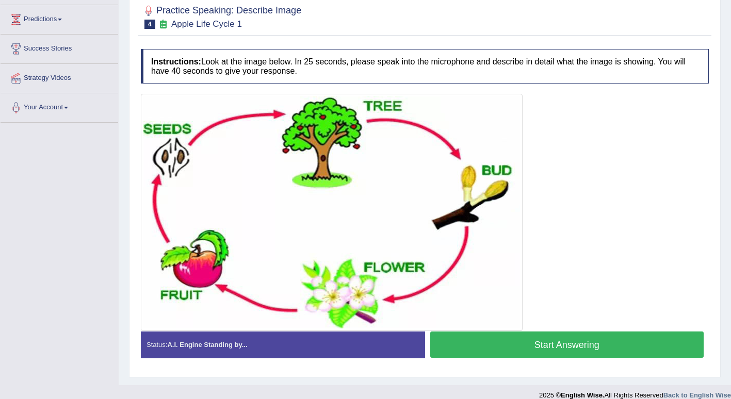
scroll to position [146, 0]
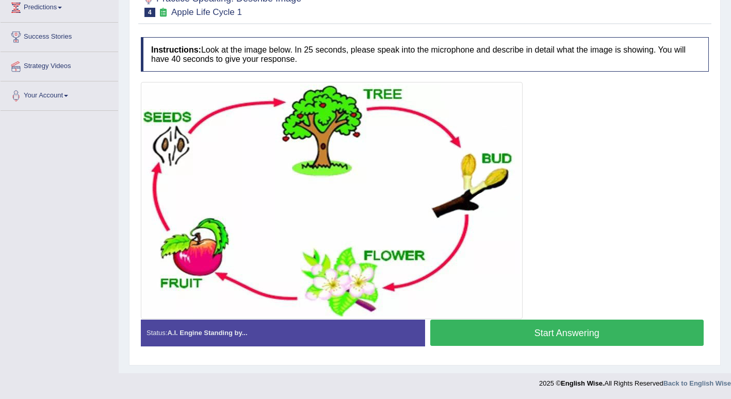
click at [500, 329] on button "Start Answering" at bounding box center [567, 333] width 274 height 26
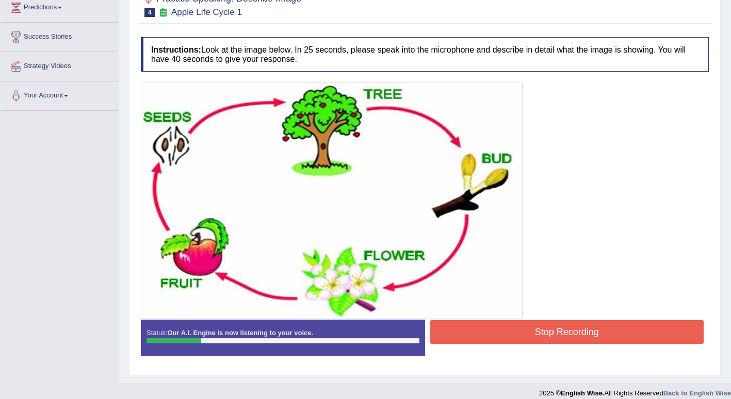
click at [500, 329] on button "Stop Recording" at bounding box center [567, 333] width 274 height 24
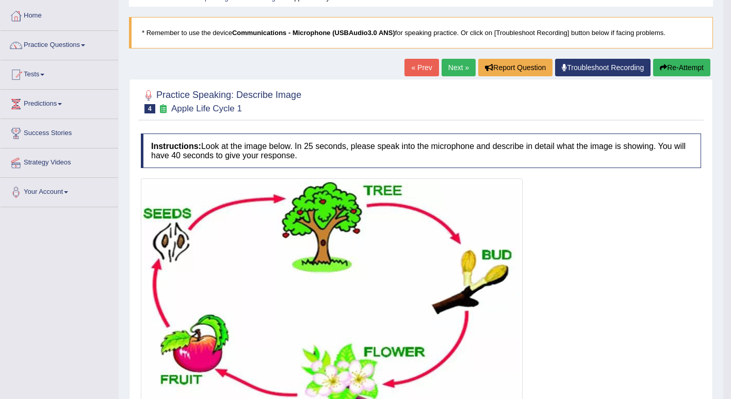
scroll to position [83, 0]
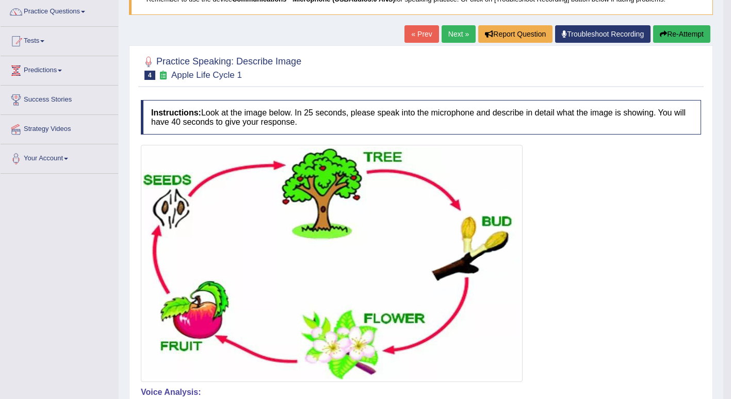
click at [680, 33] on button "Re-Attempt" at bounding box center [681, 34] width 57 height 18
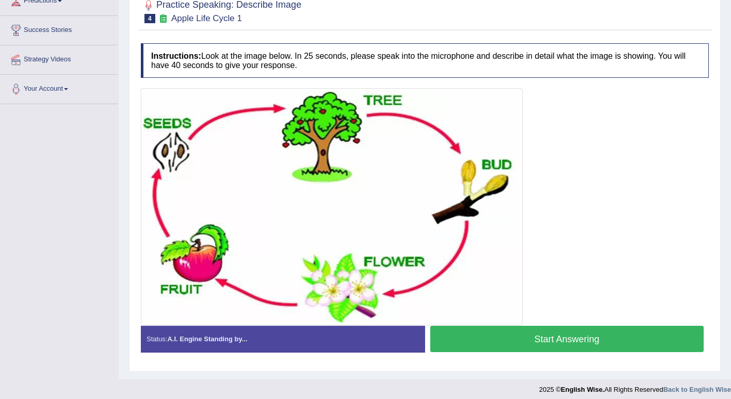
scroll to position [157, 0]
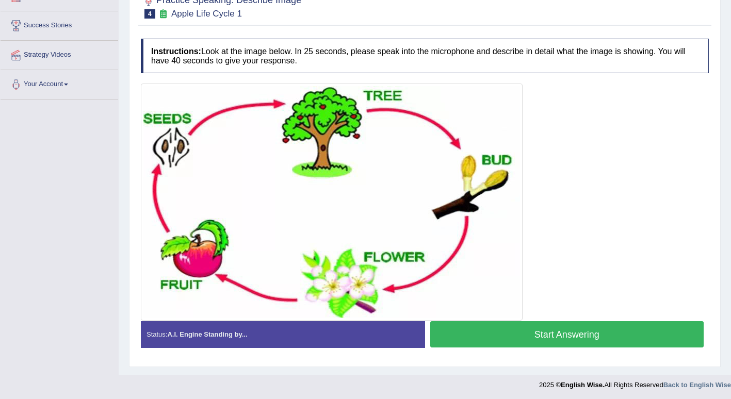
click at [499, 328] on button "Start Answering" at bounding box center [567, 335] width 274 height 26
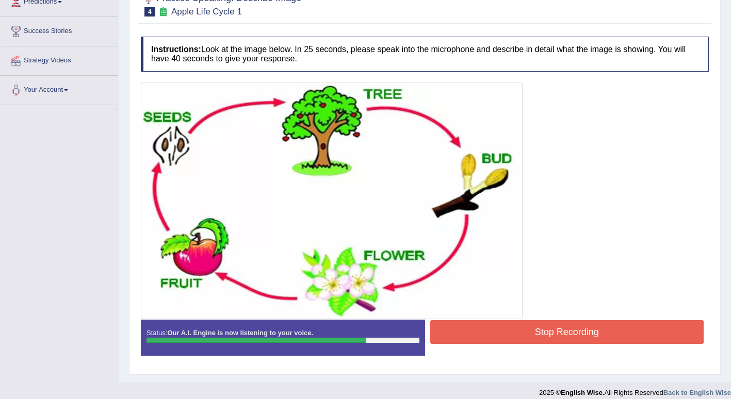
click at [498, 334] on button "Stop Recording" at bounding box center [567, 333] width 274 height 24
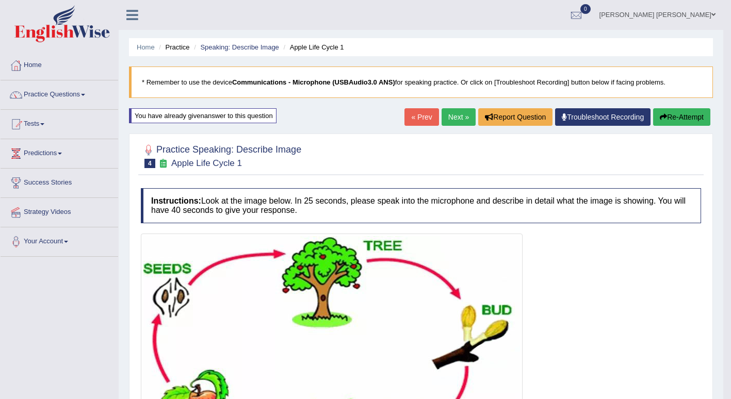
scroll to position [0, 0]
click at [85, 94] on span at bounding box center [83, 95] width 4 height 2
